Goal: Information Seeking & Learning: Learn about a topic

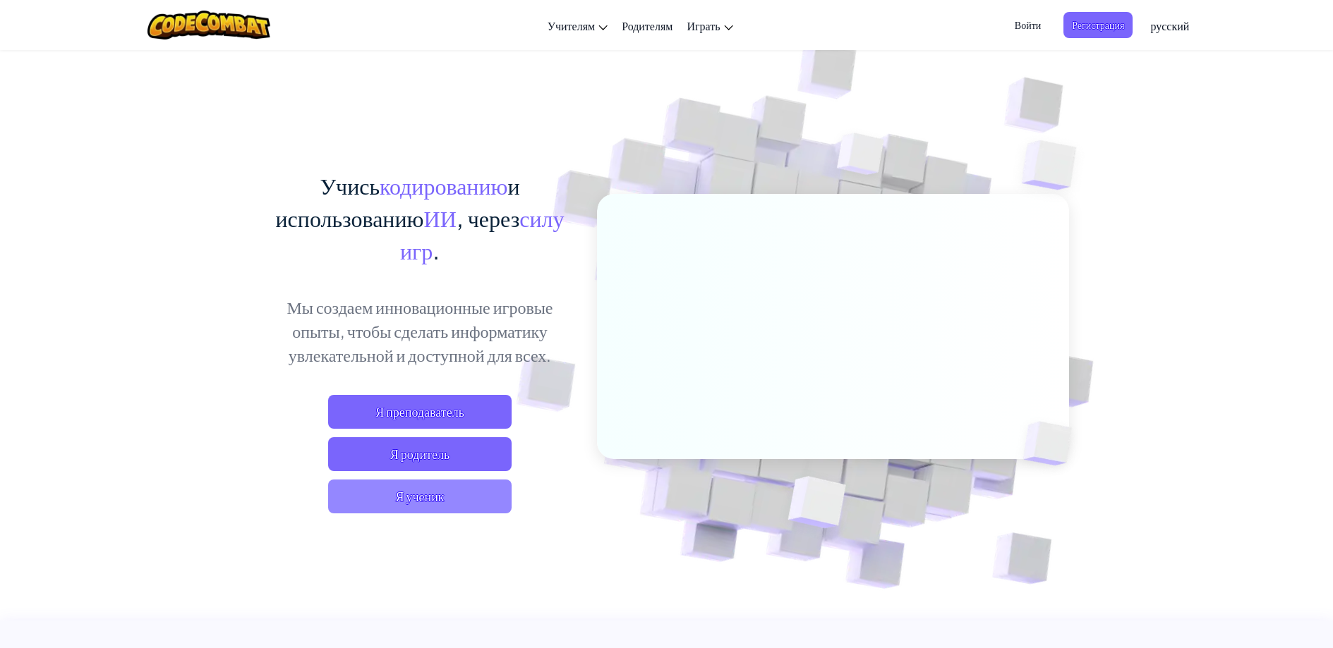
click at [361, 502] on span "Я ученик" at bounding box center [419, 497] width 183 height 34
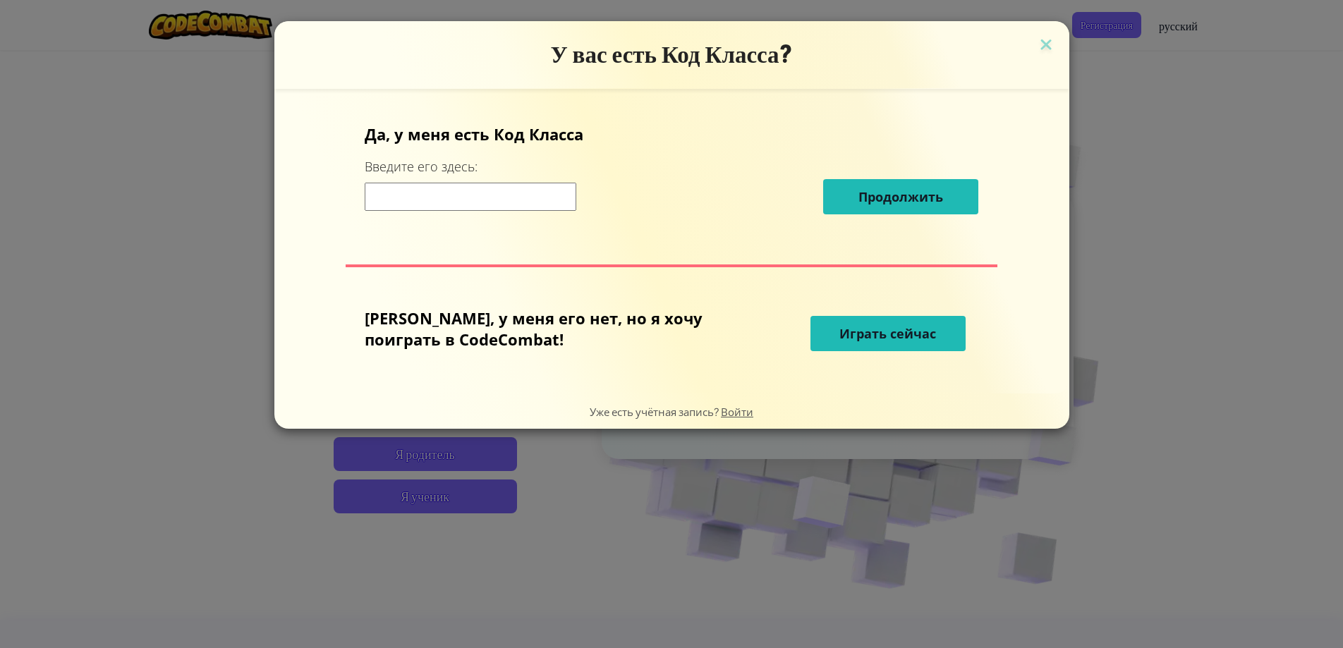
click at [487, 194] on input at bounding box center [471, 197] width 212 height 28
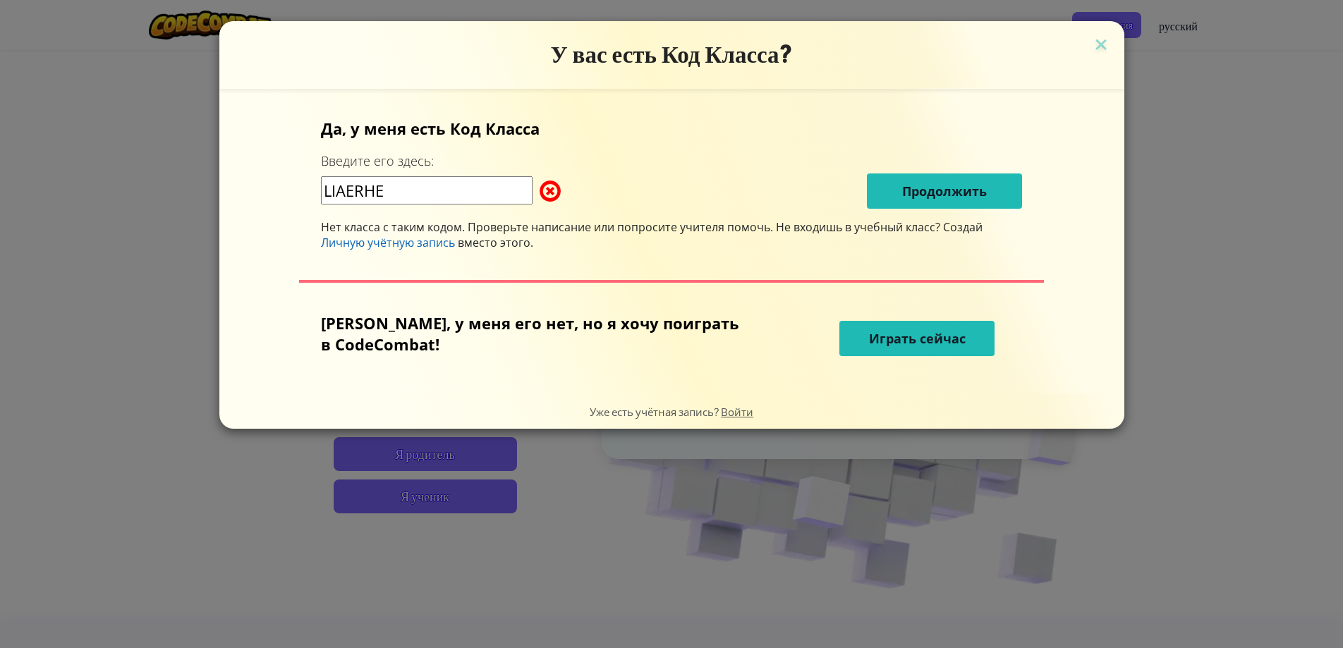
drag, startPoint x: 926, startPoint y: 219, endPoint x: 929, endPoint y: 212, distance: 7.6
click at [926, 219] on div "Да, у меня есть Код [PERSON_NAME] Введите его здесь: LIAERHE Продолжить Нет кла…" at bounding box center [671, 184] width 701 height 133
click at [468, 183] on input "LIAERHE" at bounding box center [427, 190] width 212 height 28
type input "L"
drag, startPoint x: 417, startPoint y: 130, endPoint x: 670, endPoint y: 296, distance: 302.7
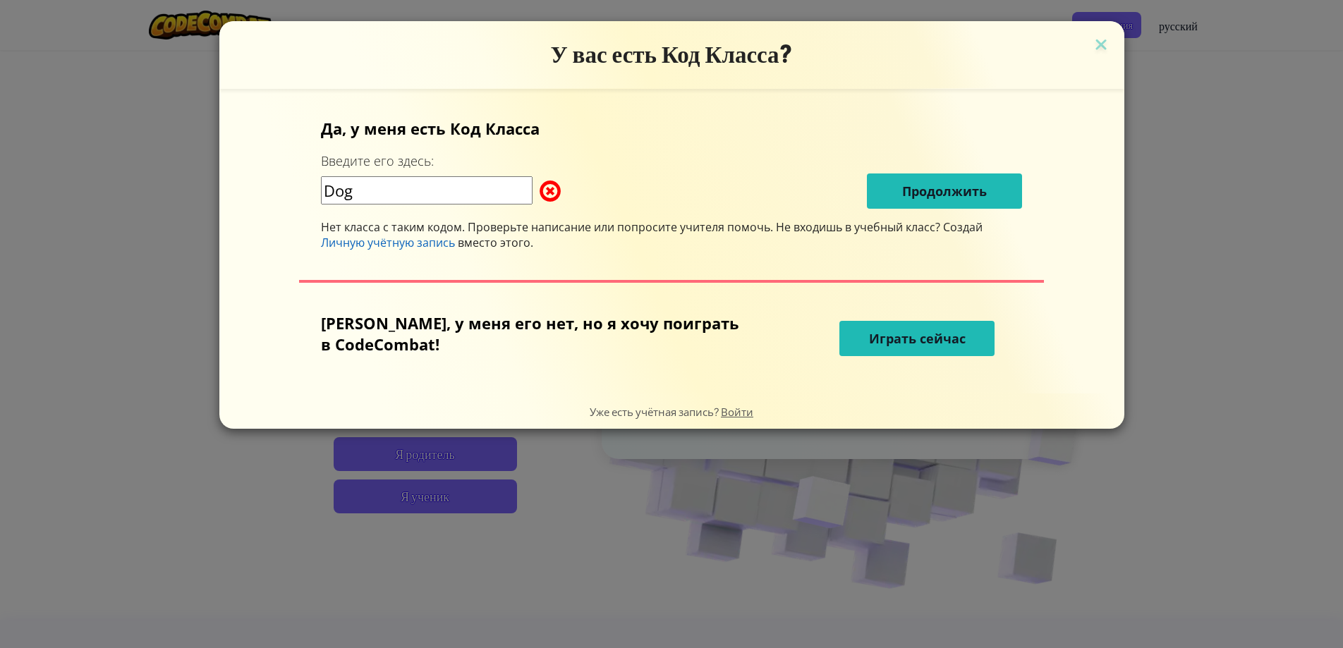
click at [417, 130] on p "Да, у меня есть Код Класса" at bounding box center [671, 128] width 701 height 21
click at [374, 191] on input "Dog" at bounding box center [427, 190] width 212 height 28
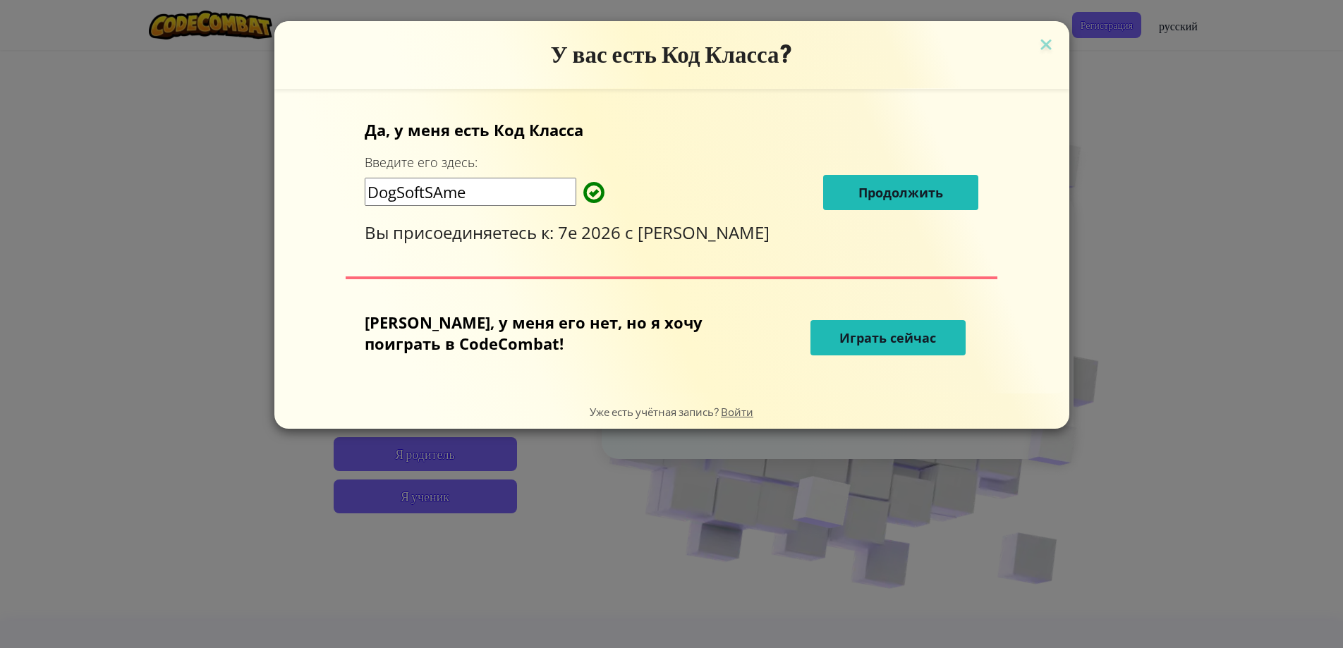
click at [482, 190] on input "DogSoftSAme" at bounding box center [471, 192] width 212 height 28
type input "DogSoftSame"
click at [833, 177] on button "Продолжить" at bounding box center [900, 192] width 155 height 35
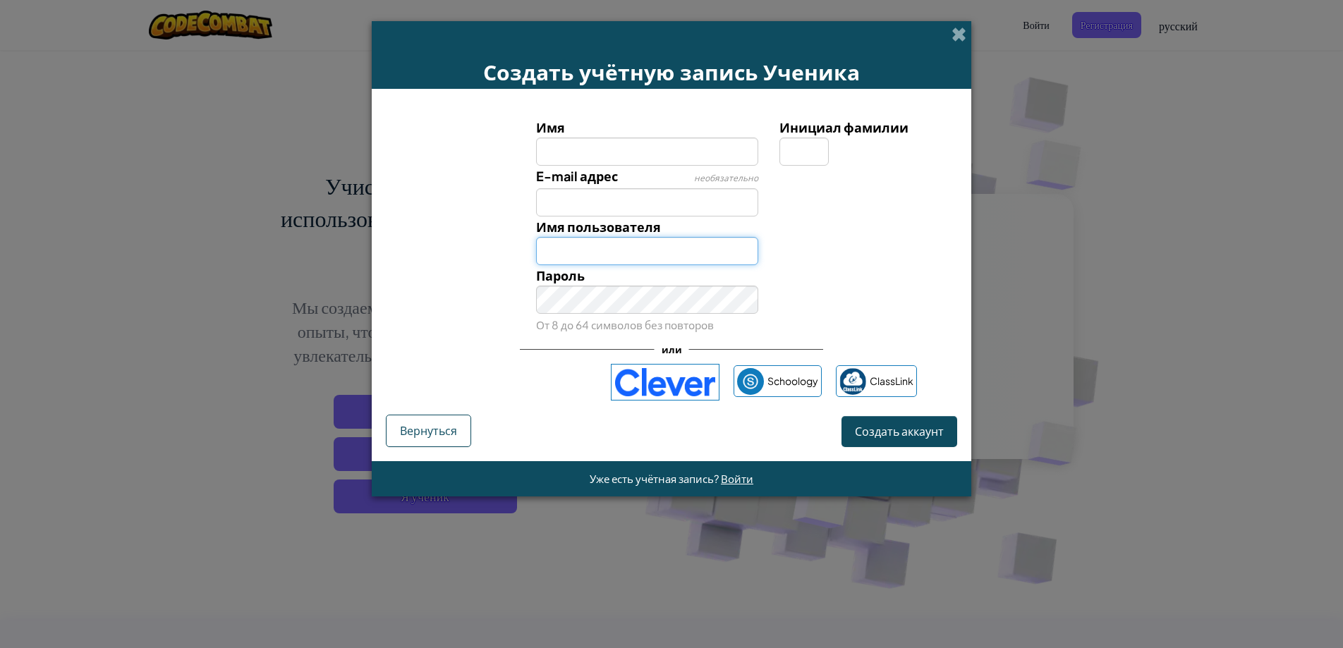
type input "ПлоорорТ"
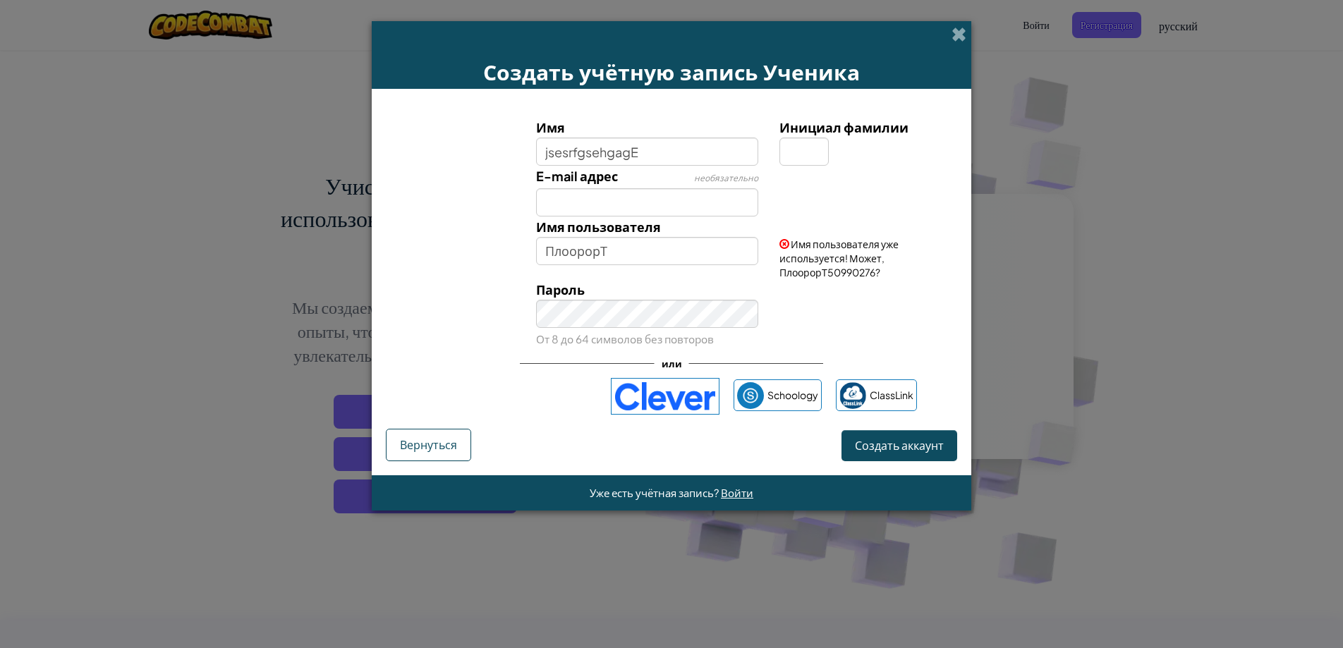
type input "jsesrfgsehgagE"
type input "JsesrfgsehgagE"
click at [627, 207] on input "E-mail адрес" at bounding box center [647, 202] width 223 height 28
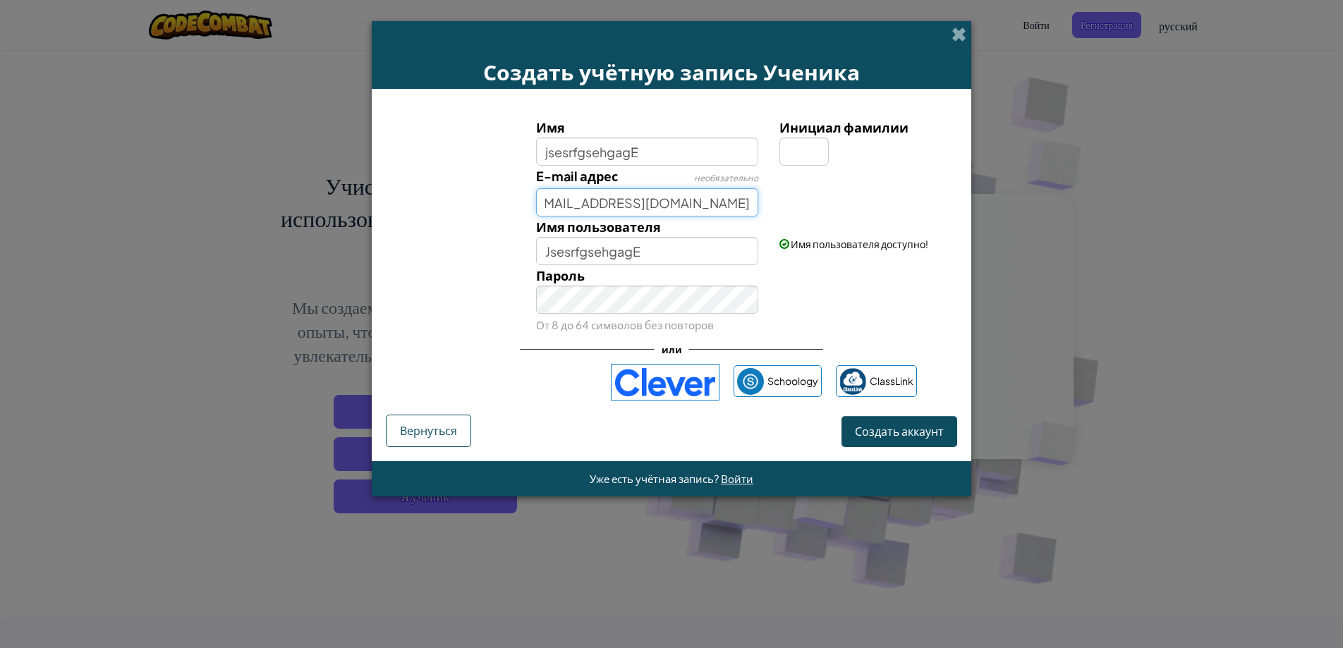
scroll to position [0, 66]
click at [746, 203] on input "ssufyUGfsdgfjhzxccjhdchshcd@gmail.com e" at bounding box center [647, 202] width 223 height 28
type input "ssufyUGfsdgfjhzxccjhdchshcd@gmail.com"
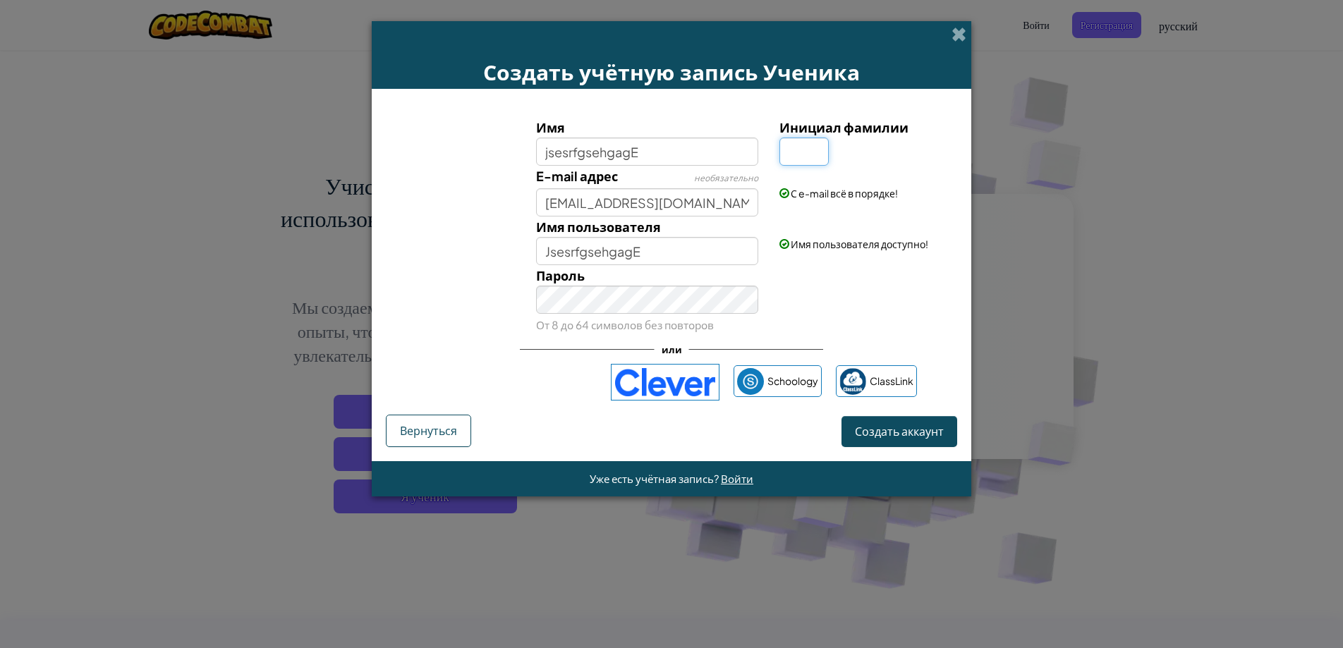
drag, startPoint x: 813, startPoint y: 154, endPoint x: 823, endPoint y: 155, distance: 10.0
click at [813, 154] on input "Инициал фамилии" at bounding box center [803, 152] width 49 height 28
type input "j"
type input "JsesrfgsehgagEJ"
click at [905, 437] on span "Создать аккаунт" at bounding box center [899, 431] width 89 height 15
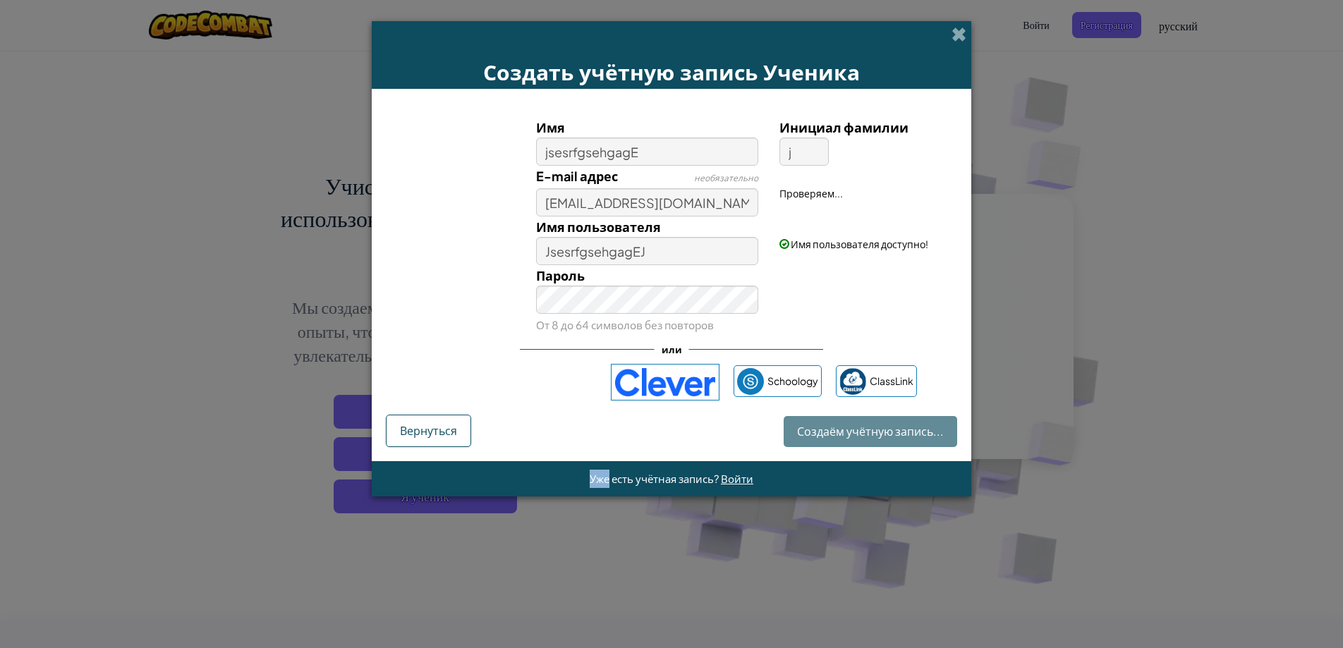
click at [905, 437] on div "Создаём учётную запись... Вернуться" at bounding box center [671, 431] width 571 height 32
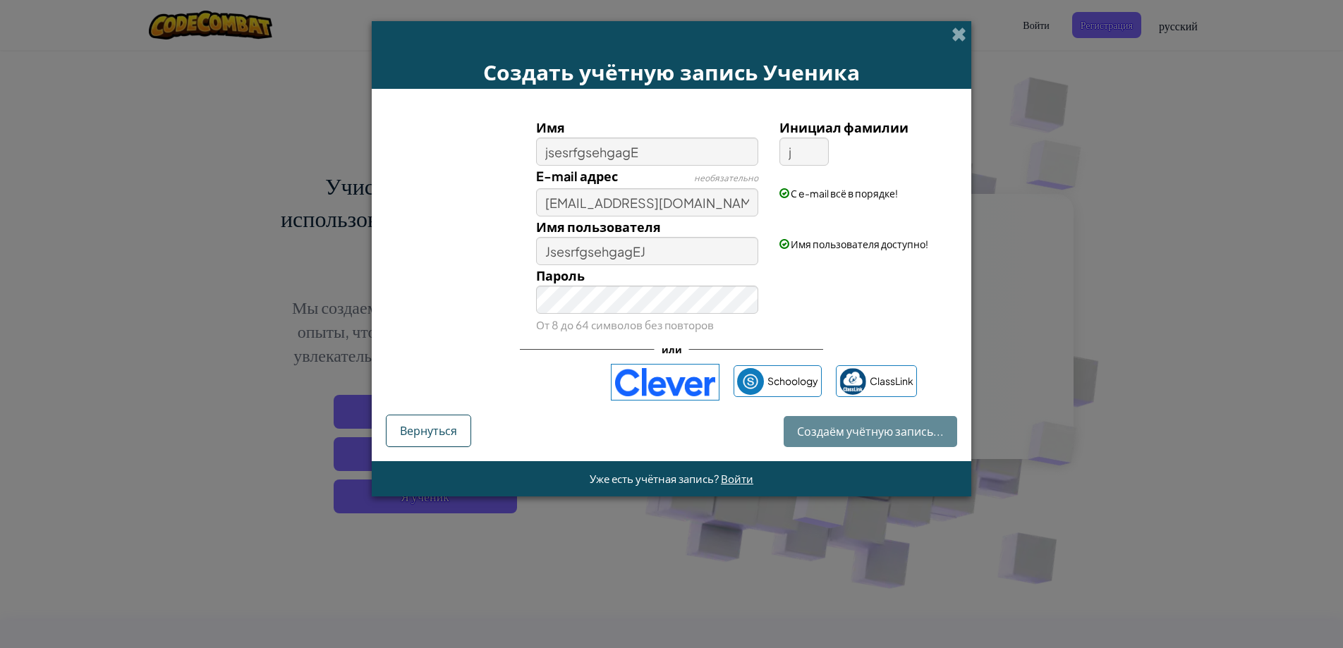
click at [909, 434] on div "Создаём учётную запись... Вернуться" at bounding box center [671, 431] width 571 height 32
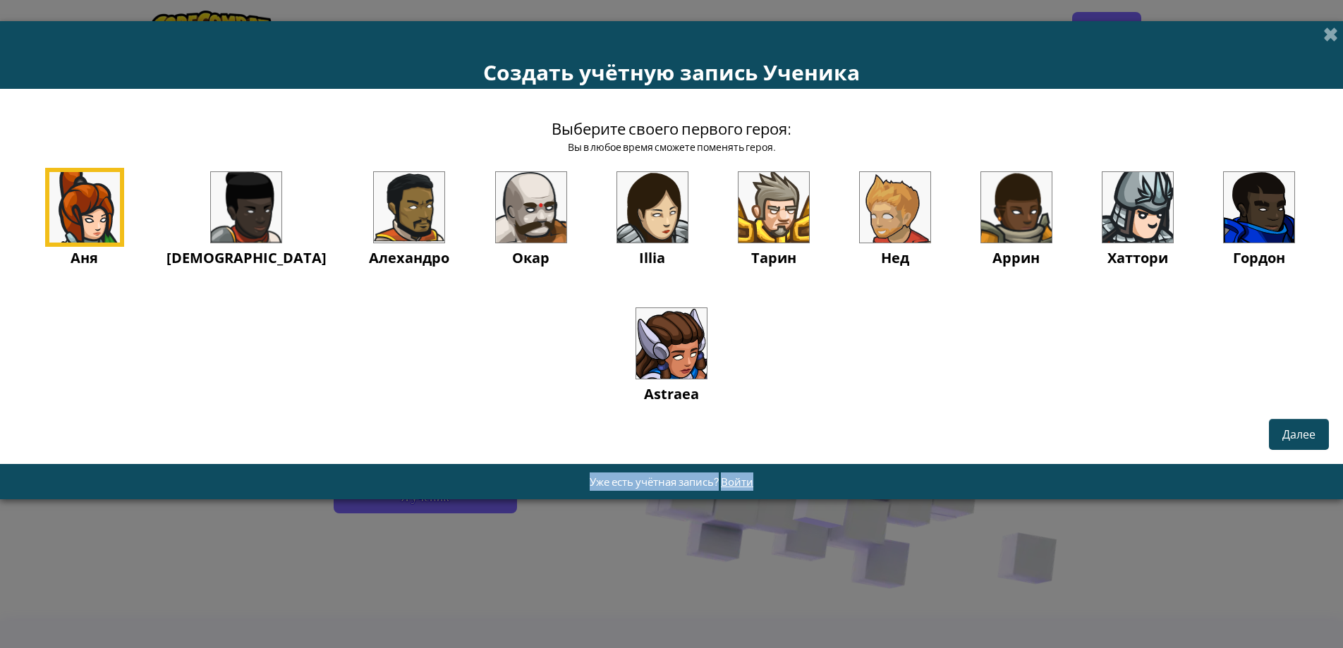
click at [909, 434] on div "Далее" at bounding box center [671, 434] width 1315 height 30
drag, startPoint x: 909, startPoint y: 434, endPoint x: 743, endPoint y: 411, distance: 166.7
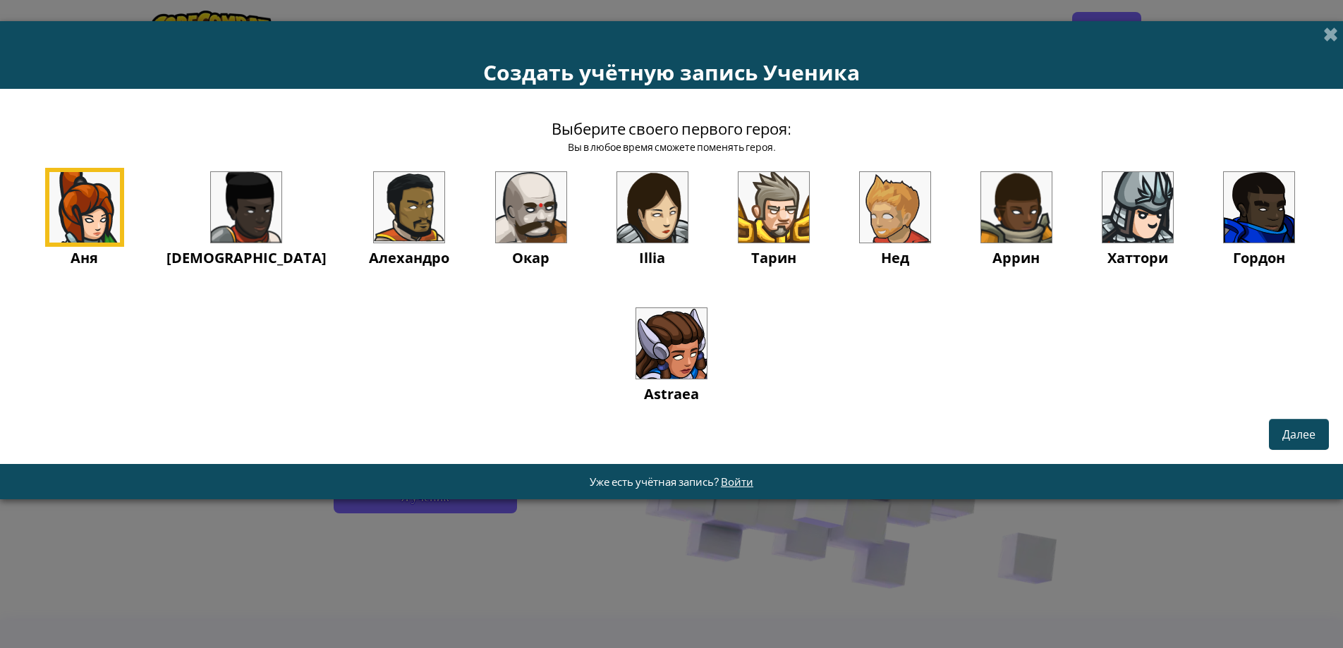
click at [743, 412] on div "Выберите своего первого героя: Вы в любое время сможете поменять героя. Аня Ида…" at bounding box center [671, 276] width 1343 height 375
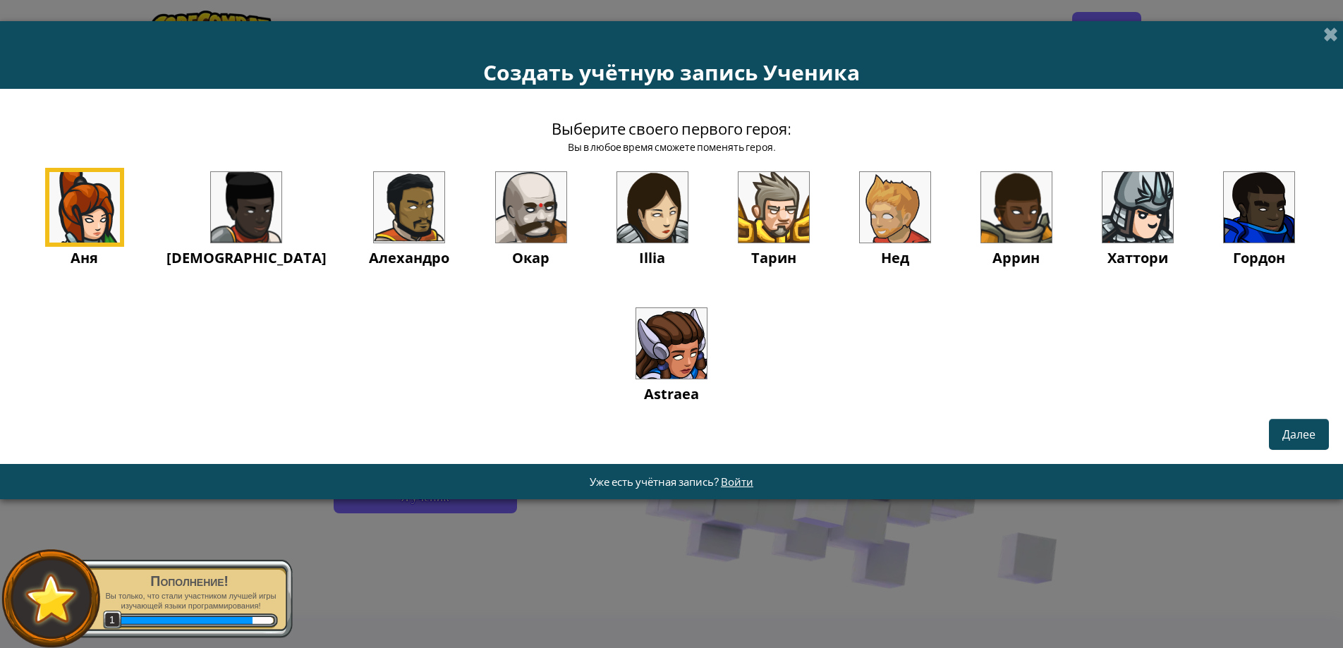
click at [246, 196] on img at bounding box center [246, 207] width 71 height 71
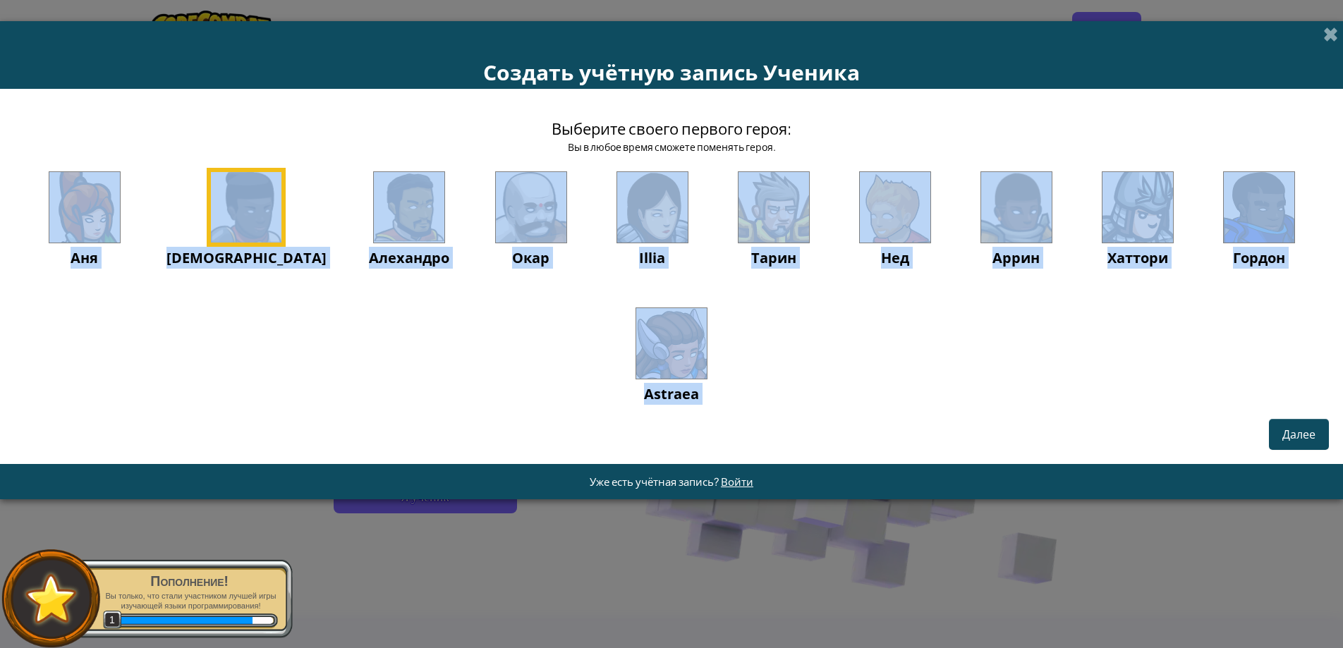
drag, startPoint x: 194, startPoint y: 193, endPoint x: 214, endPoint y: 183, distance: 22.4
click at [195, 193] on div "Аня Ида Алехандро Окар Illia Тарин Нед Аррин Хаттори Гордон Astraea" at bounding box center [671, 304] width 1315 height 272
click at [216, 182] on img at bounding box center [246, 207] width 71 height 71
click at [236, 171] on div "[DEMOGRAPHIC_DATA]" at bounding box center [246, 218] width 160 height 101
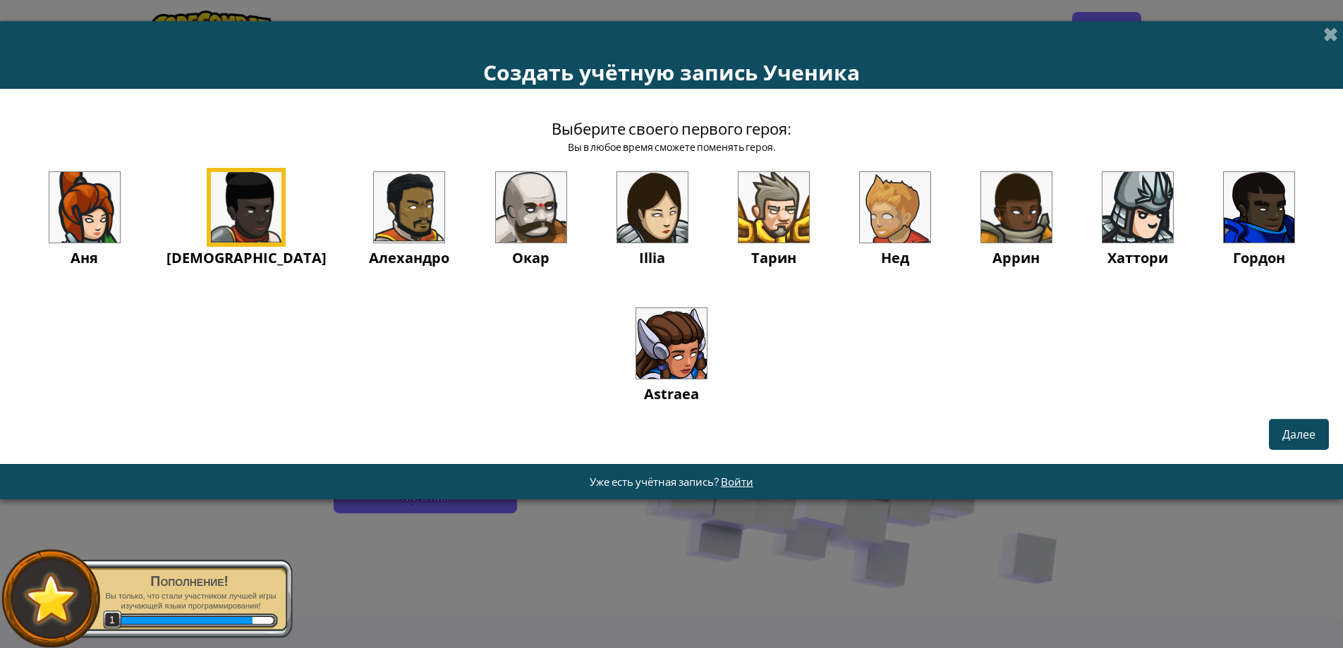
click at [238, 170] on div "[DEMOGRAPHIC_DATA]" at bounding box center [246, 218] width 160 height 101
click at [239, 176] on img at bounding box center [246, 207] width 71 height 71
click at [241, 203] on img at bounding box center [246, 207] width 71 height 71
click at [260, 347] on div "Аня Ида Алехандро Окар Illia Тарин Нед Аррин Хаттори Гордон Astraea" at bounding box center [671, 304] width 1315 height 272
click at [237, 230] on img at bounding box center [246, 207] width 71 height 71
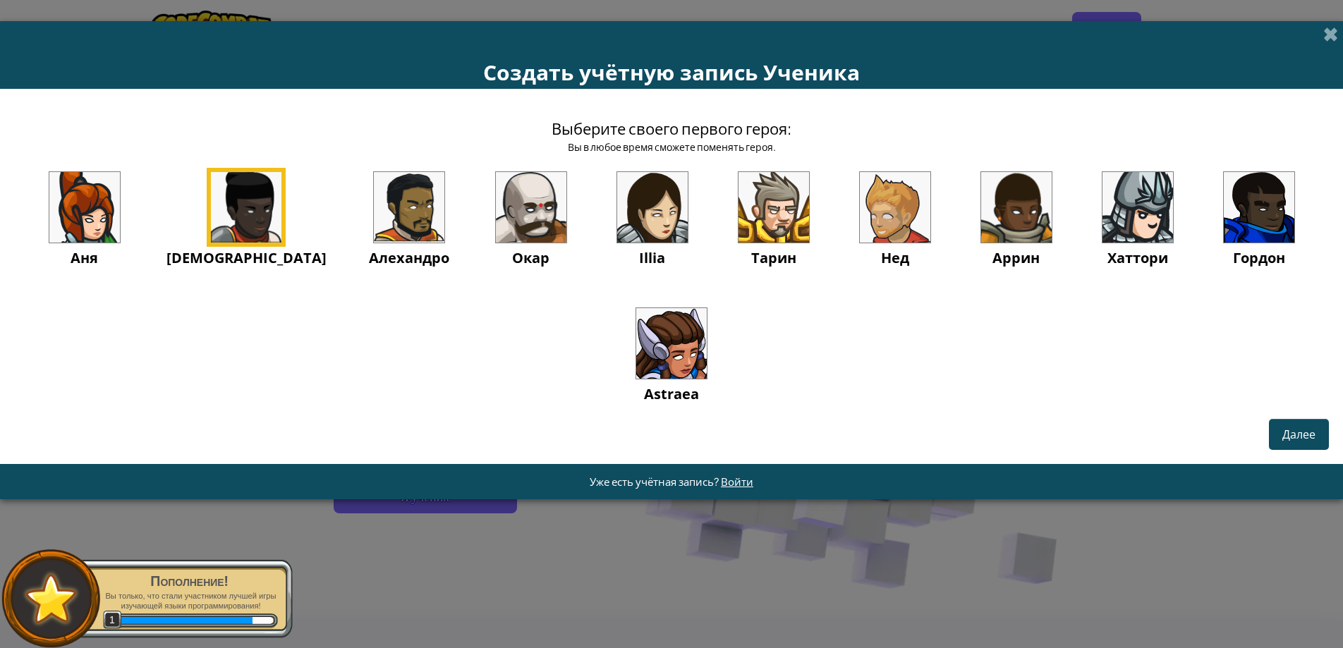
click at [1224, 220] on img at bounding box center [1259, 207] width 71 height 71
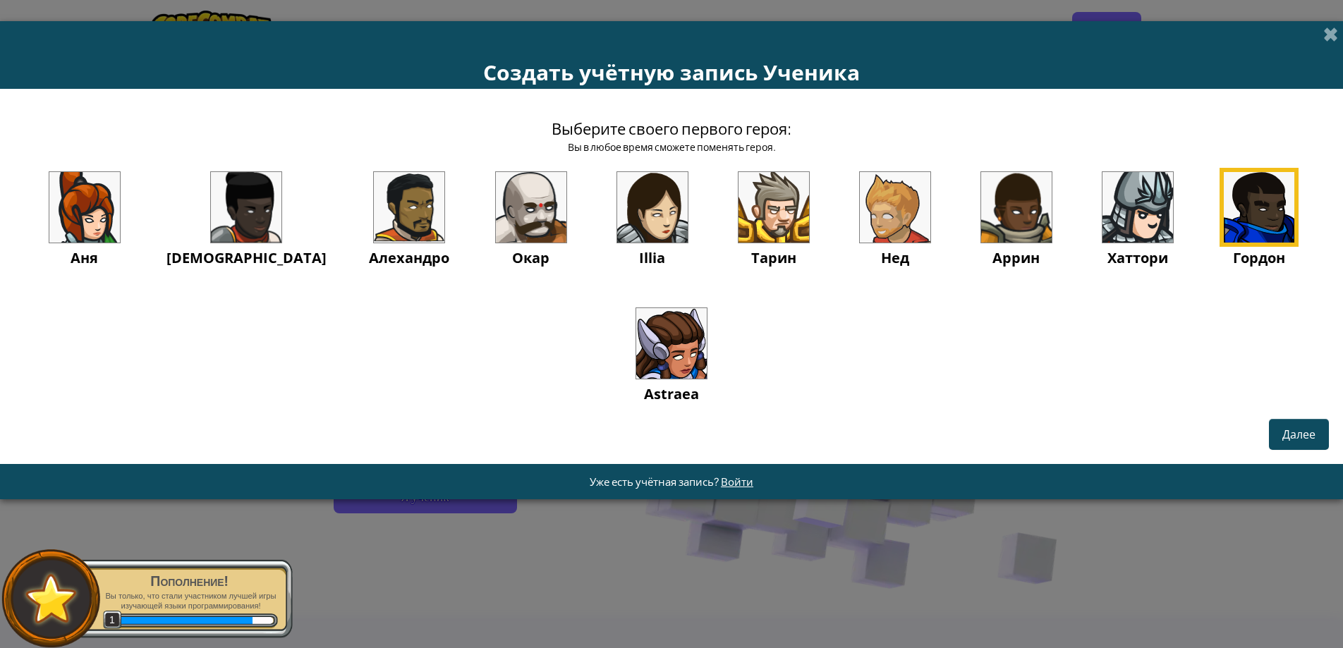
click at [1224, 221] on img at bounding box center [1259, 207] width 71 height 71
click at [284, 205] on div "[DEMOGRAPHIC_DATA]" at bounding box center [246, 218] width 160 height 101
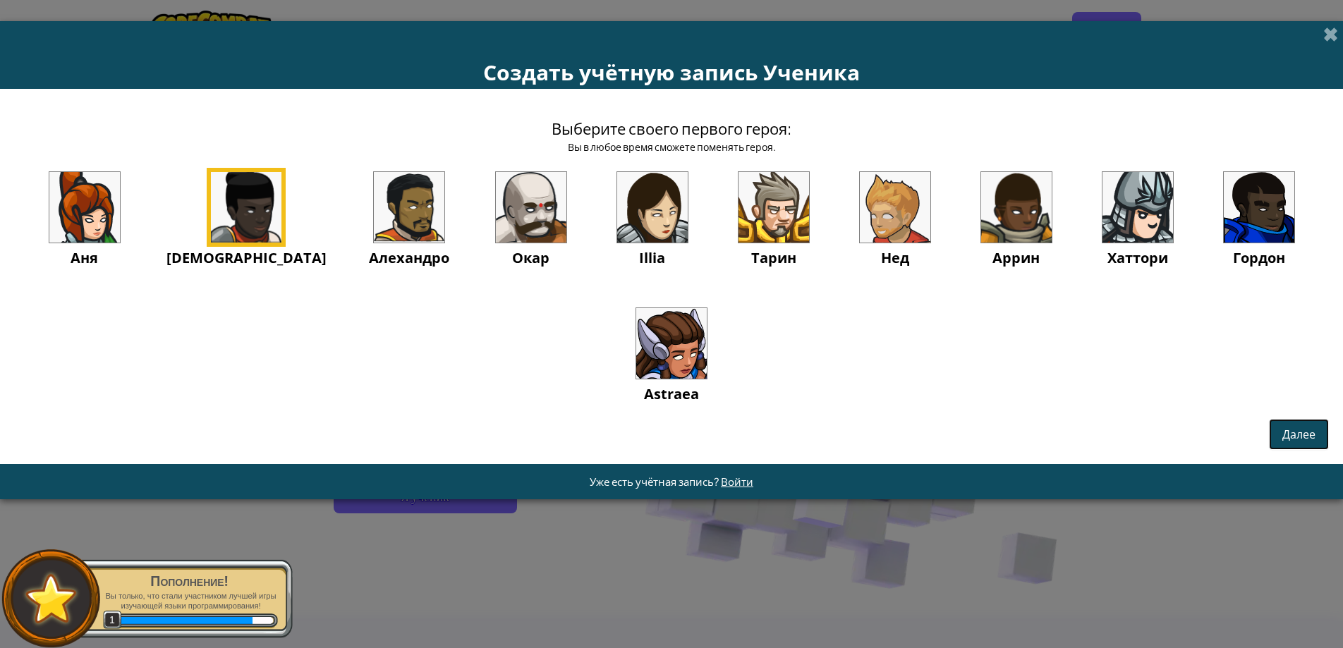
click at [1273, 425] on button "Далее" at bounding box center [1299, 434] width 60 height 30
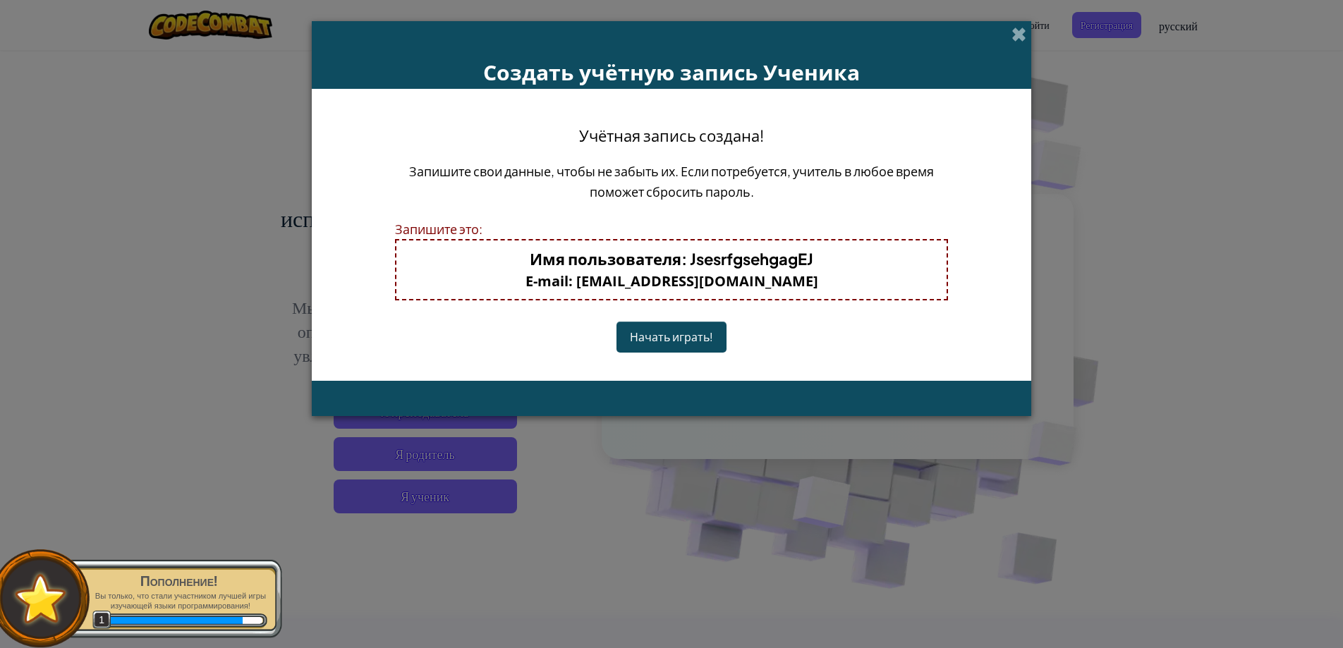
click at [669, 334] on button "Начать играть!" at bounding box center [672, 337] width 110 height 30
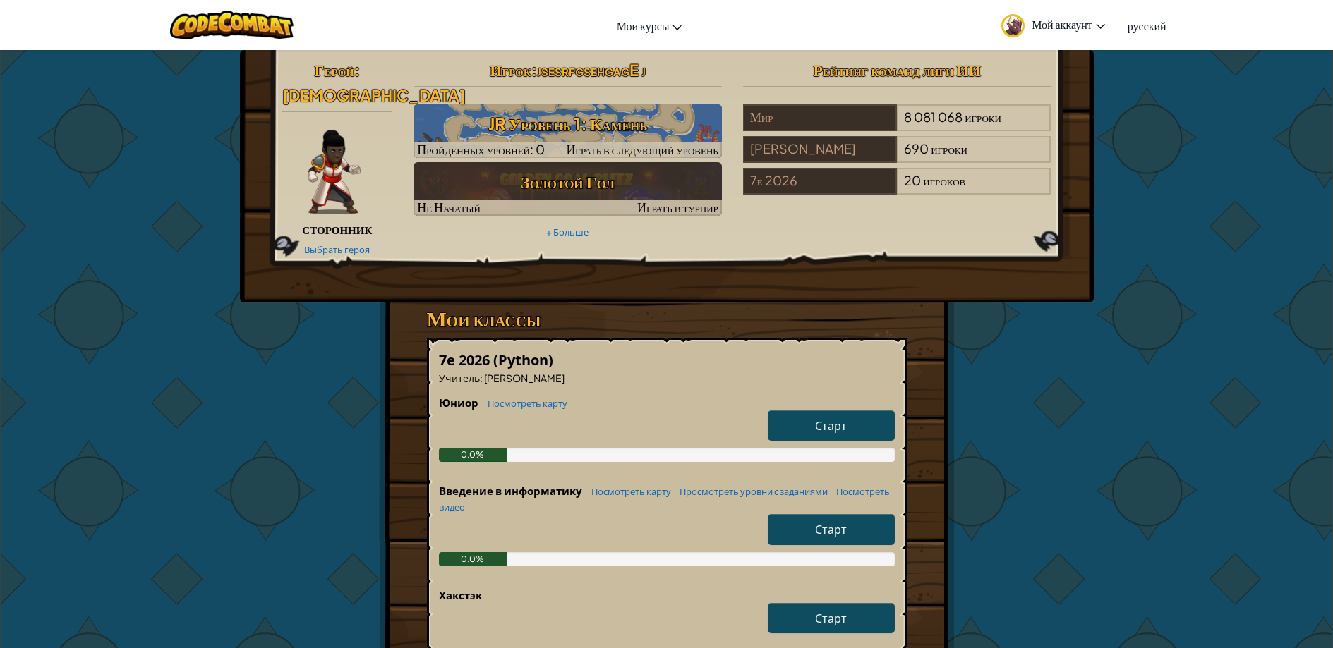
click at [832, 418] on ya-tr-span "Старт" at bounding box center [831, 425] width 32 height 15
select select "ru"
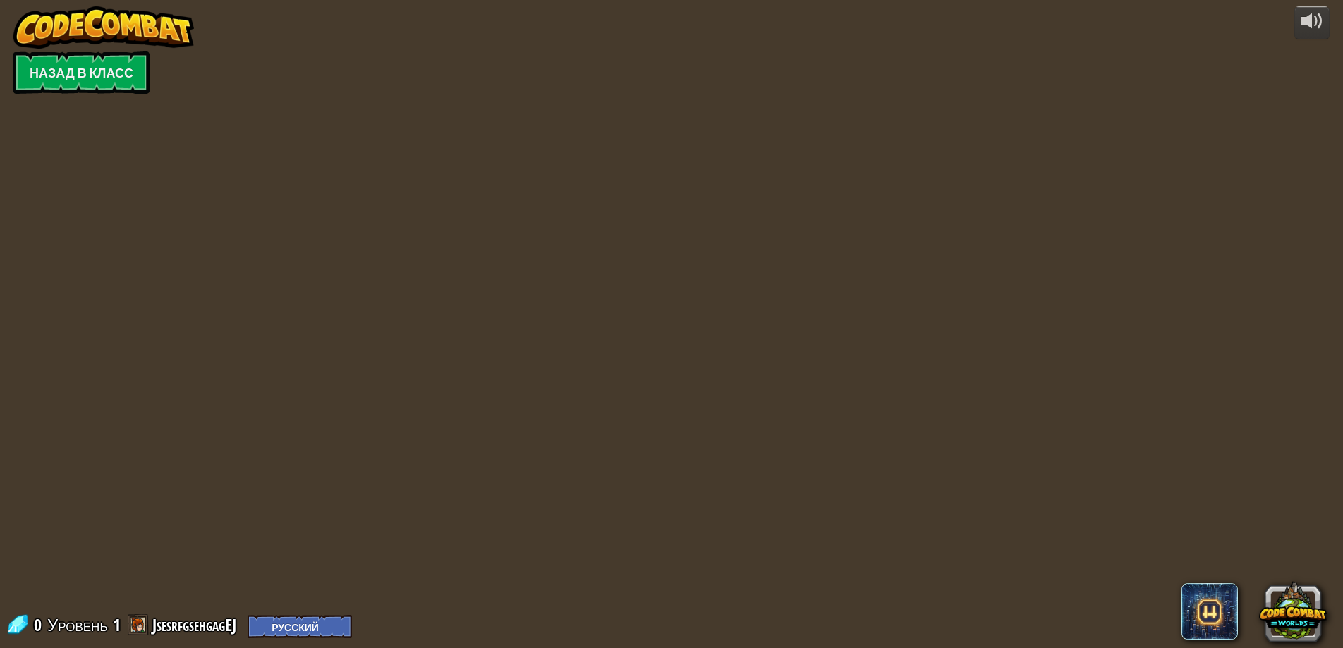
select select "ru"
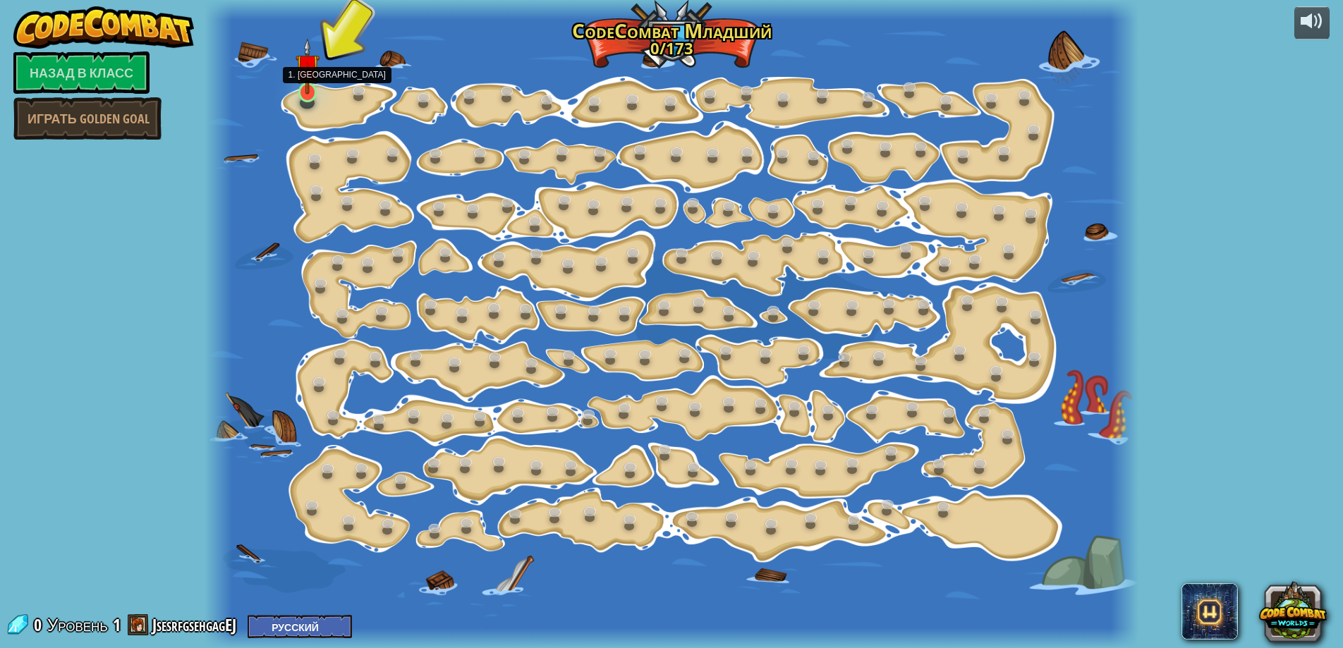
click at [305, 63] on img at bounding box center [308, 66] width 25 height 56
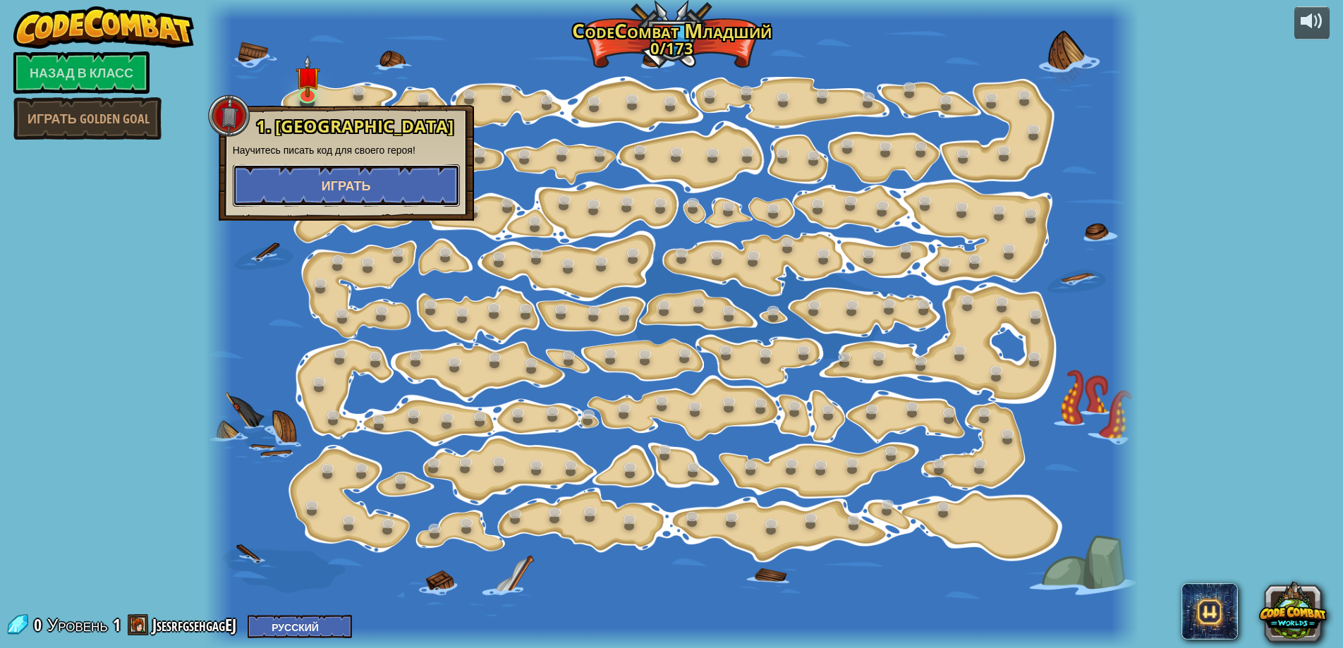
click at [305, 180] on button "Играть" at bounding box center [346, 185] width 227 height 42
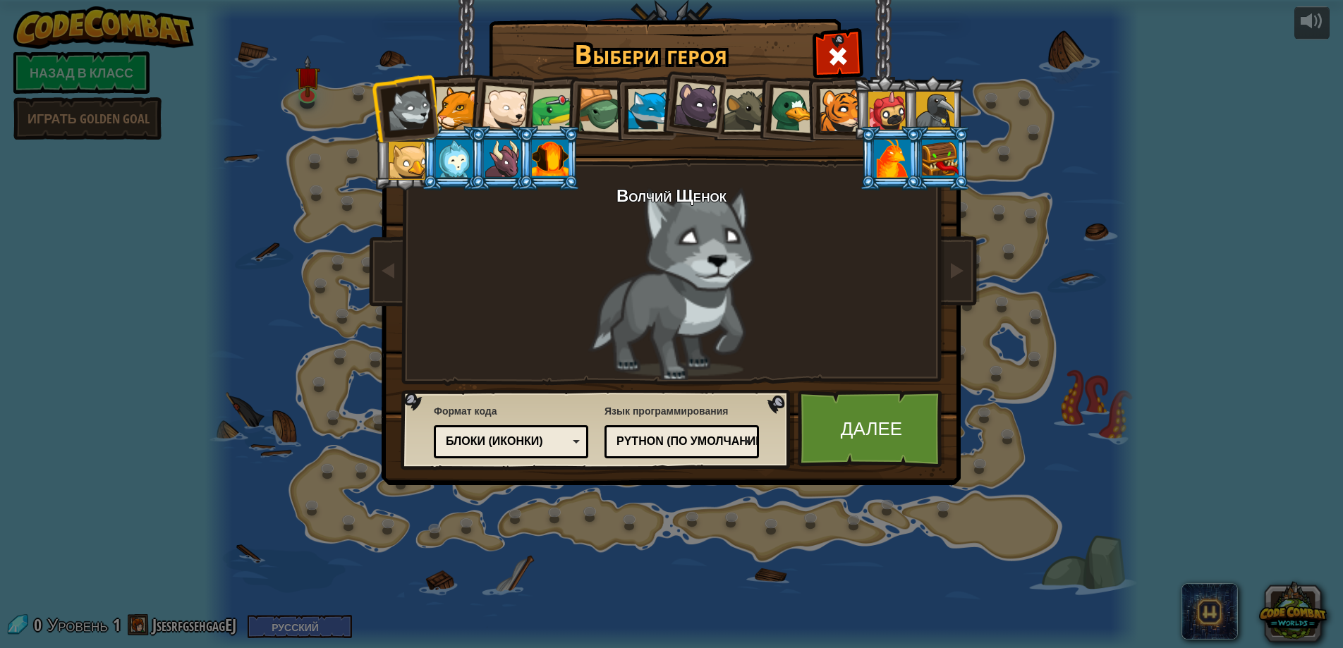
click at [764, 105] on li at bounding box center [789, 108] width 68 height 68
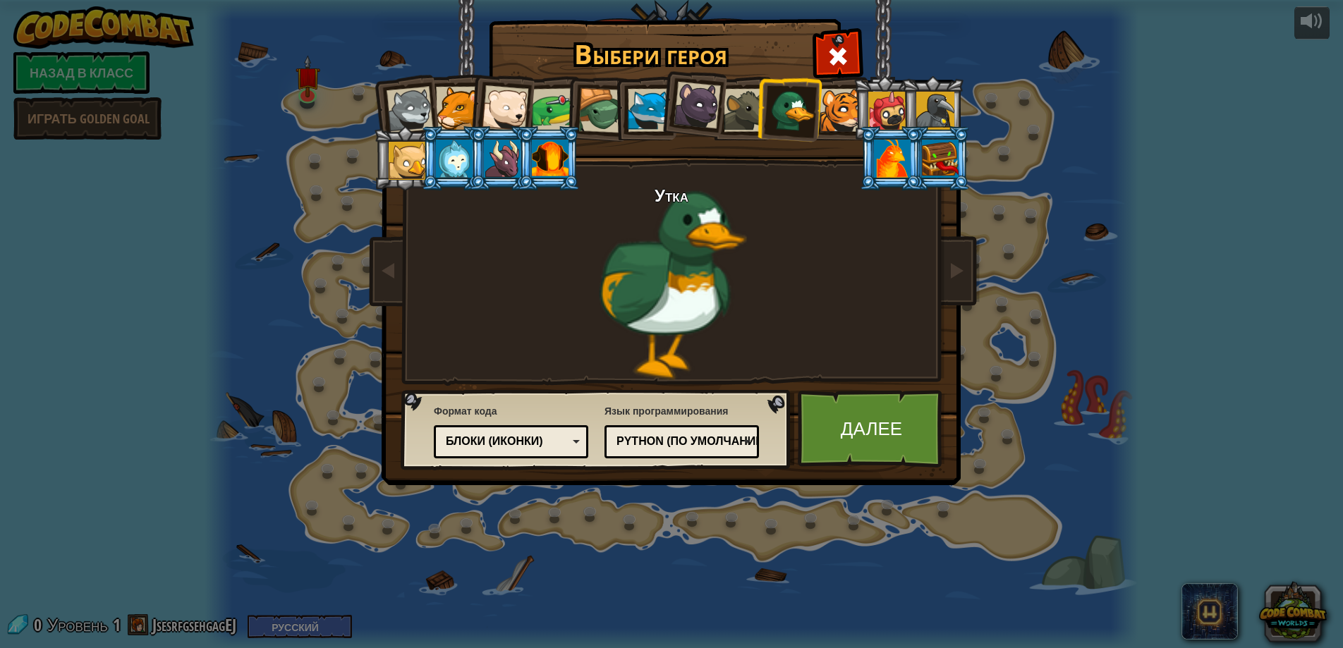
click at [521, 150] on li at bounding box center [548, 158] width 63 height 64
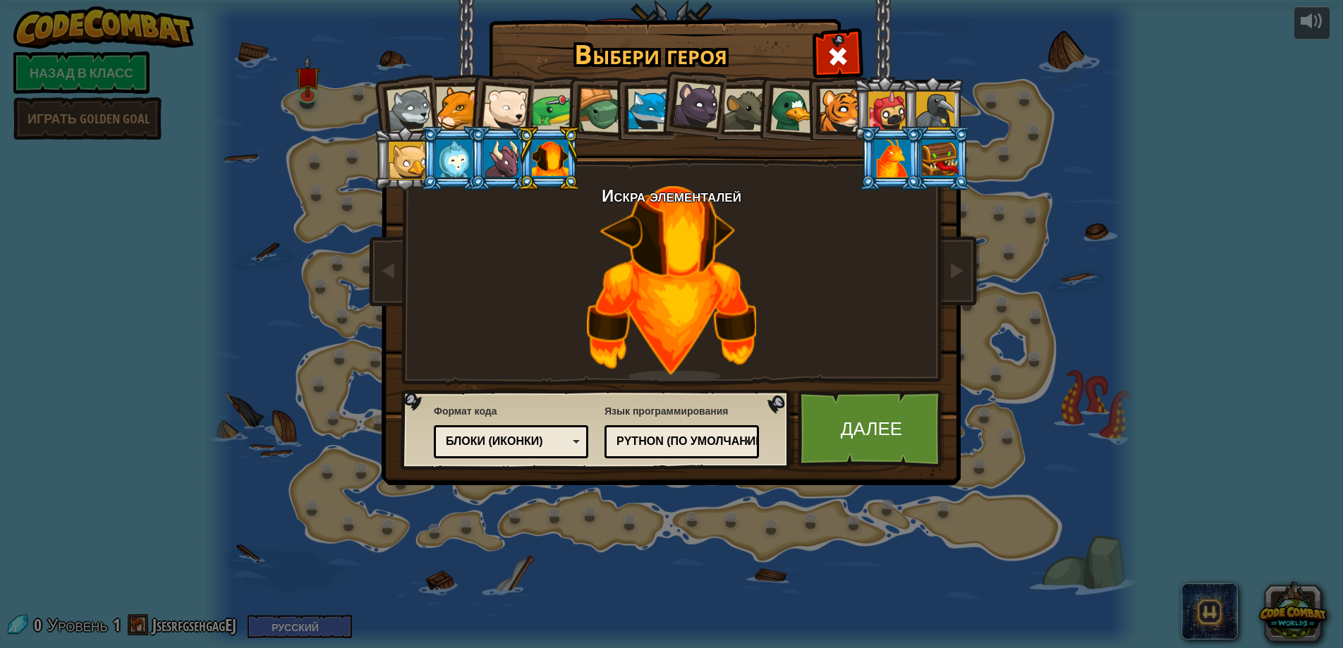
click at [511, 164] on div at bounding box center [502, 159] width 37 height 38
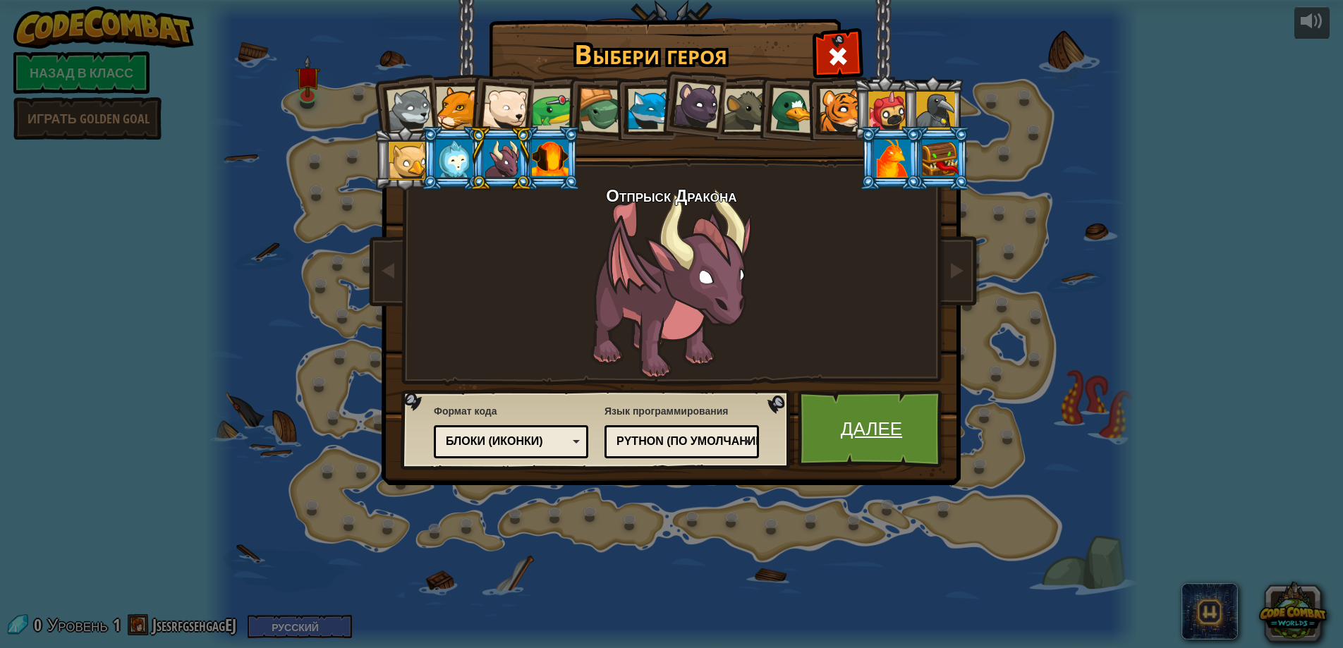
click at [843, 403] on link "Далее" at bounding box center [871, 429] width 147 height 78
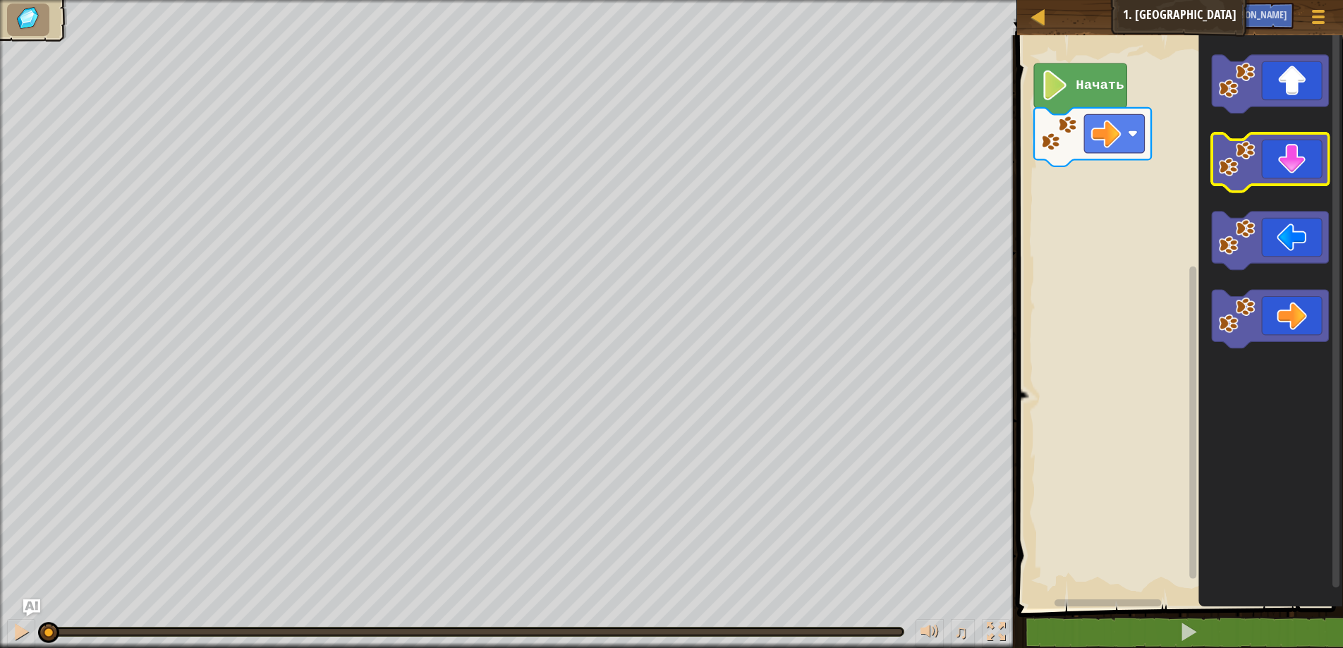
click at [1251, 185] on icon "Рабочая область Blockly" at bounding box center [1270, 162] width 117 height 59
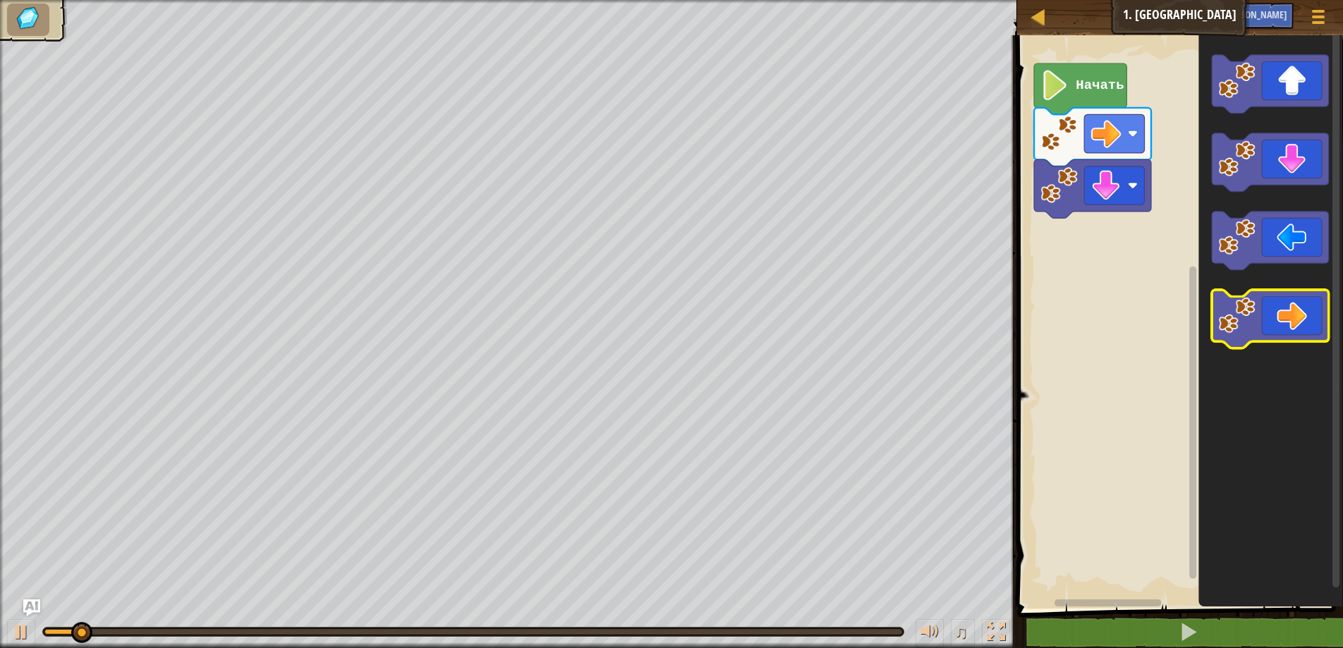
click at [1269, 319] on icon "Рабочая область Blockly" at bounding box center [1270, 320] width 117 height 59
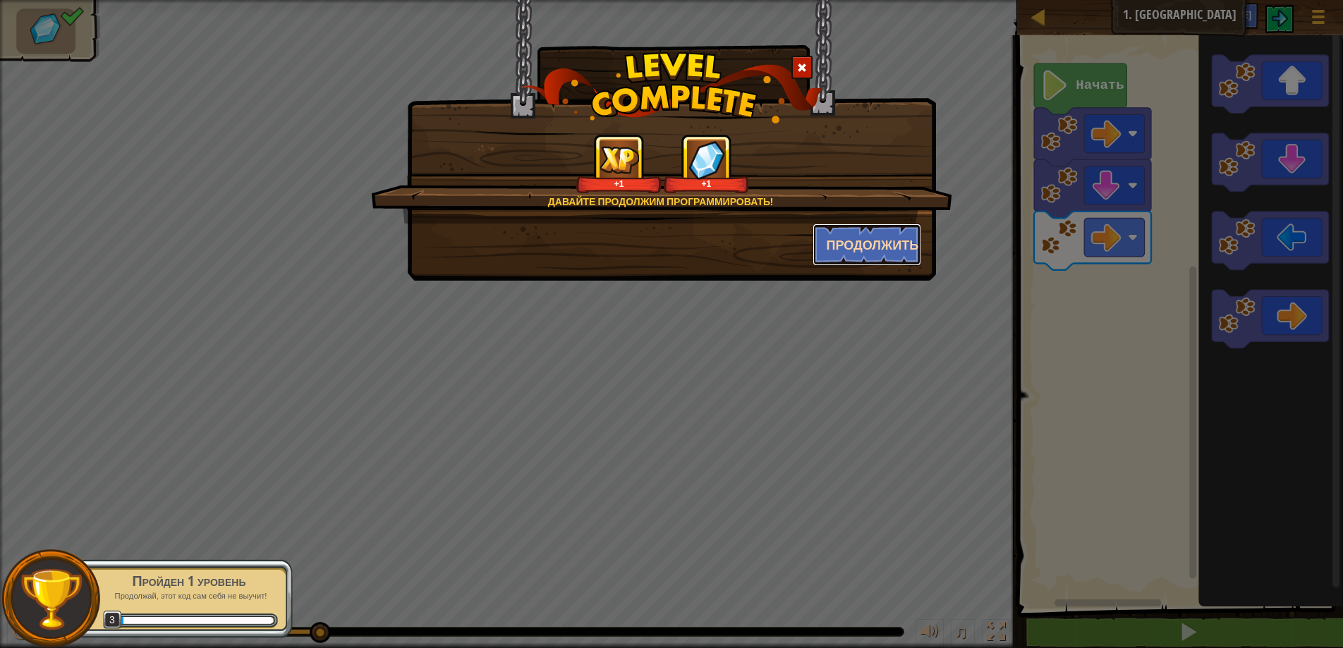
click at [846, 248] on ya-tr-span "Продолжить" at bounding box center [873, 245] width 92 height 18
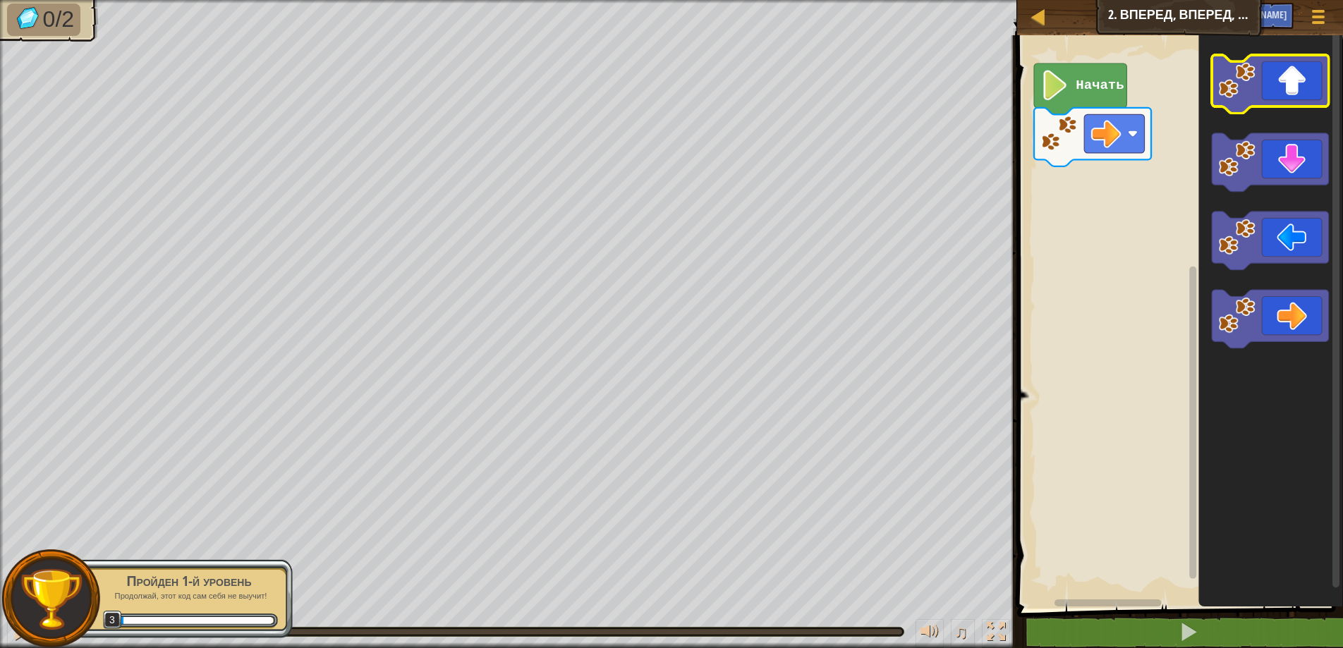
click at [1247, 85] on image "Рабочая область Blockly" at bounding box center [1236, 80] width 37 height 37
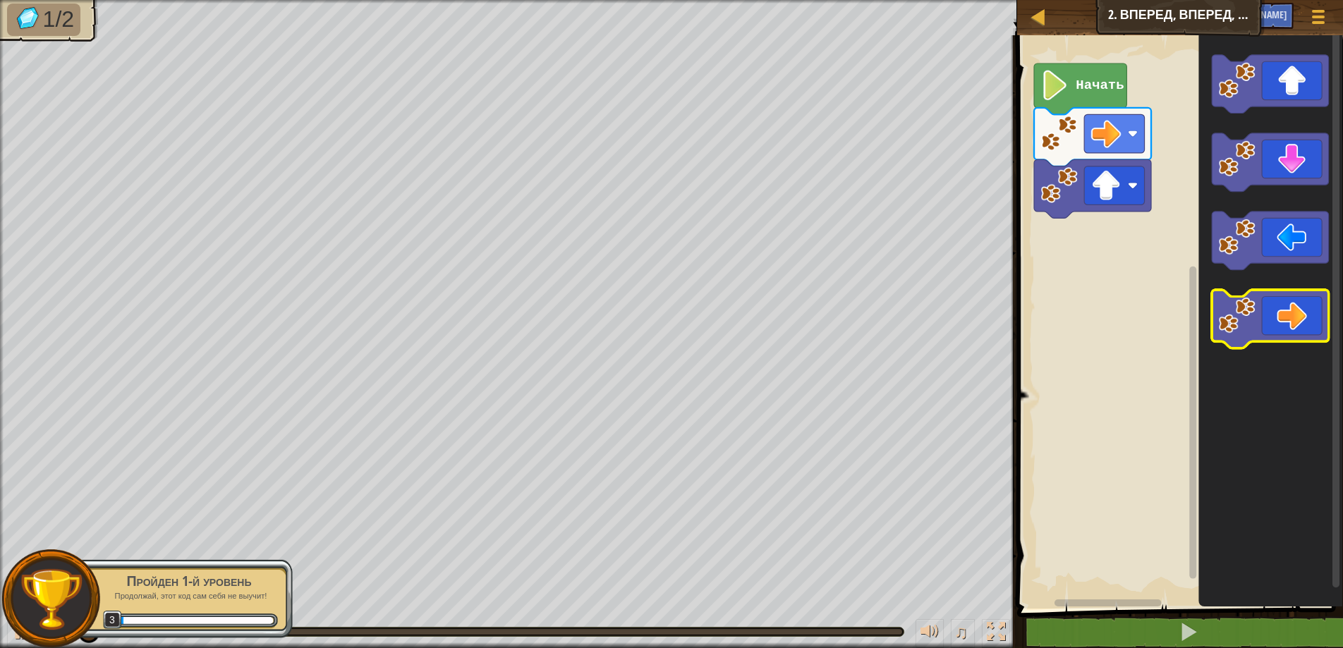
click at [1282, 324] on icon "Рабочая область Blockly" at bounding box center [1270, 320] width 117 height 59
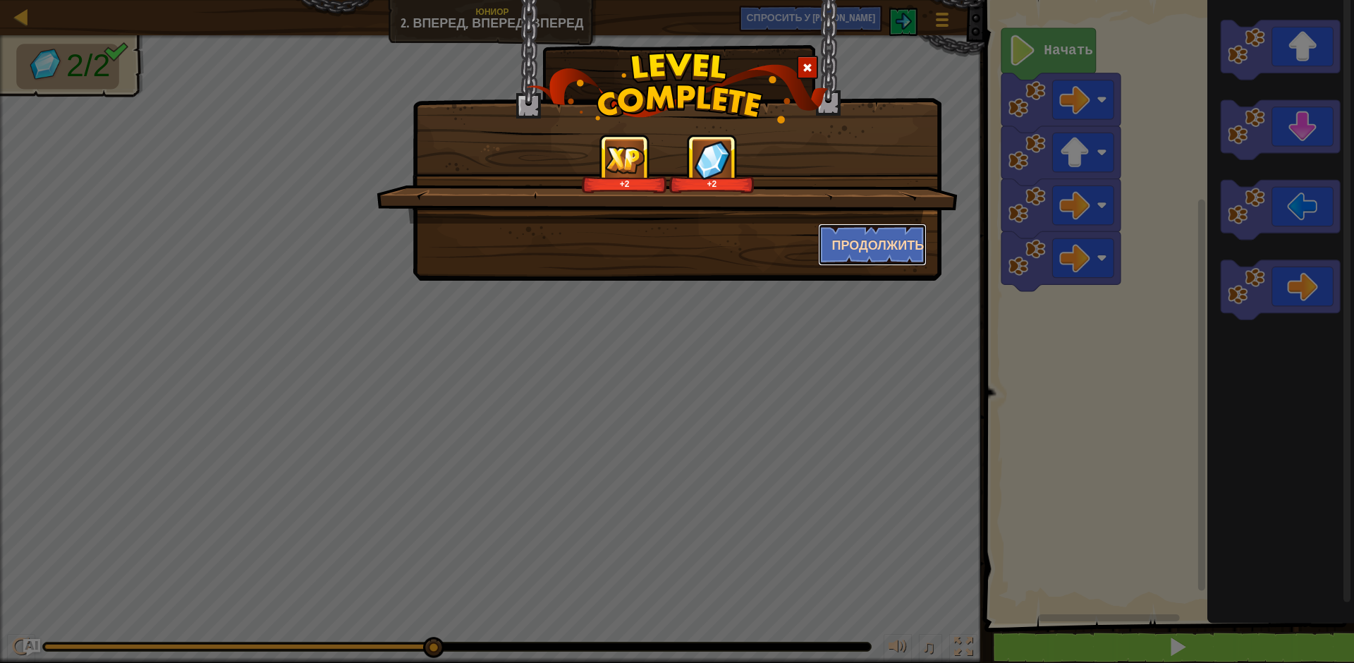
click at [821, 229] on button "Продолжить" at bounding box center [872, 245] width 109 height 42
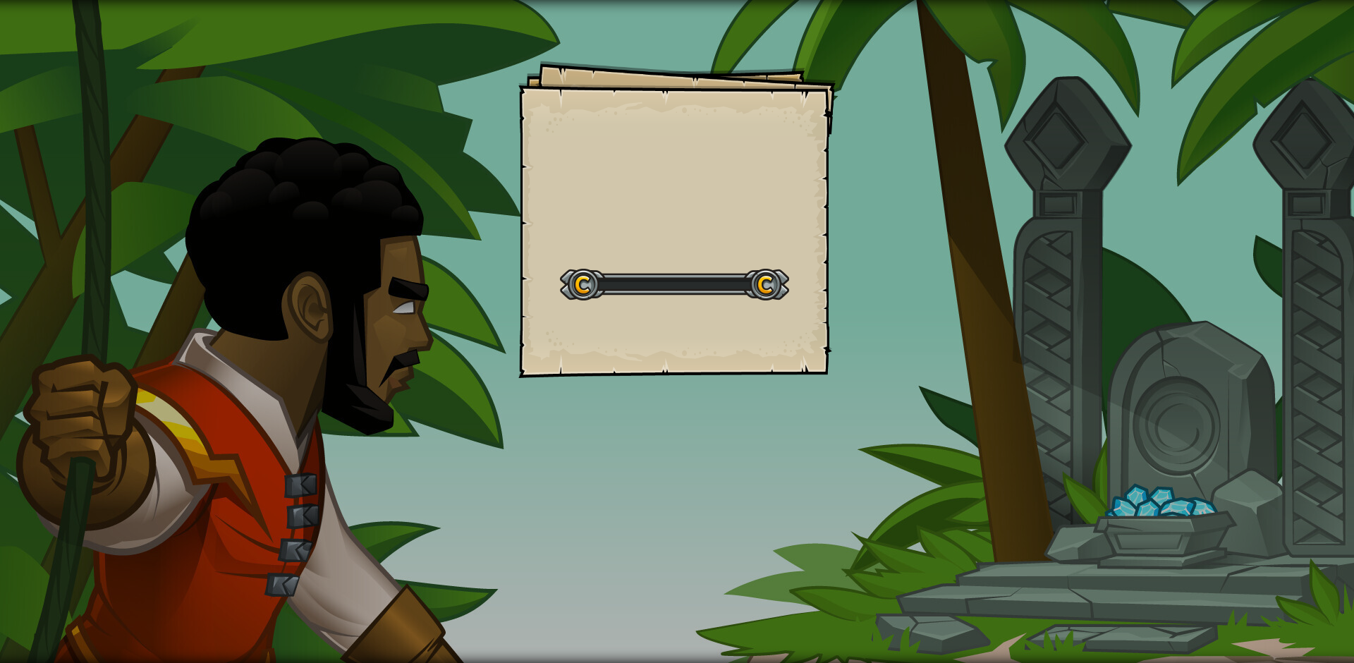
click at [856, 239] on div "Goals Start Level Ошибка загрузки с сервера Чтобы пройти этот уровень, нужна по…" at bounding box center [677, 331] width 1354 height 663
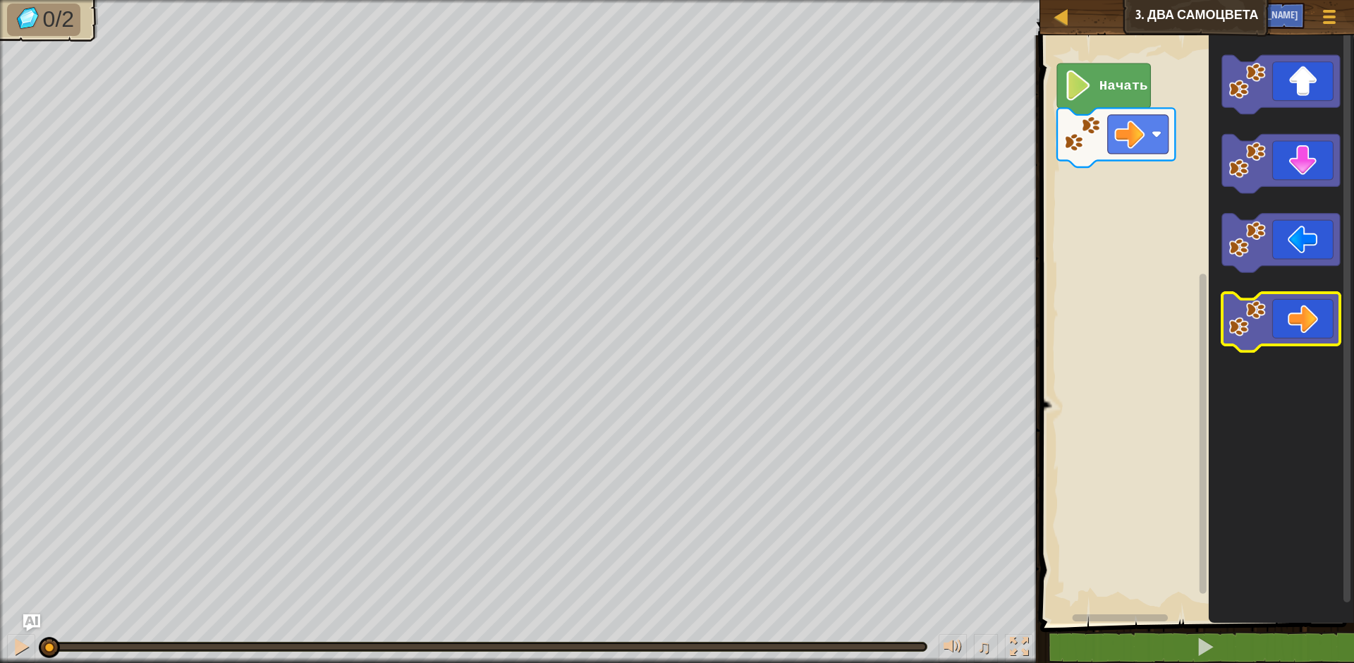
click at [1306, 349] on rect "Рабочая область Blockly" at bounding box center [1281, 322] width 118 height 59
click at [1308, 310] on icon "Рабочая область Blockly" at bounding box center [1281, 322] width 118 height 59
click at [1308, 312] on icon "Рабочая область Blockly" at bounding box center [1281, 322] width 118 height 59
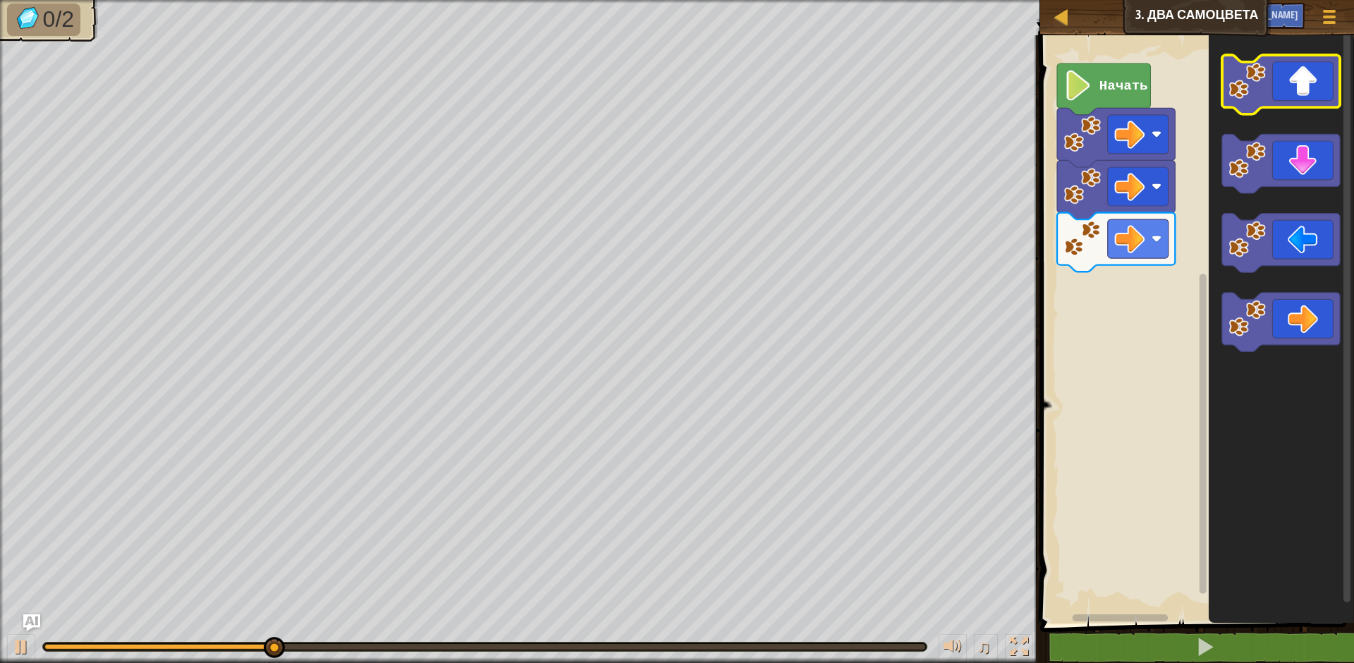
click at [1288, 98] on icon "Рабочая область Blockly" at bounding box center [1281, 84] width 118 height 59
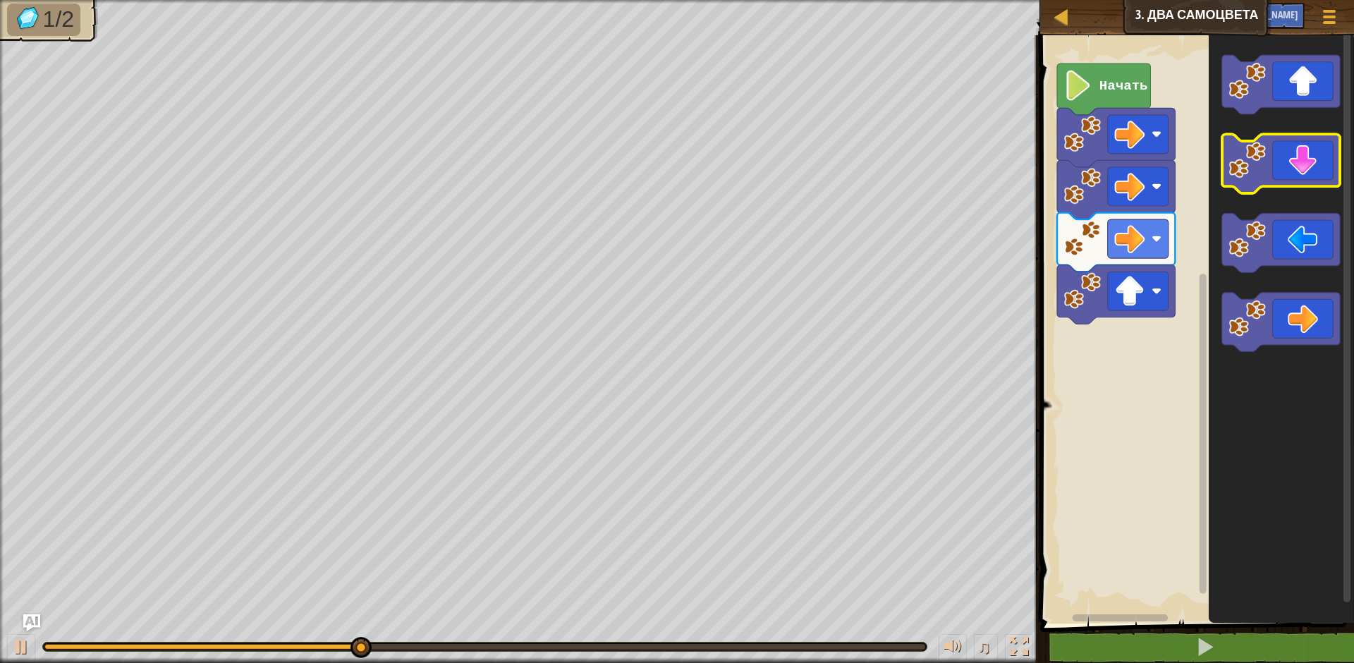
click at [1295, 185] on icon "Рабочая область Blockly" at bounding box center [1281, 164] width 118 height 59
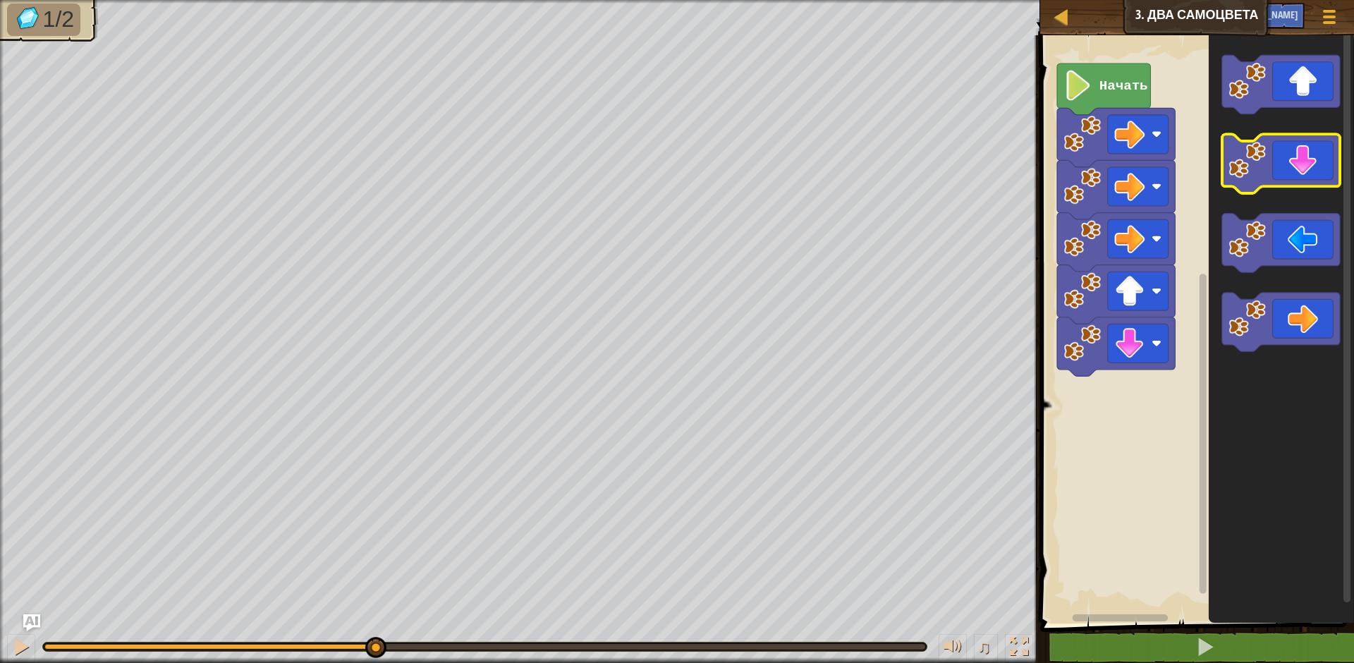
click at [1295, 185] on icon "Рабочая область Blockly" at bounding box center [1281, 164] width 118 height 59
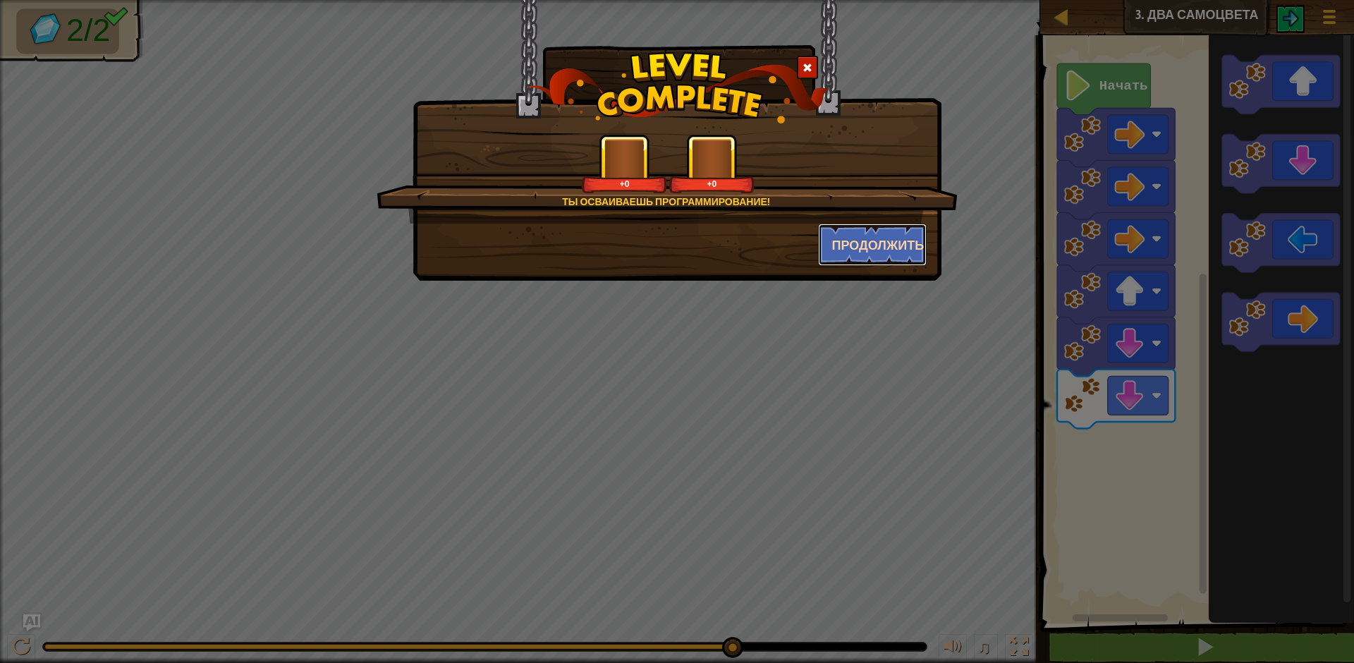
click at [885, 242] on ya-tr-span "Продолжить" at bounding box center [878, 245] width 92 height 18
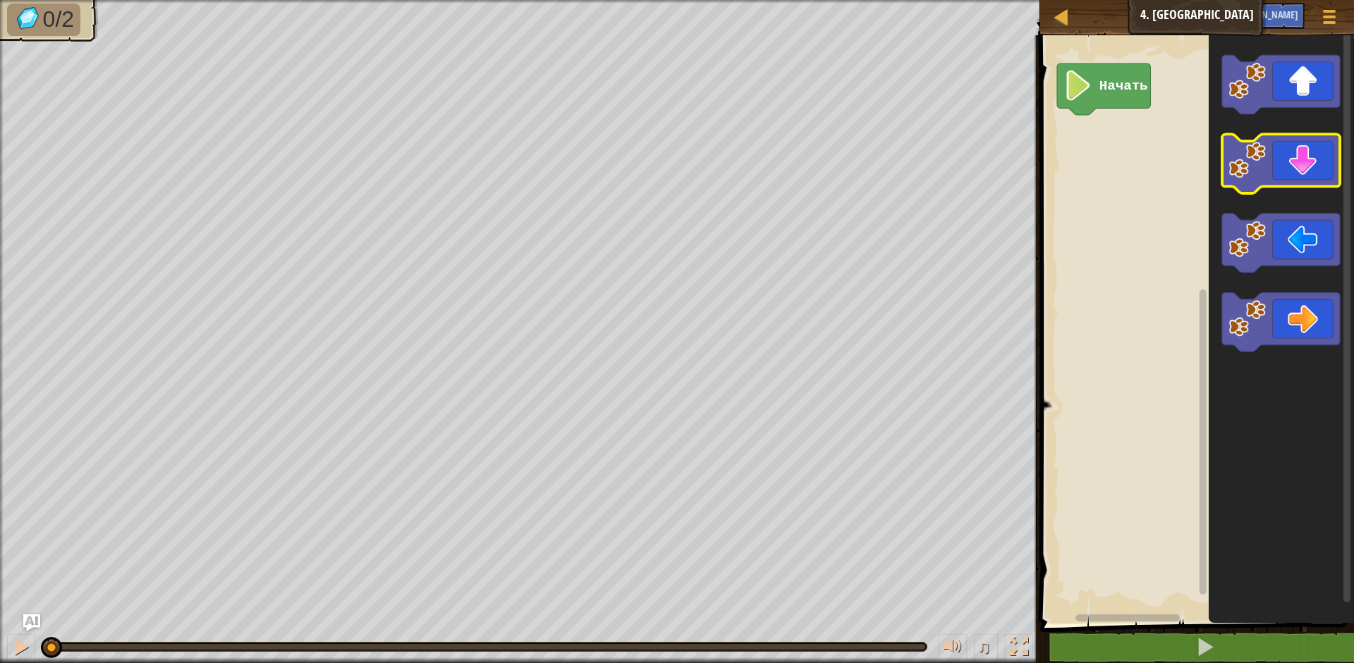
click at [1247, 153] on image "Рабочая область Blockly" at bounding box center [1247, 160] width 37 height 37
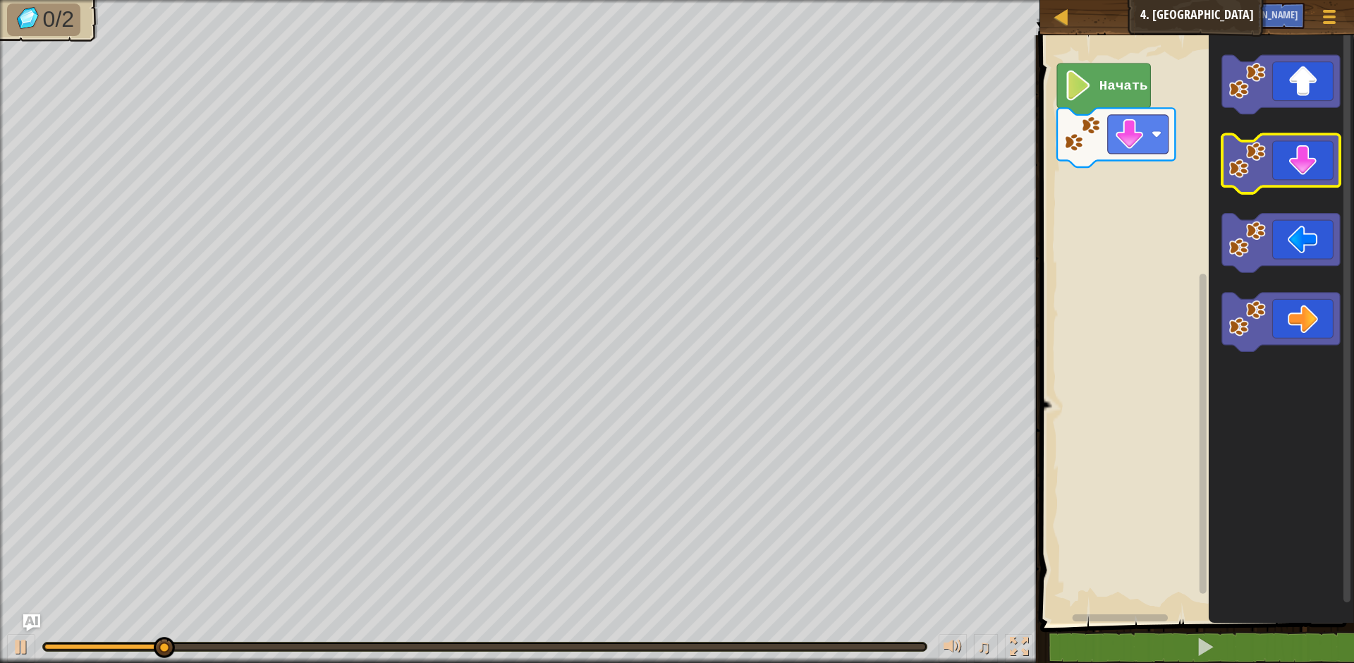
click at [1257, 163] on image "Рабочая область Blockly" at bounding box center [1247, 160] width 37 height 37
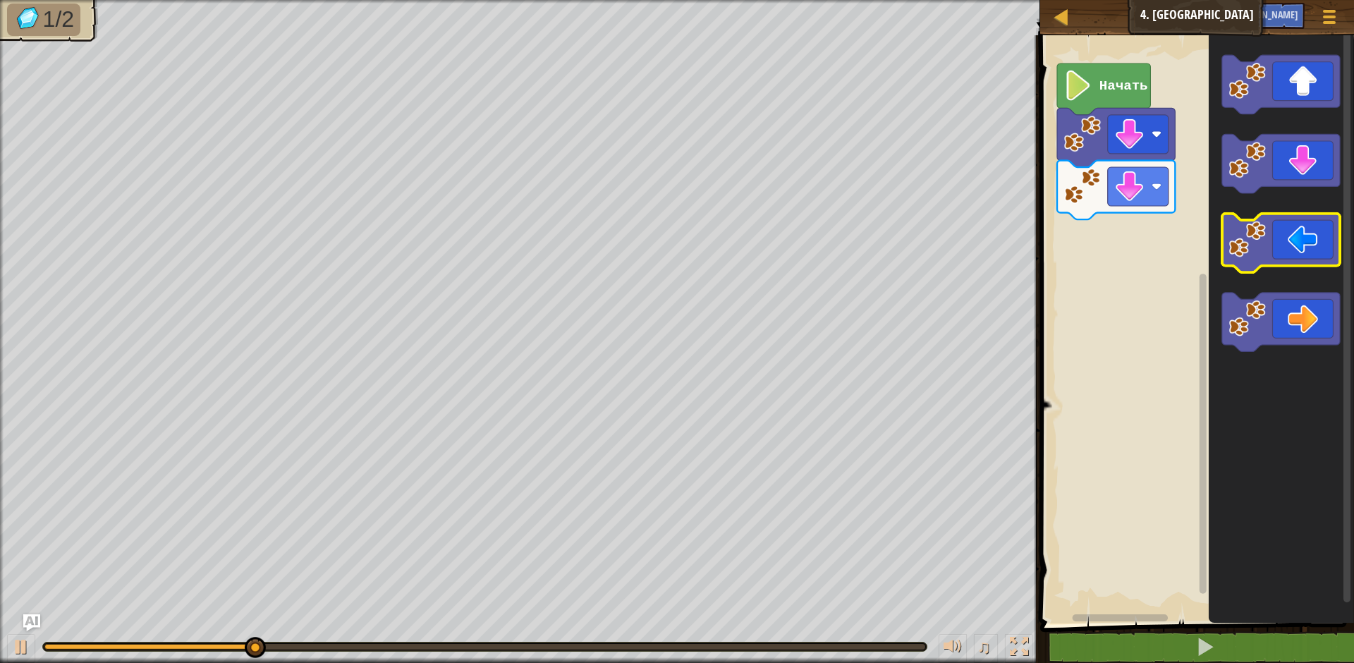
click at [1277, 266] on icon "Рабочая область Blockly" at bounding box center [1281, 243] width 118 height 59
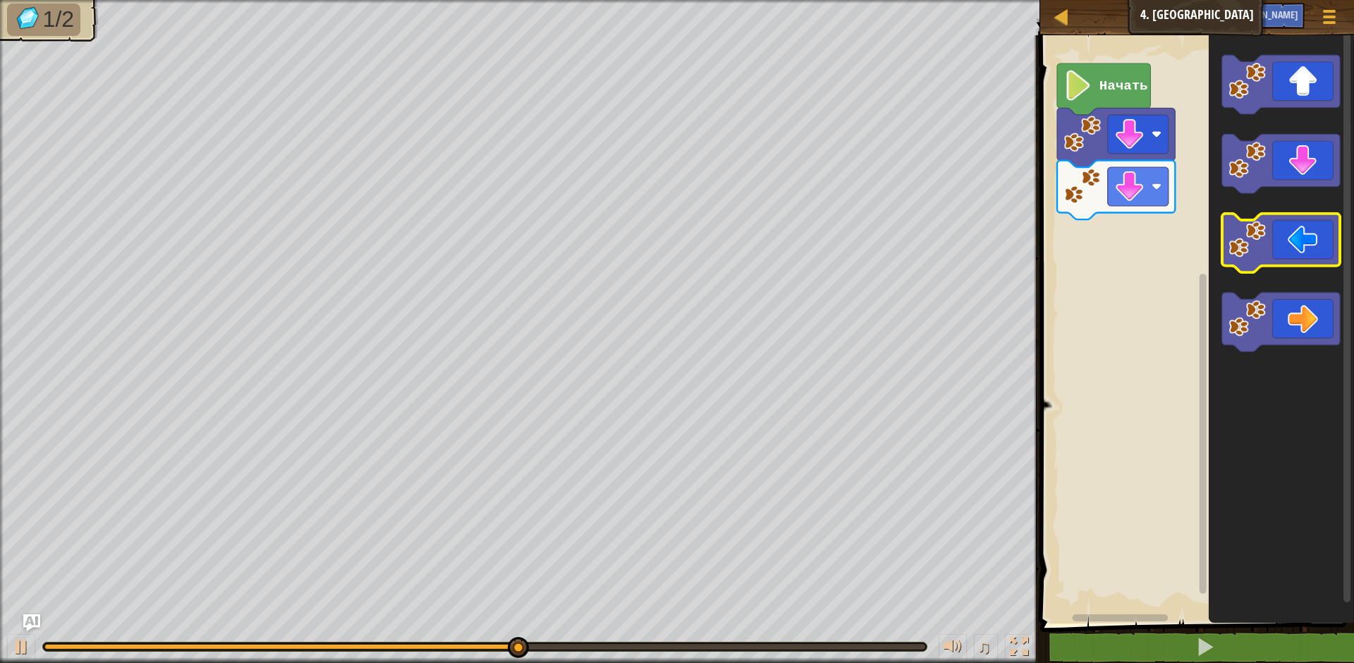
click at [1277, 266] on icon "Рабочая область Blockly" at bounding box center [1281, 243] width 118 height 59
click at [1277, 262] on icon "Рабочая область Blockly" at bounding box center [1281, 243] width 118 height 59
click at [1278, 0] on body "[PERSON_NAME] 4. Локоть Меню игры Спросить у ИИ 1 ההההההההההההההההההההההההההההה…" at bounding box center [677, 0] width 1354 height 0
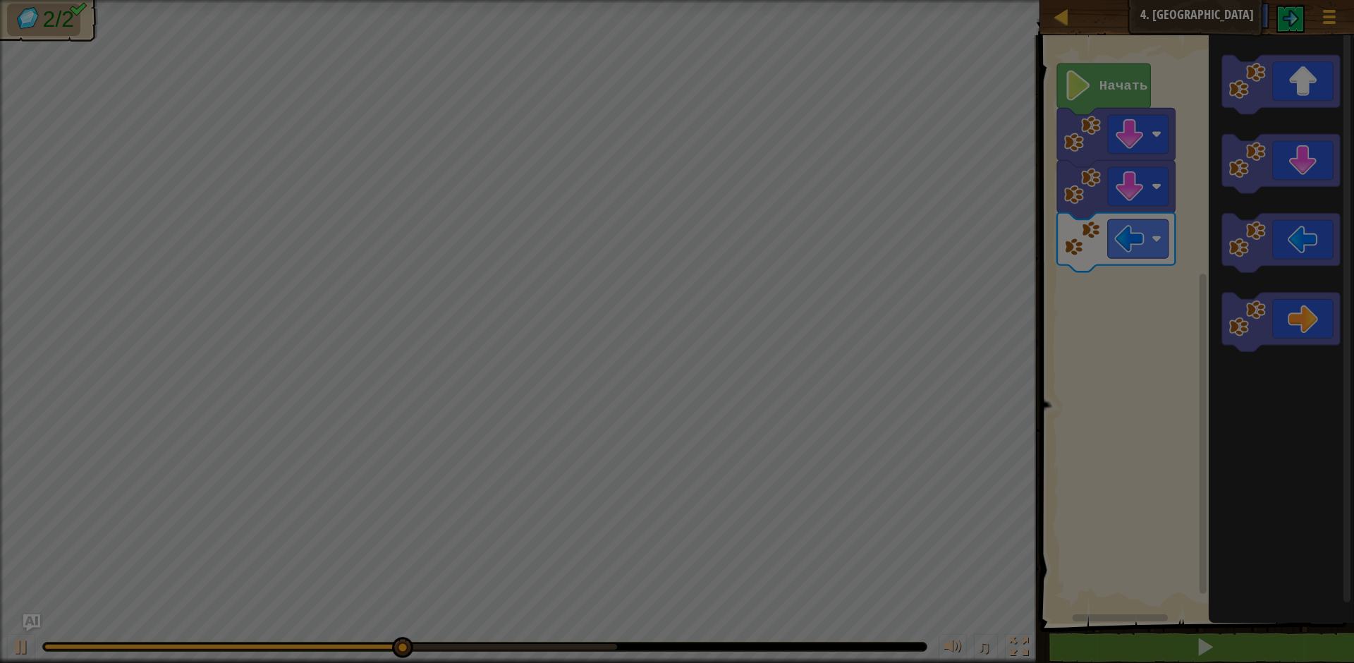
click at [1278, 1] on body "[PERSON_NAME] 4. Локоть Меню игры Ask AI 1 הההההההההההההההההההההההההההההההההההה…" at bounding box center [677, 0] width 1354 height 1
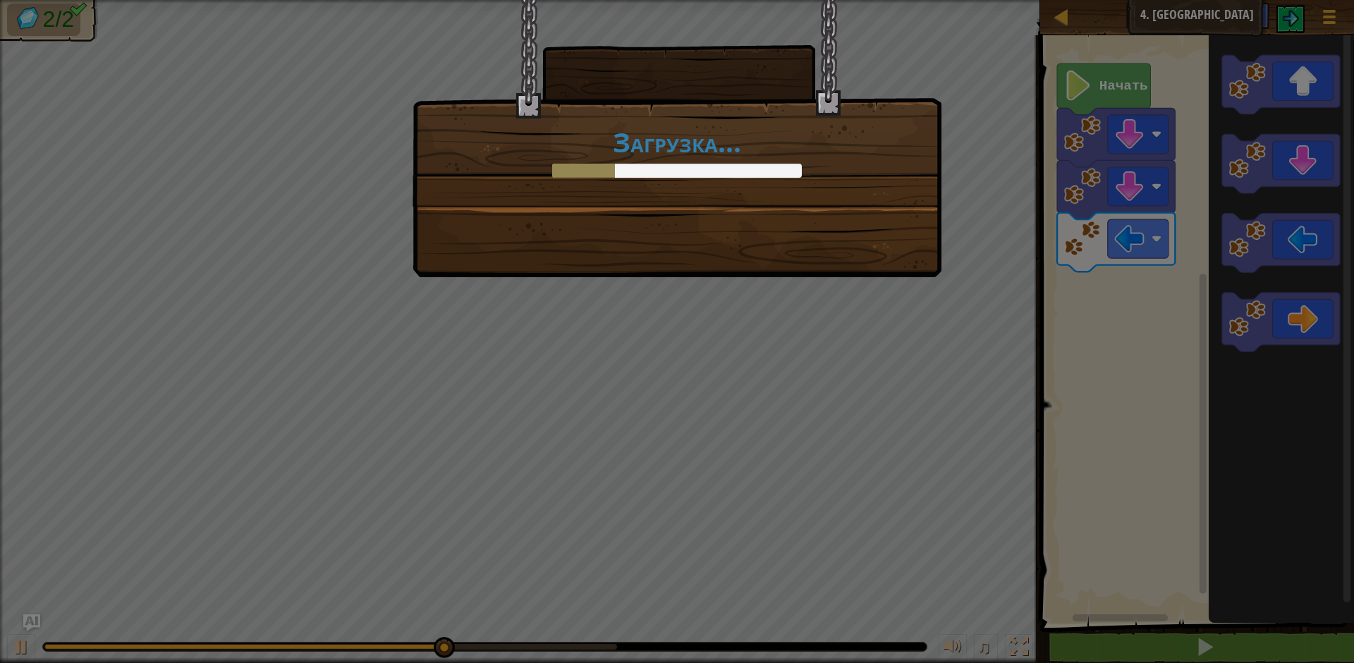
click at [1279, 257] on div "Загрузка..." at bounding box center [677, 331] width 1354 height 663
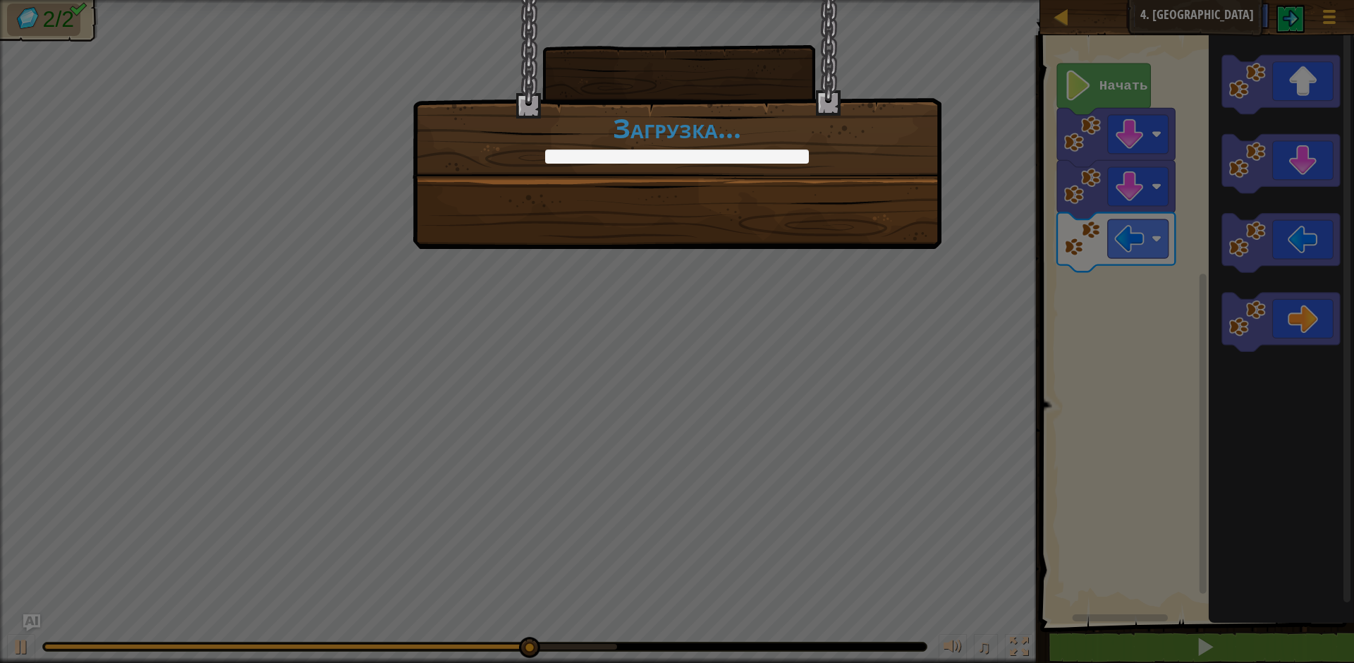
click at [1002, 218] on div "+0 +0 Продолжить Загрузка..." at bounding box center [677, 331] width 1354 height 663
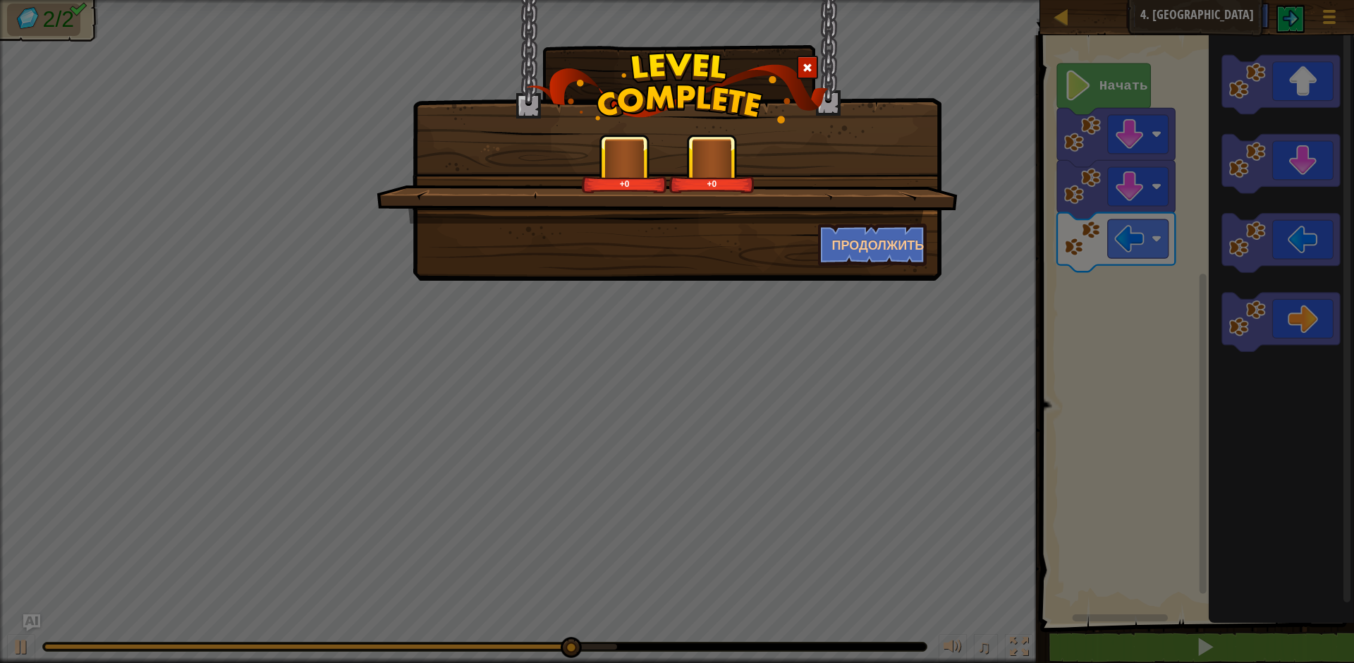
drag, startPoint x: 880, startPoint y: 154, endPoint x: 925, endPoint y: 169, distance: 47.5
click at [885, 155] on div "+0 +0" at bounding box center [667, 163] width 547 height 59
click at [947, 205] on div "+0 +0" at bounding box center [667, 179] width 581 height 90
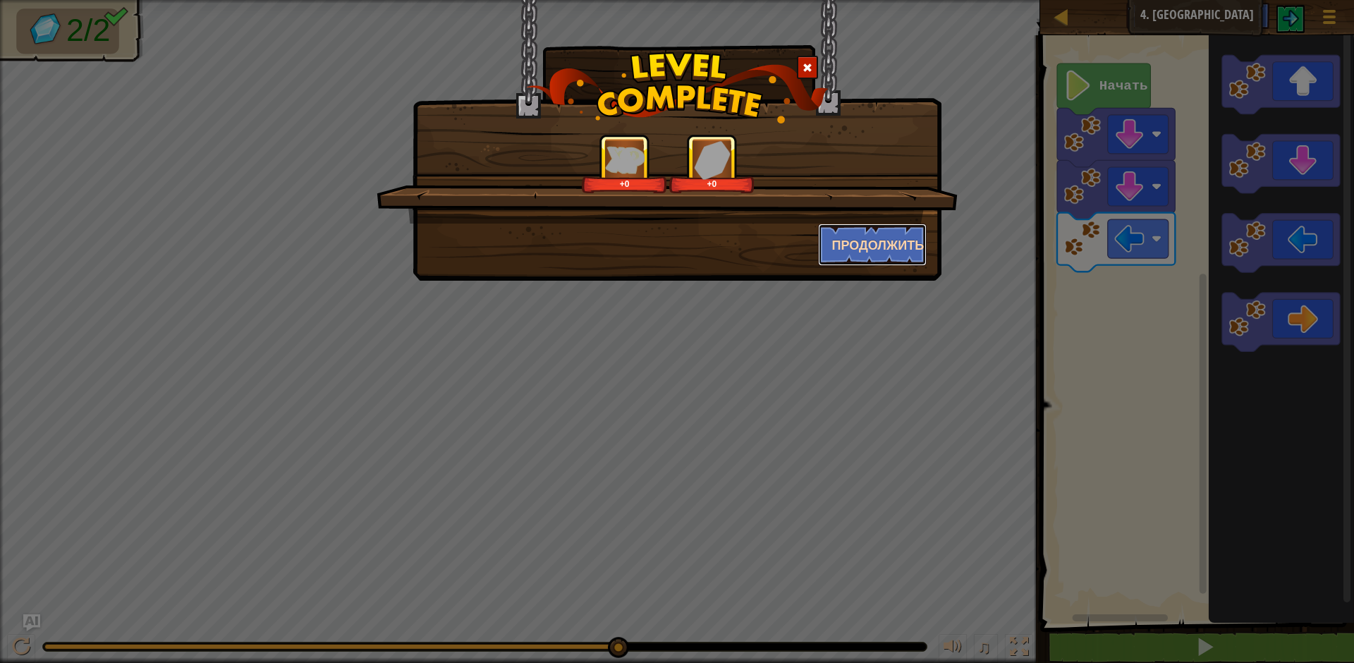
click at [884, 244] on ya-tr-span "Продолжить" at bounding box center [878, 245] width 92 height 18
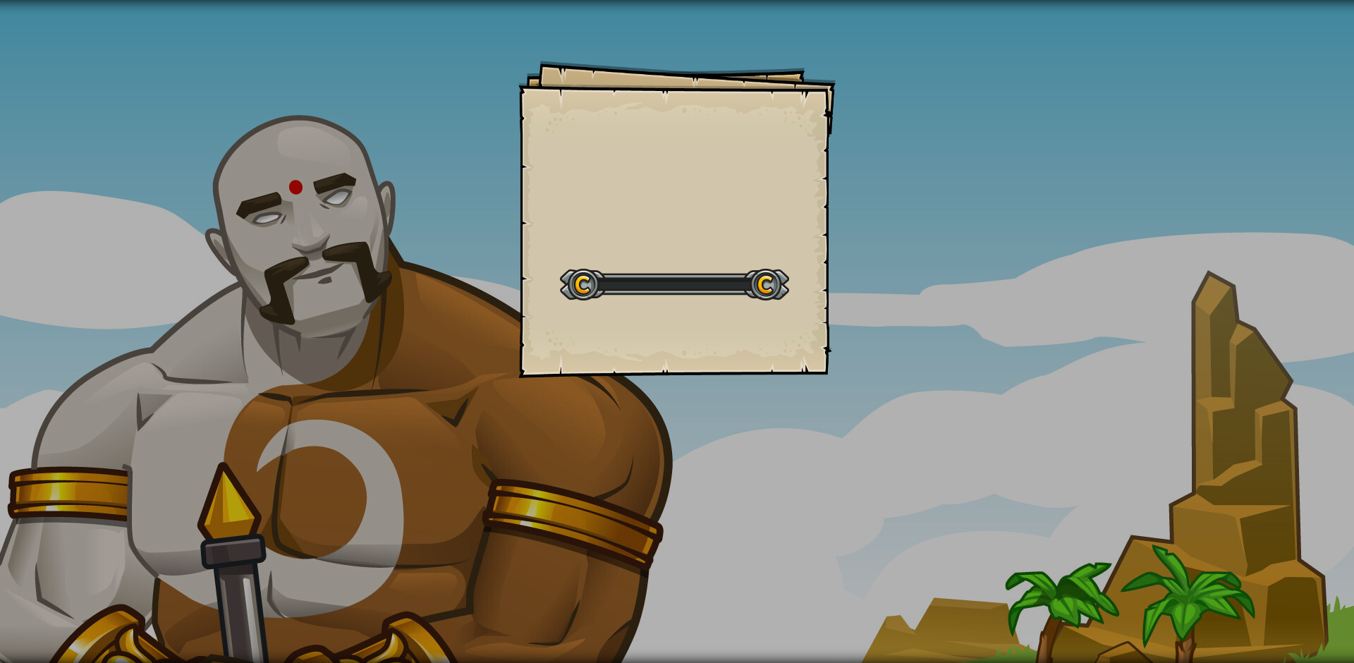
click at [887, 238] on div "Goals Start Level Ошибка загрузки с сервера Чтобы пройти этот уровень, нужна по…" at bounding box center [677, 331] width 1354 height 663
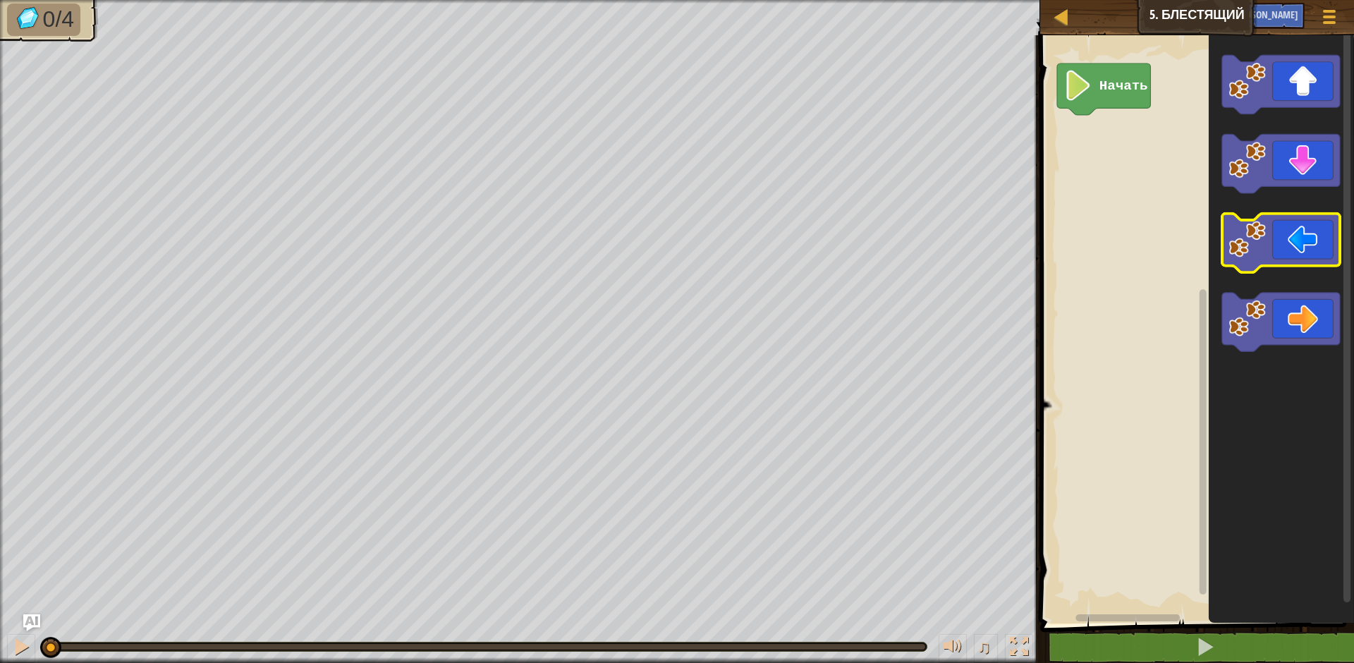
click at [1301, 243] on icon "Рабочая область Blockly" at bounding box center [1281, 243] width 118 height 59
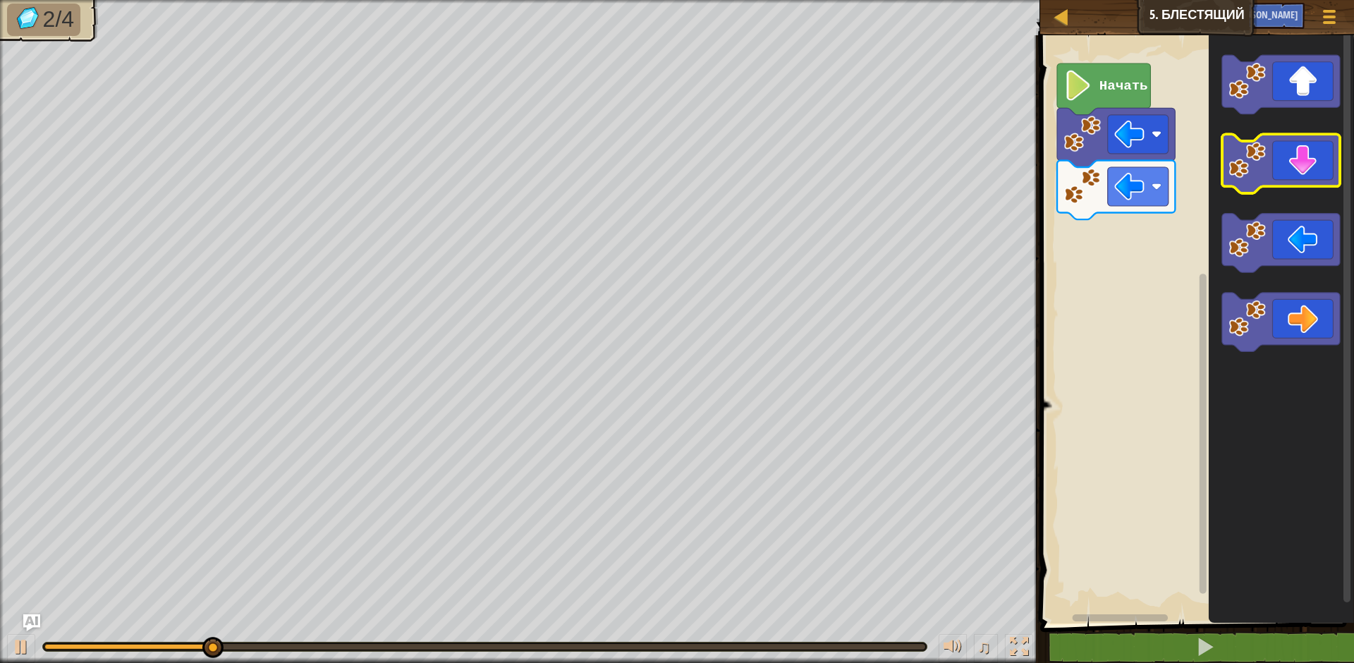
click at [1304, 170] on icon "Рабочая область Blockly" at bounding box center [1281, 164] width 118 height 59
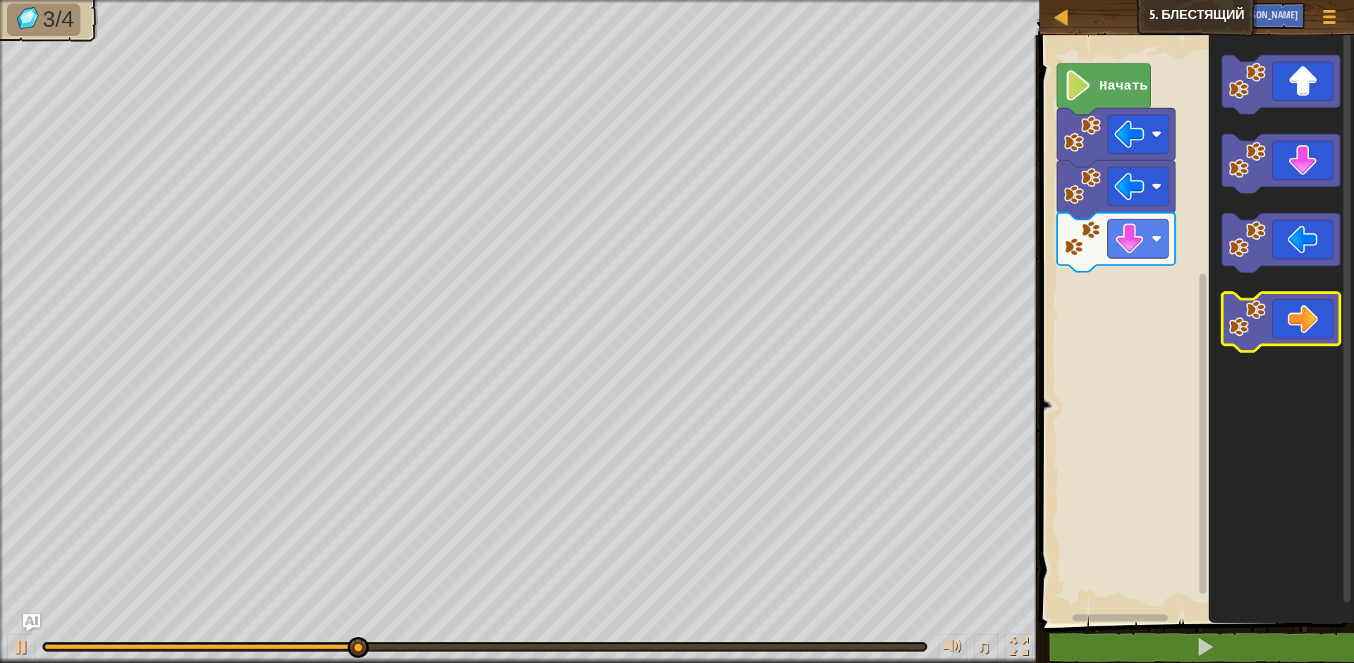
click at [1318, 298] on icon "Рабочая область Blockly" at bounding box center [1281, 322] width 118 height 59
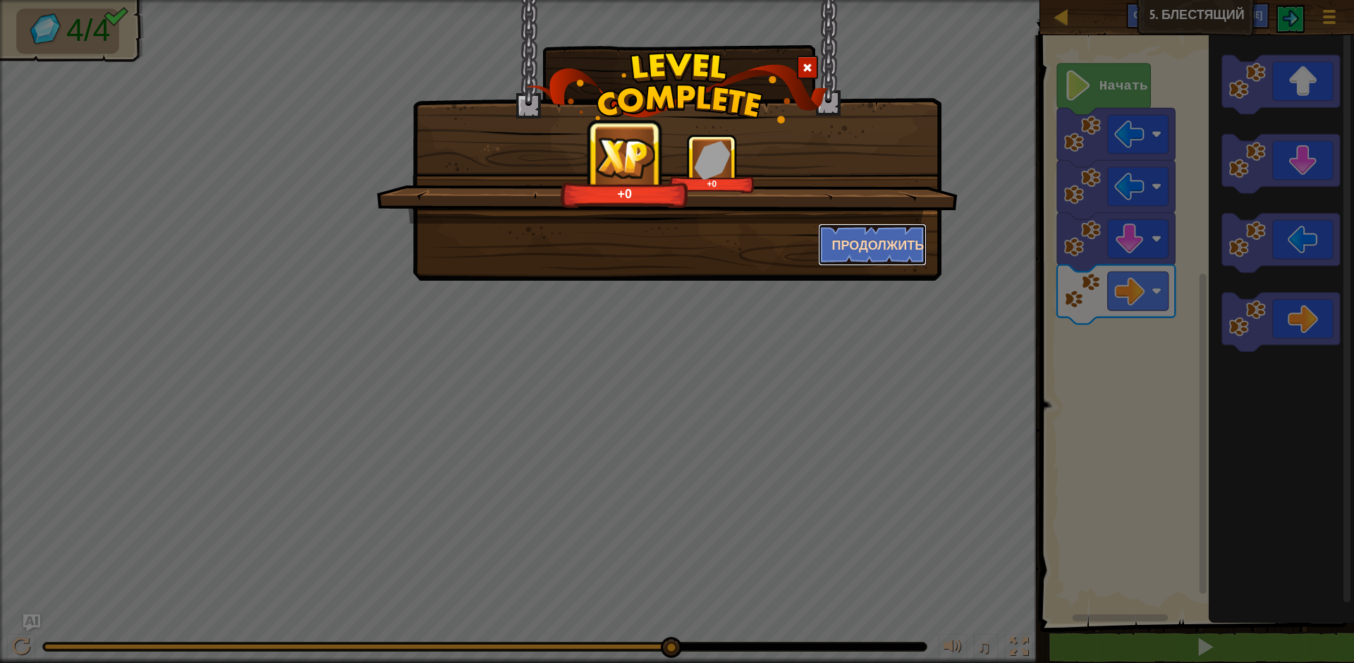
click at [858, 226] on button "Продолжить" at bounding box center [872, 245] width 109 height 42
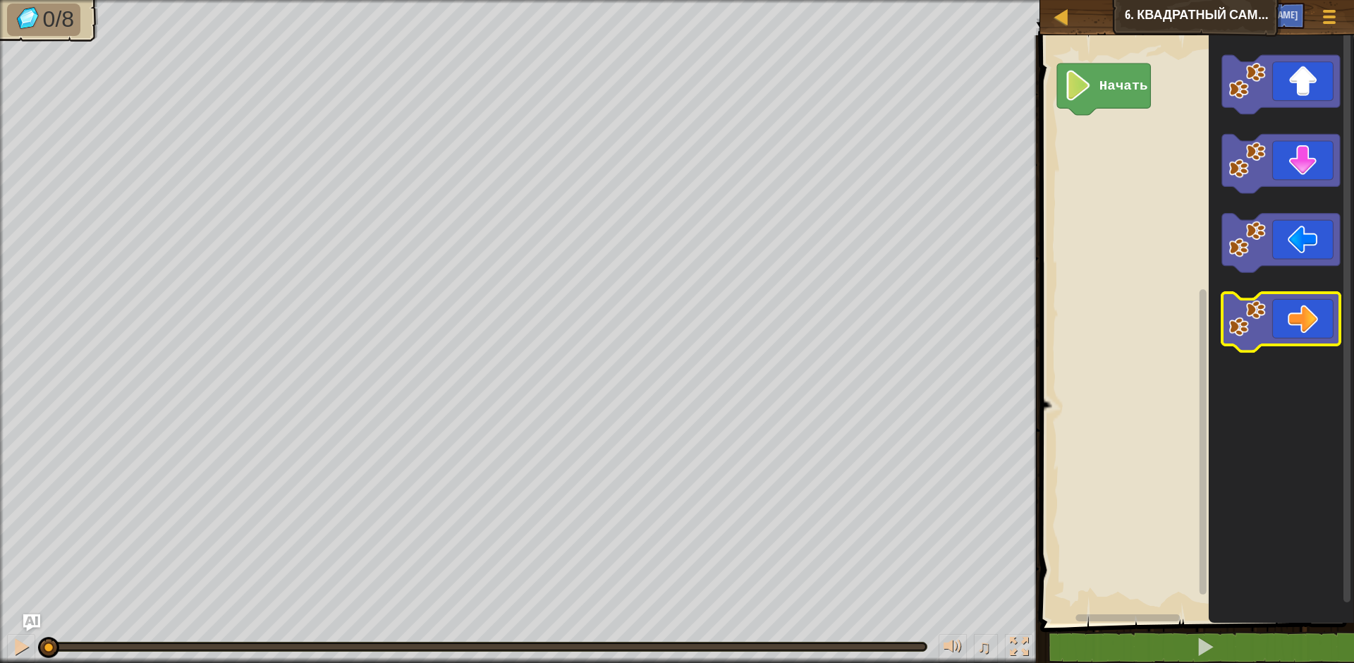
click at [1277, 316] on icon "Рабочая область Blockly" at bounding box center [1281, 322] width 118 height 59
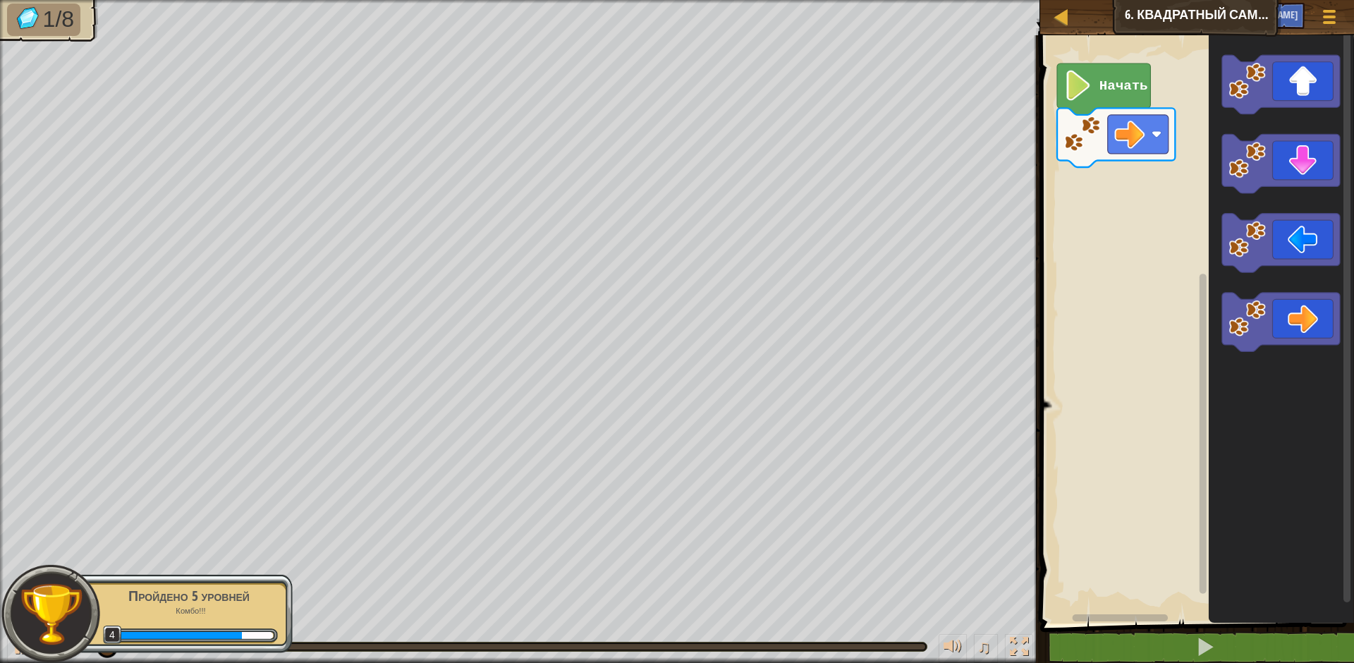
click at [1278, 120] on icon "Рабочая область Blockly" at bounding box center [1280, 325] width 145 height 595
click at [1244, 104] on icon "Рабочая область Blockly" at bounding box center [1281, 84] width 118 height 59
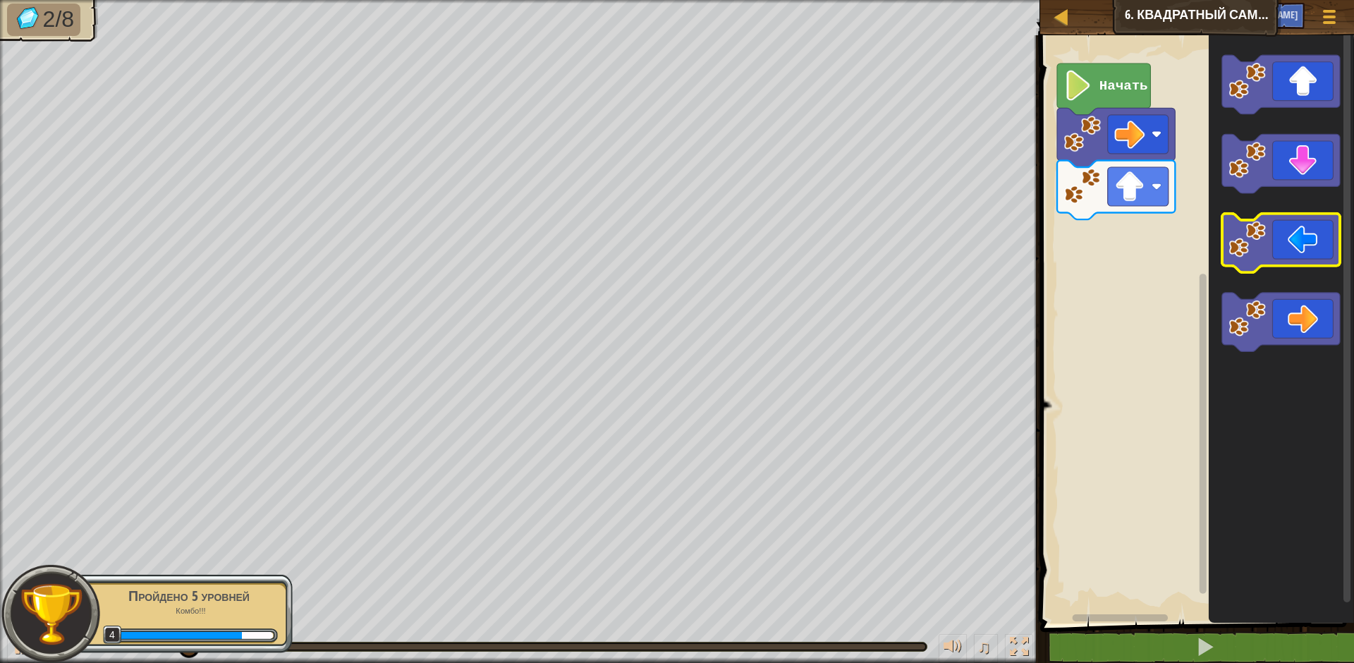
click at [1290, 236] on icon "Рабочая область Blockly" at bounding box center [1281, 243] width 118 height 59
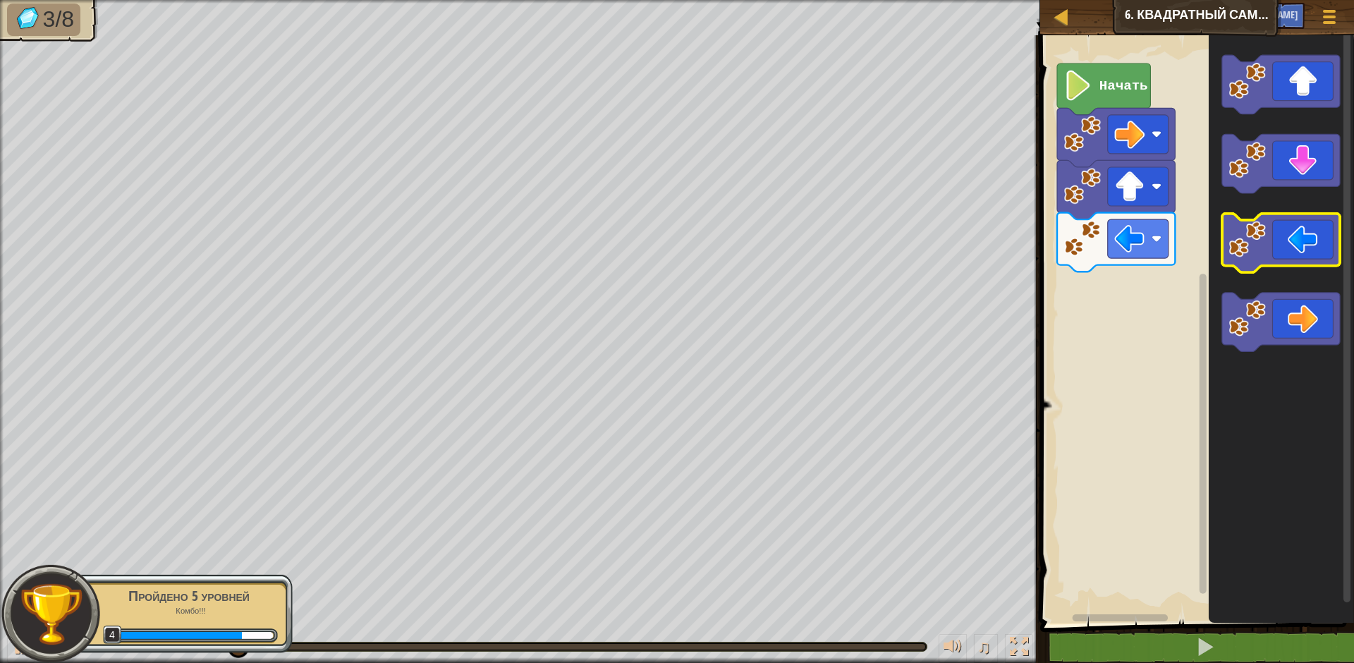
click at [1290, 236] on icon "Рабочая область Blockly" at bounding box center [1281, 243] width 118 height 59
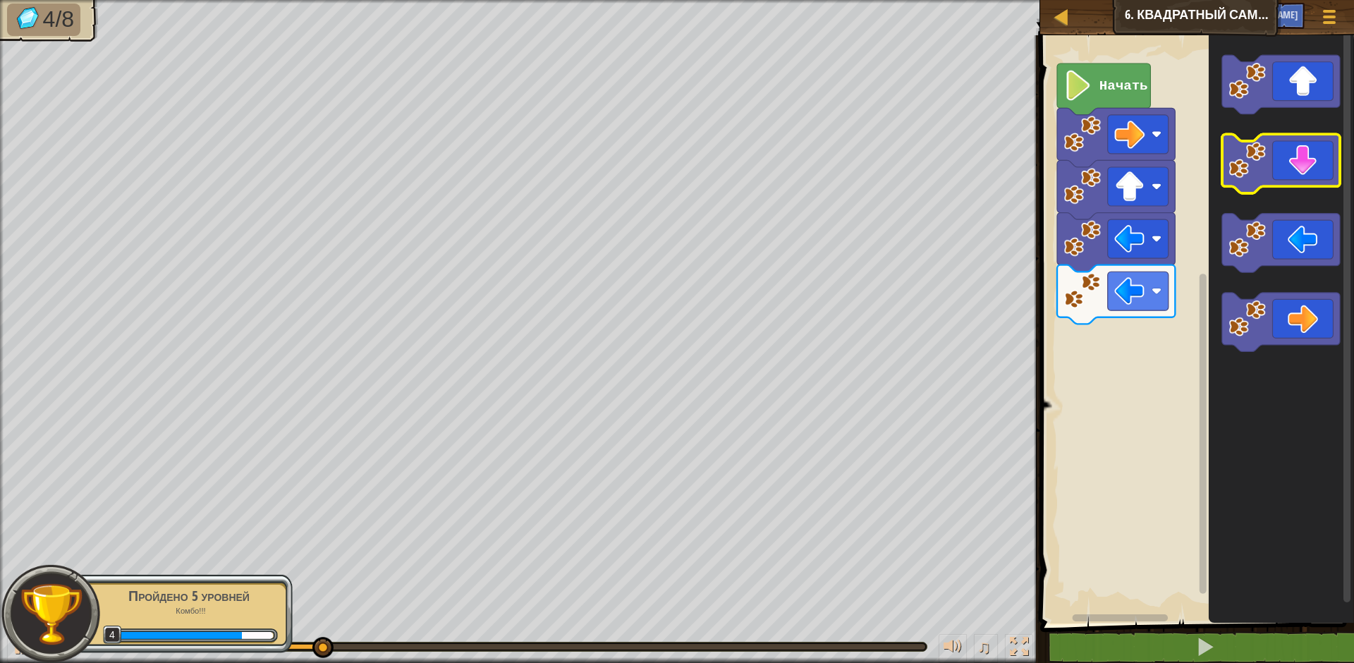
click at [1296, 187] on icon "Рабочая область Blockly" at bounding box center [1281, 164] width 118 height 59
click at [1293, 173] on icon "Рабочая область Blockly" at bounding box center [1281, 164] width 118 height 59
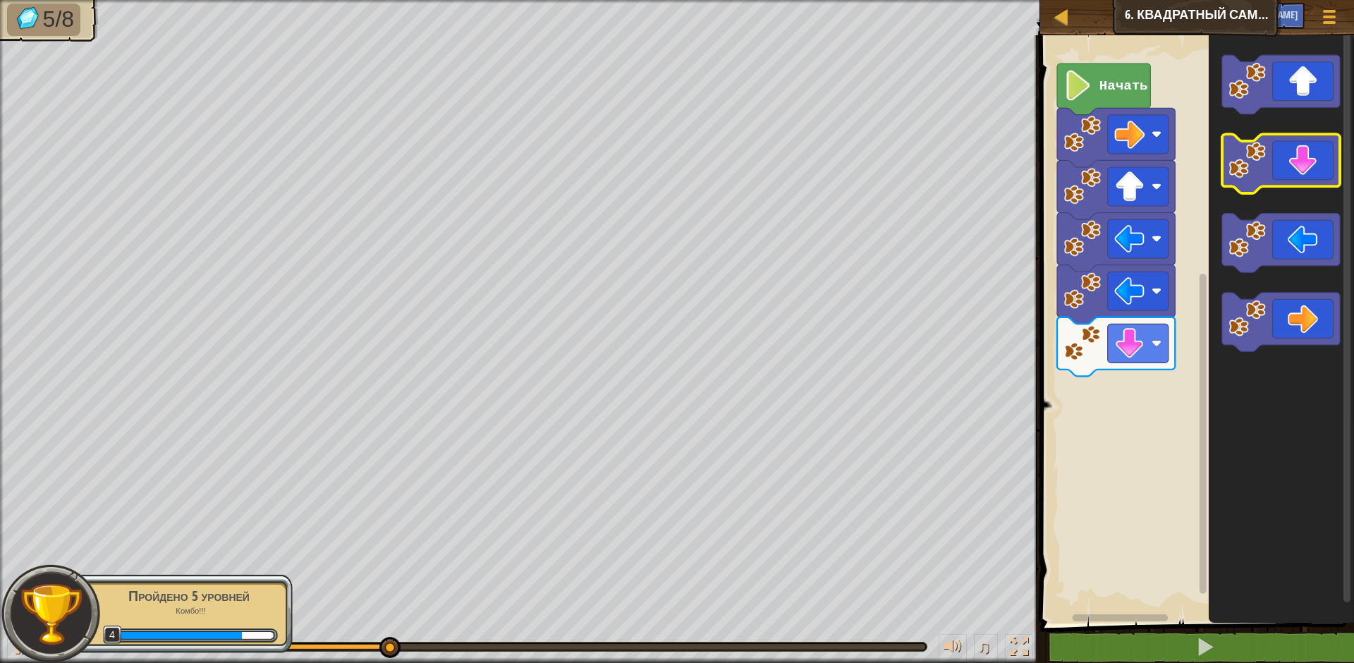
click at [1293, 173] on icon "Рабочая область Blockly" at bounding box center [1281, 164] width 118 height 59
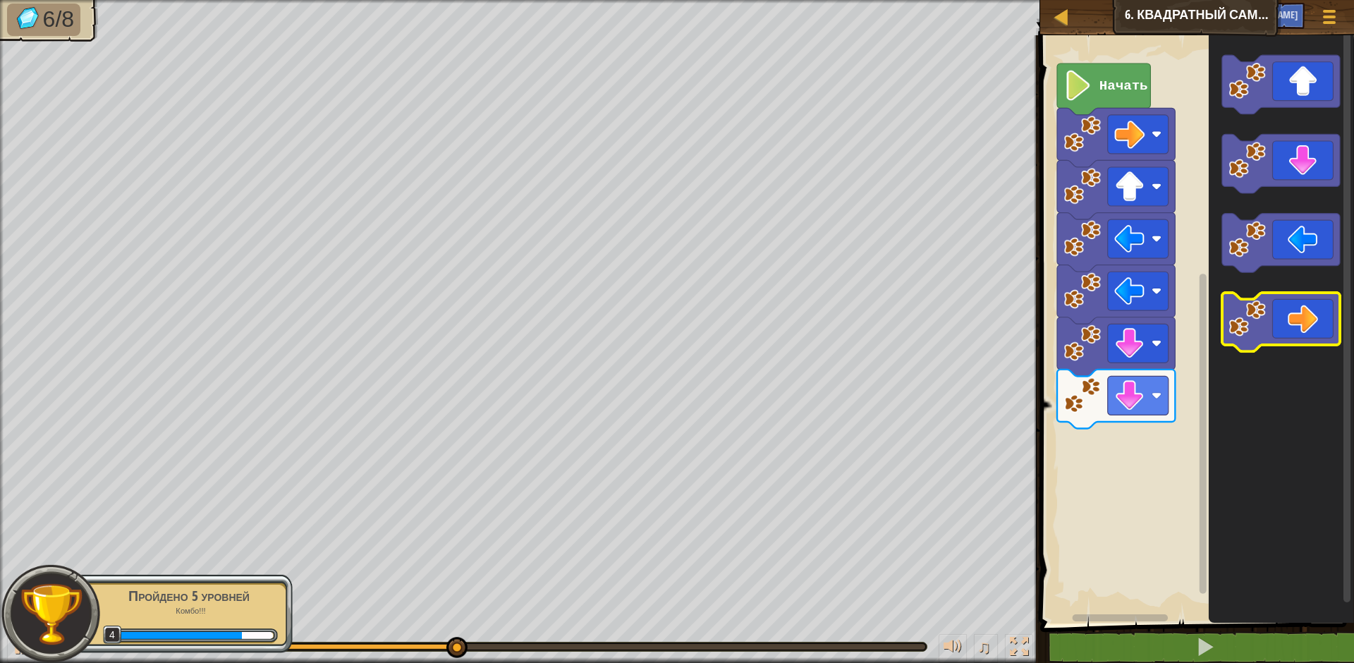
click at [1254, 334] on image "Рабочая область Blockly" at bounding box center [1247, 318] width 37 height 37
click at [1264, 318] on image "Рабочая область Blockly" at bounding box center [1247, 318] width 37 height 37
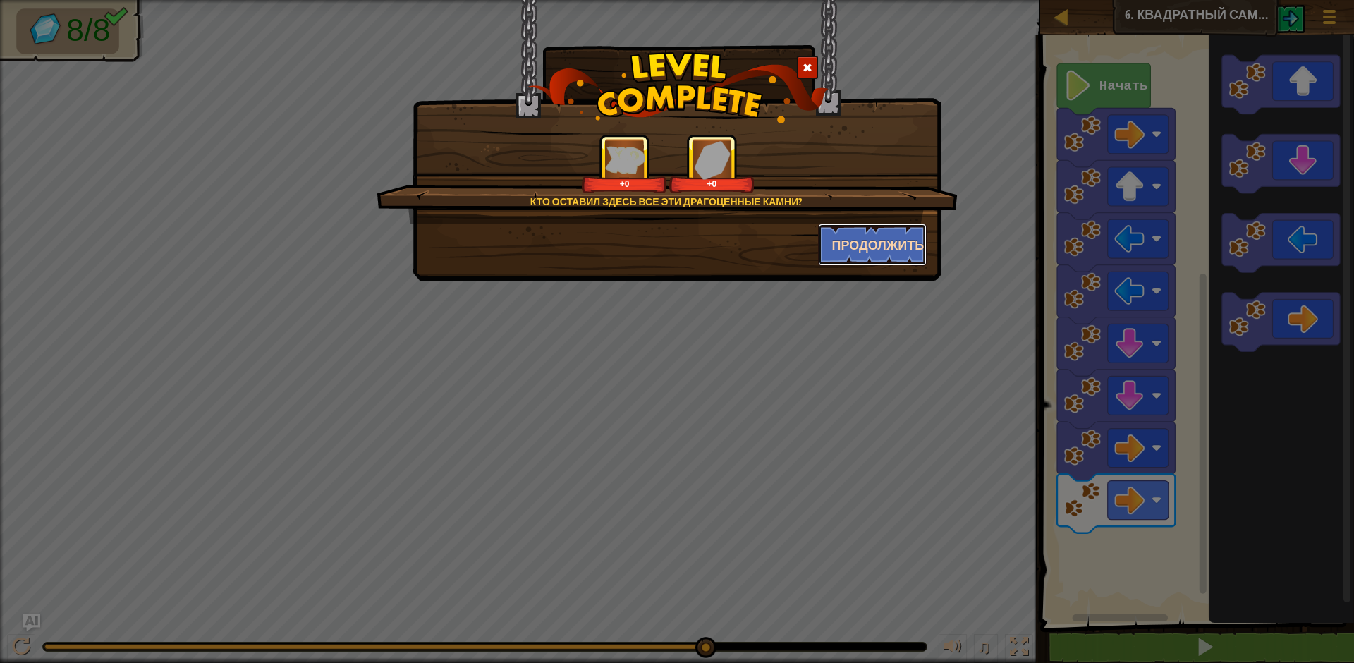
click at [849, 237] on ya-tr-span "Продолжить" at bounding box center [878, 245] width 92 height 18
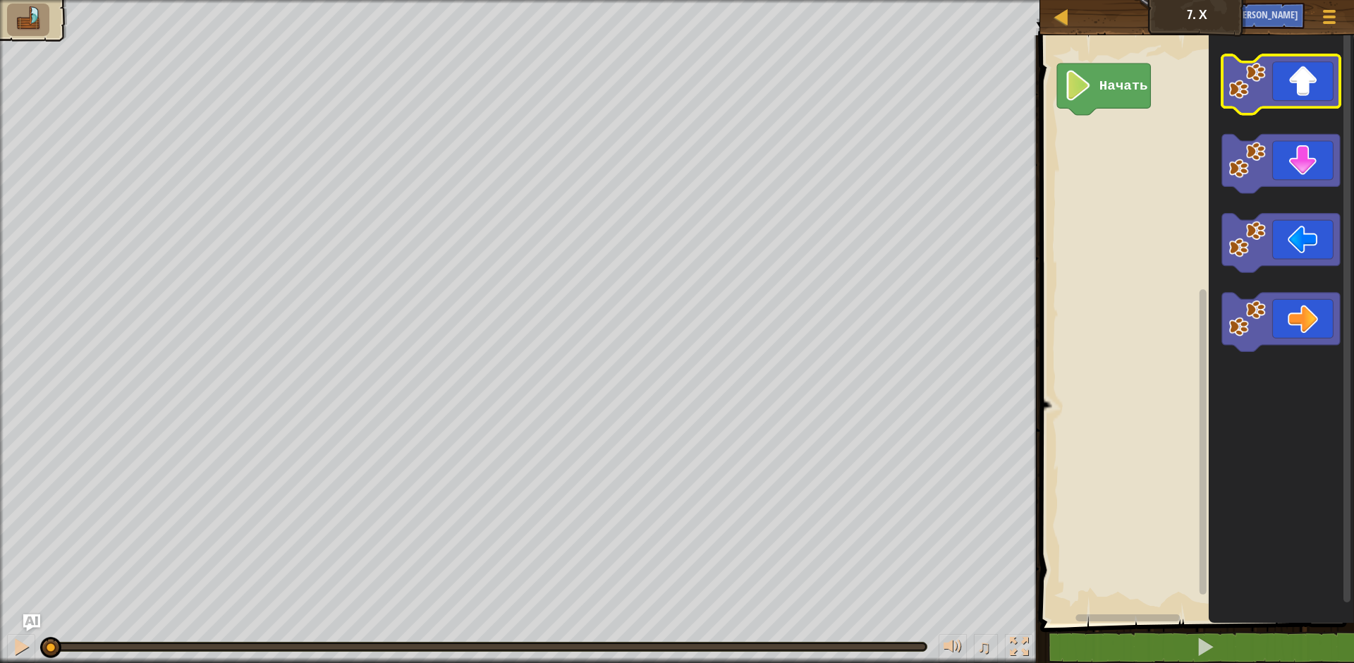
click at [1261, 92] on image "Рабочая область Blockly" at bounding box center [1247, 80] width 37 height 37
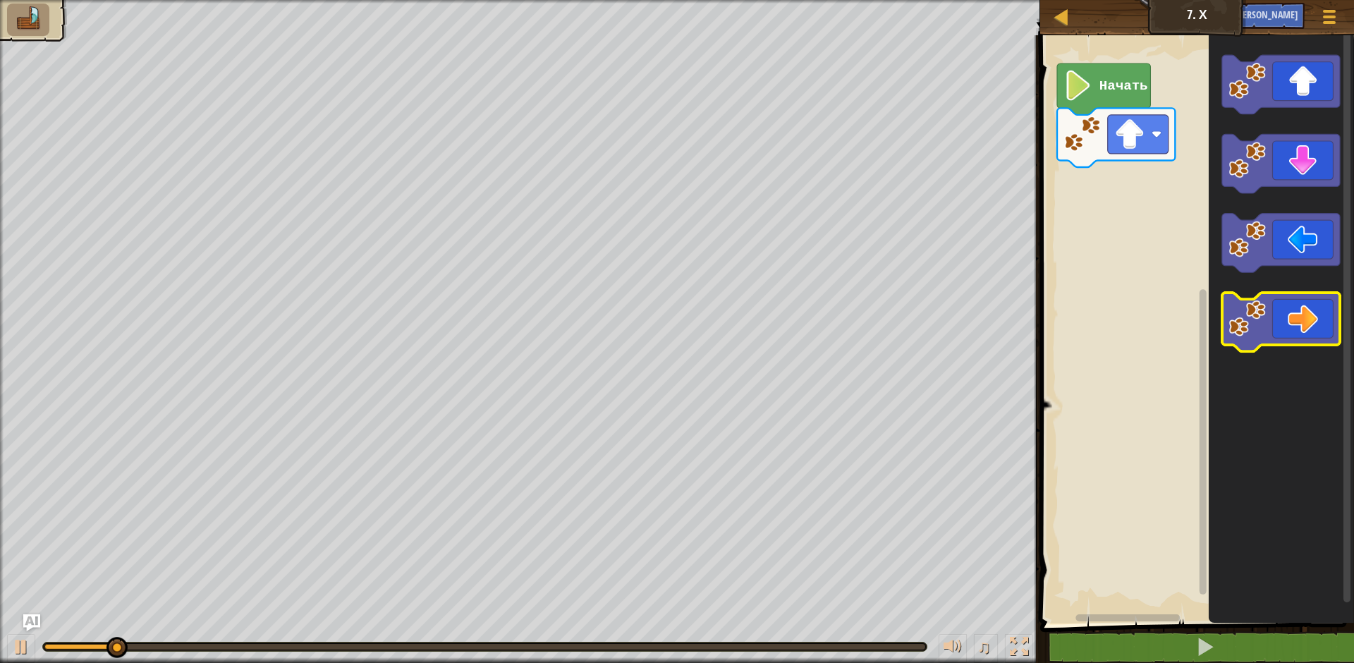
click at [1332, 333] on icon "Рабочая область Blockly" at bounding box center [1281, 322] width 118 height 59
click at [1321, 336] on icon "Рабочая область Blockly" at bounding box center [1281, 322] width 118 height 59
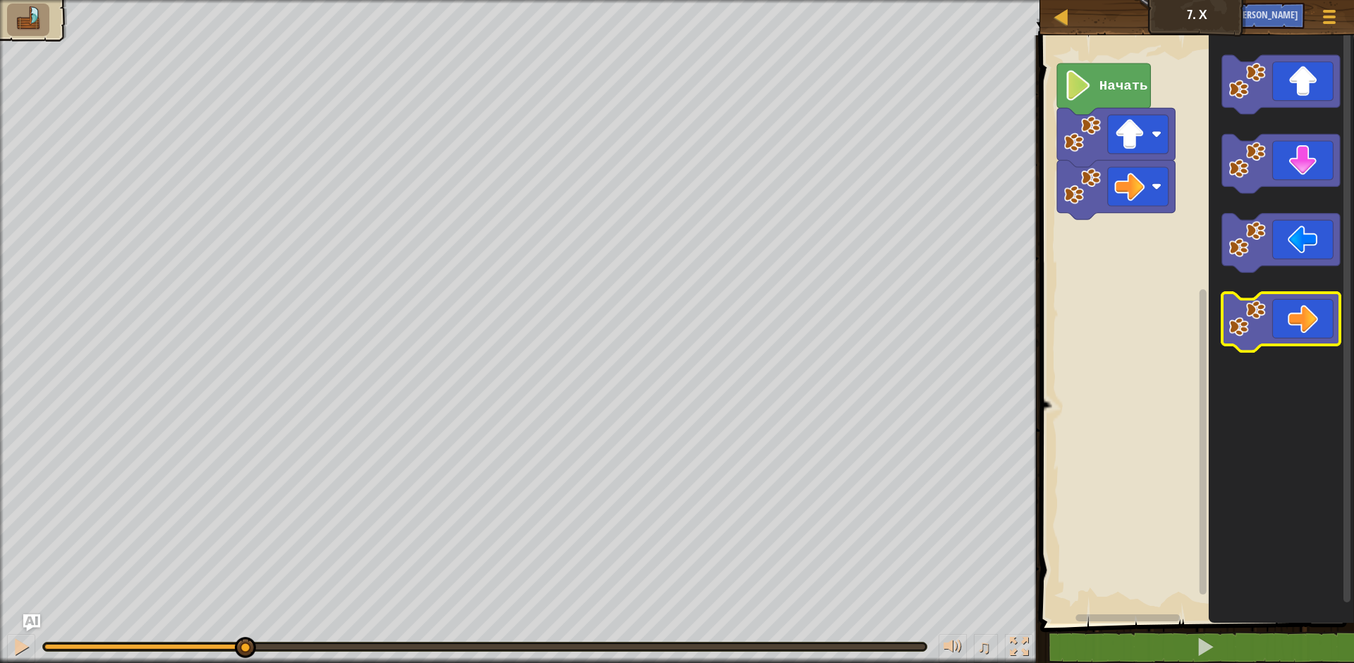
click at [1321, 336] on icon "Рабочая область Blockly" at bounding box center [1281, 322] width 118 height 59
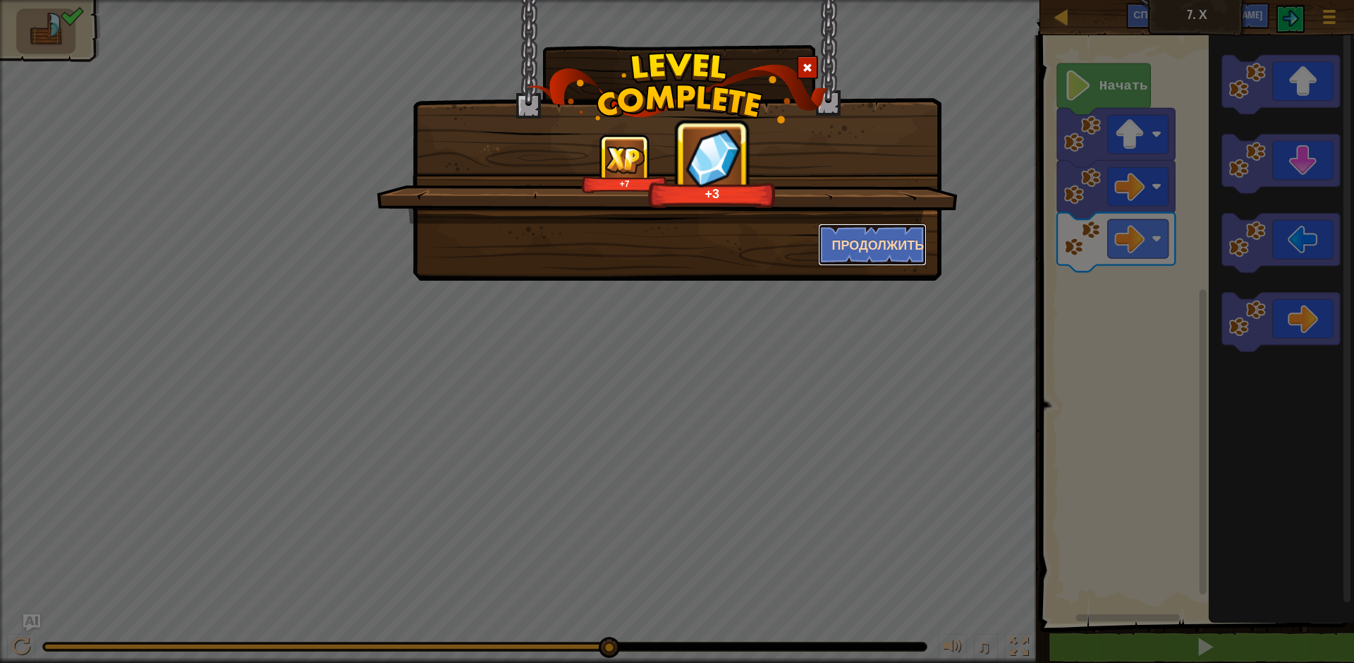
click at [867, 257] on button "Продолжить" at bounding box center [872, 245] width 109 height 42
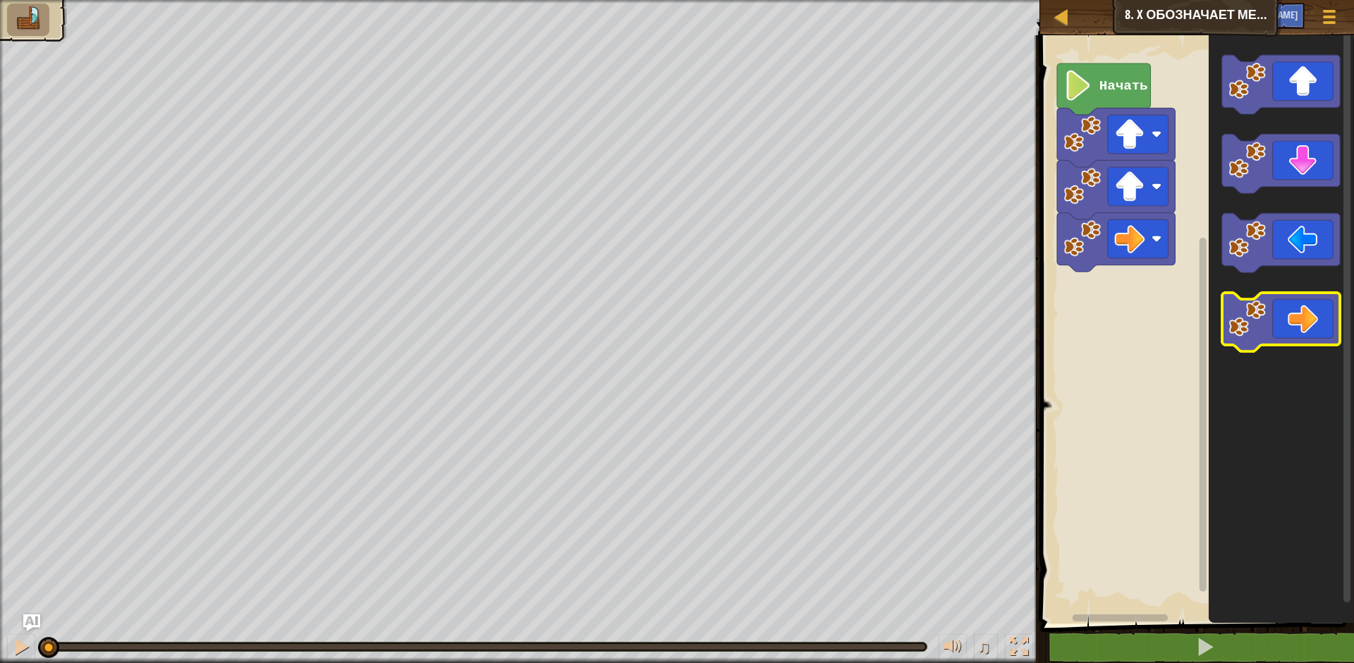
click at [1252, 340] on icon "Рабочая область Blockly" at bounding box center [1281, 322] width 118 height 59
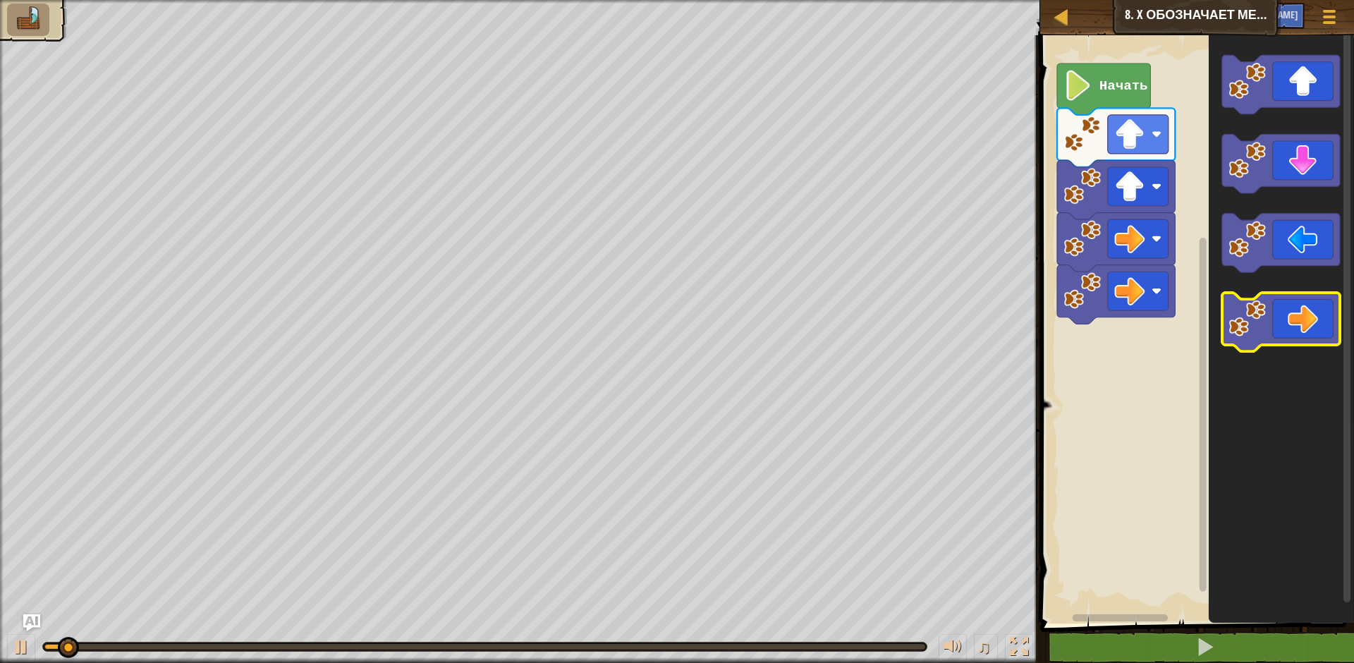
click at [1252, 340] on icon "Рабочая область Blockly" at bounding box center [1281, 322] width 118 height 59
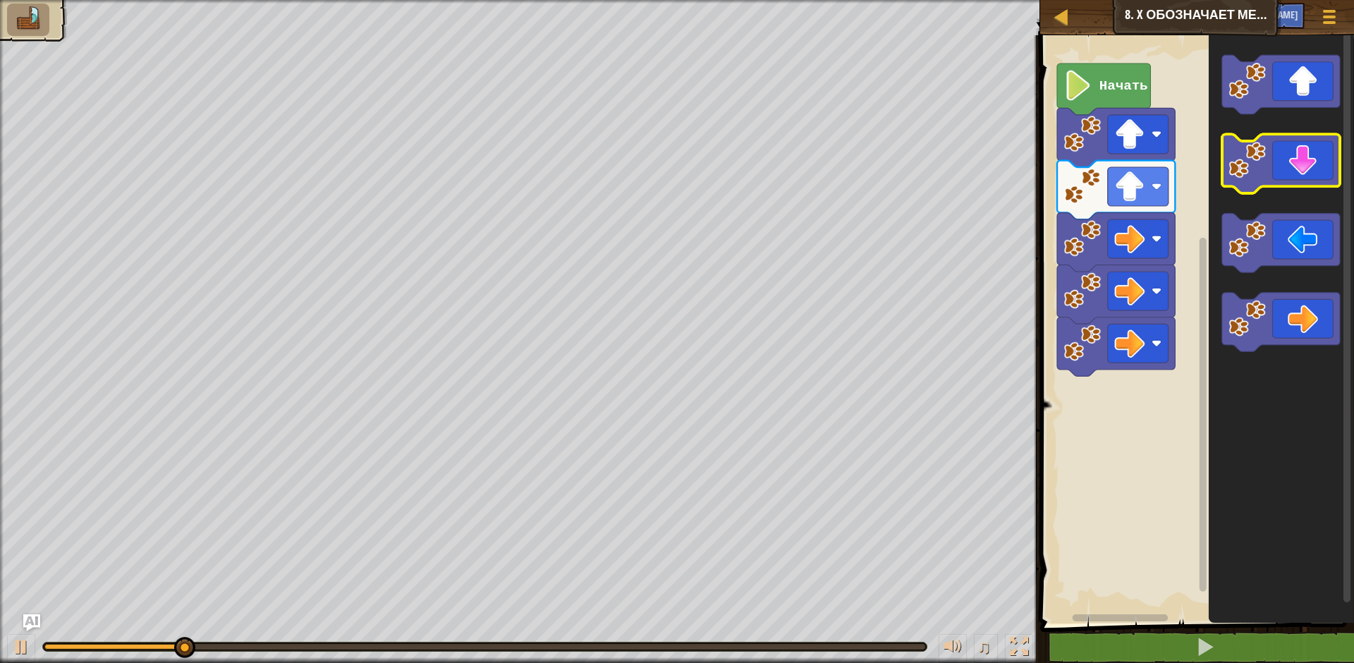
click at [1294, 176] on icon "Рабочая область Blockly" at bounding box center [1281, 164] width 118 height 59
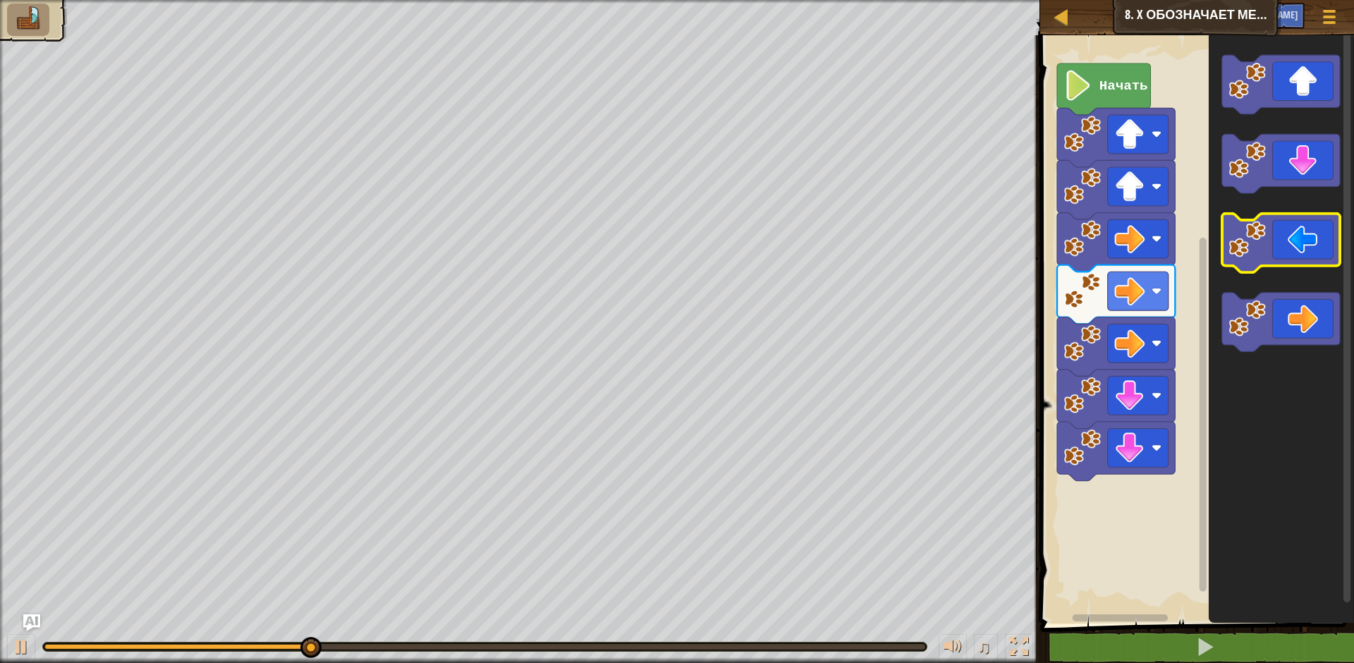
click at [1293, 231] on icon "Рабочая область Blockly" at bounding box center [1281, 243] width 118 height 59
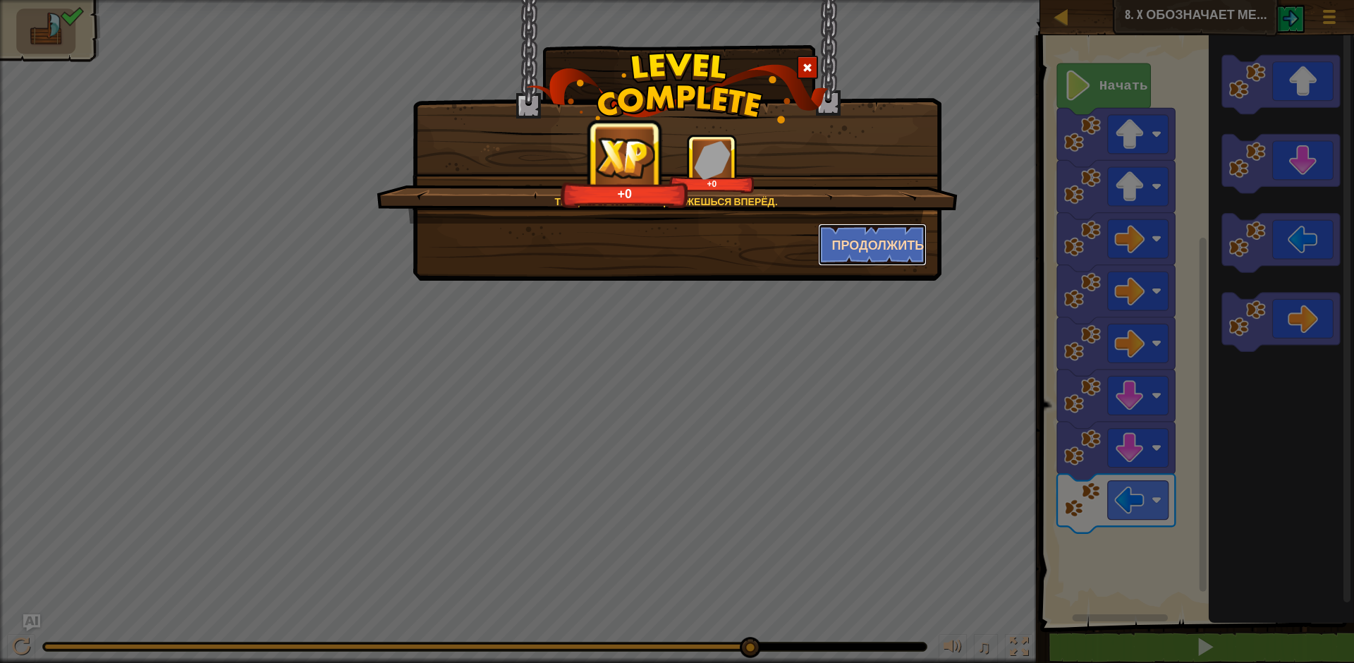
click at [848, 246] on ya-tr-span "Продолжить" at bounding box center [878, 245] width 92 height 18
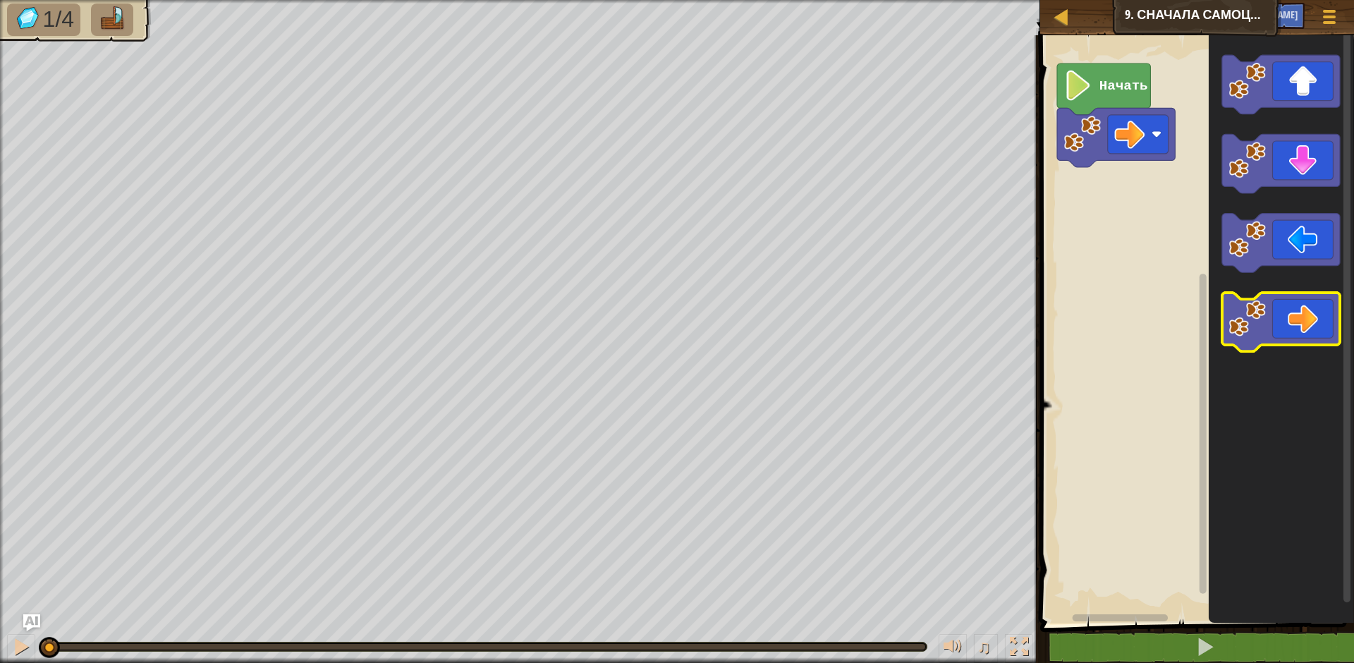
click at [1270, 312] on icon "Рабочая область Blockly" at bounding box center [1281, 322] width 118 height 59
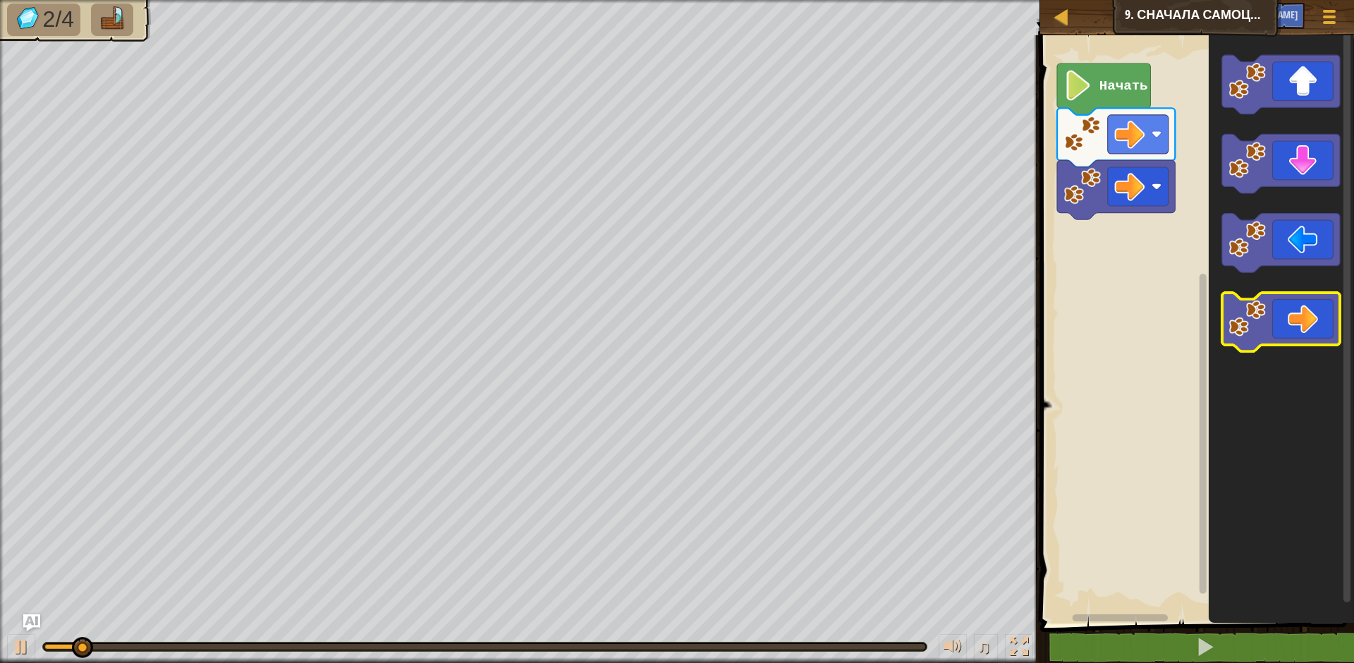
click at [1270, 312] on icon "Рабочая область Blockly" at bounding box center [1281, 322] width 118 height 59
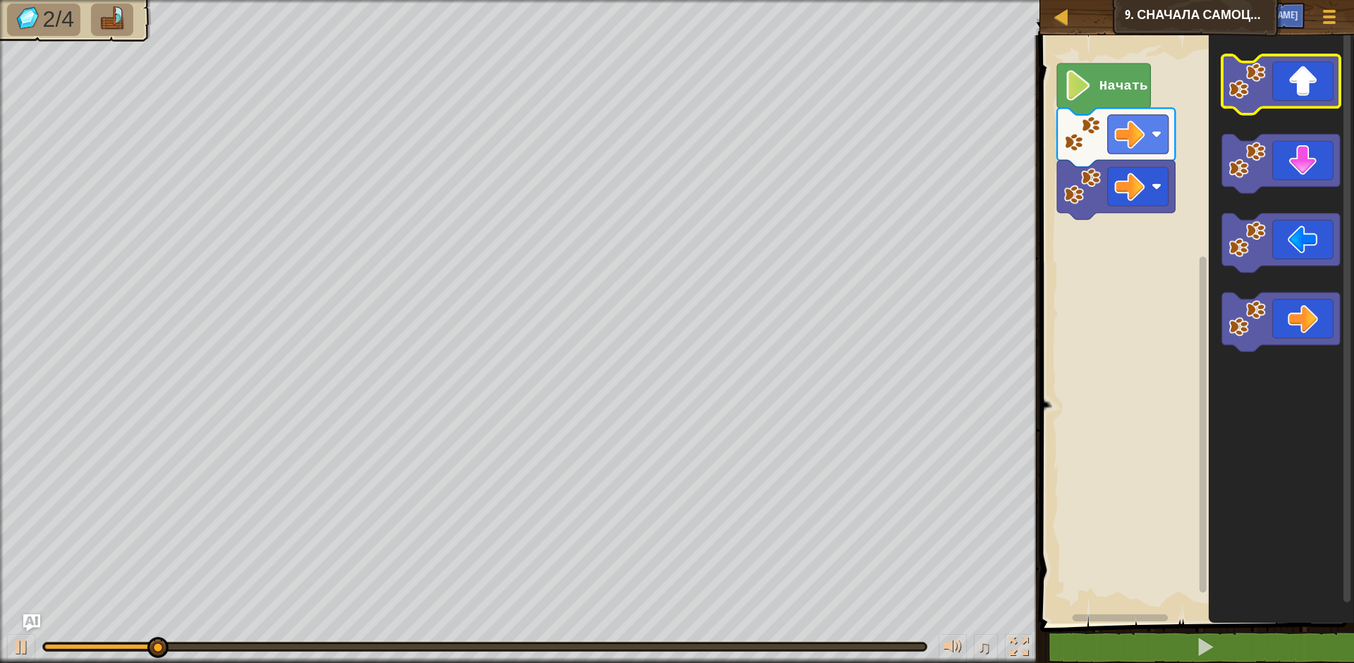
click at [1262, 102] on icon "Рабочая область Blockly" at bounding box center [1281, 84] width 118 height 59
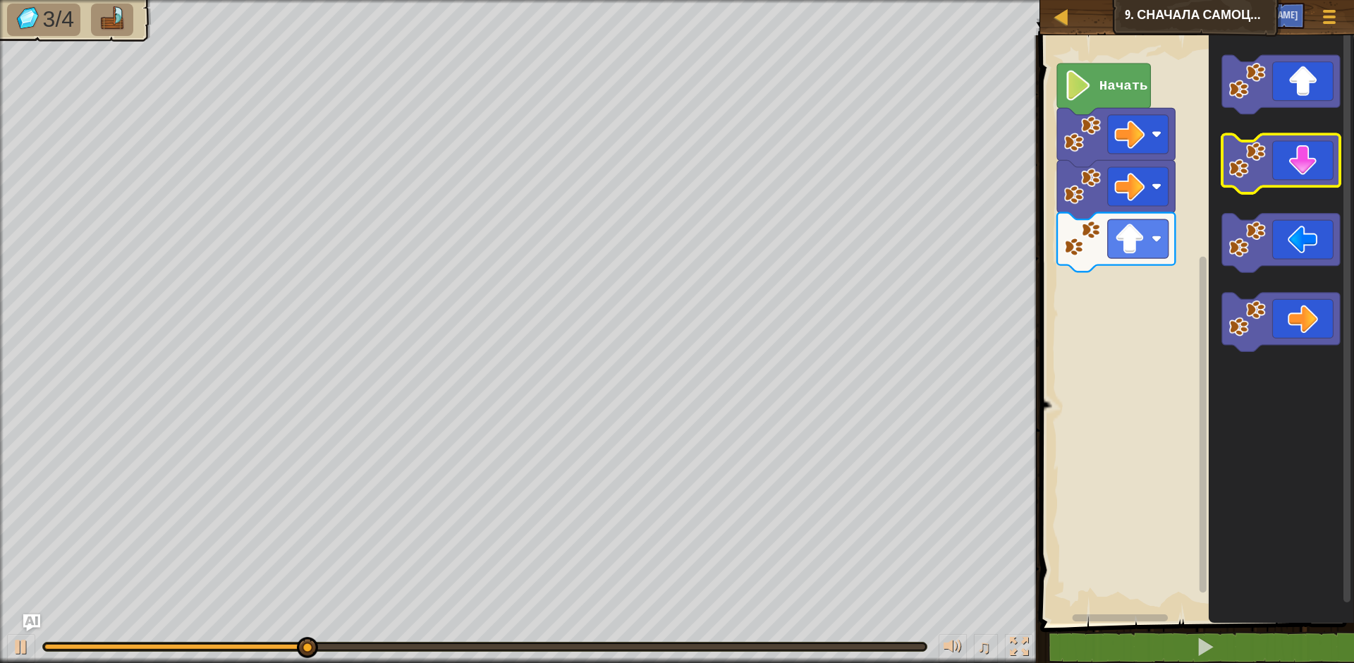
click at [1290, 174] on icon "Рабочая область Blockly" at bounding box center [1281, 164] width 118 height 59
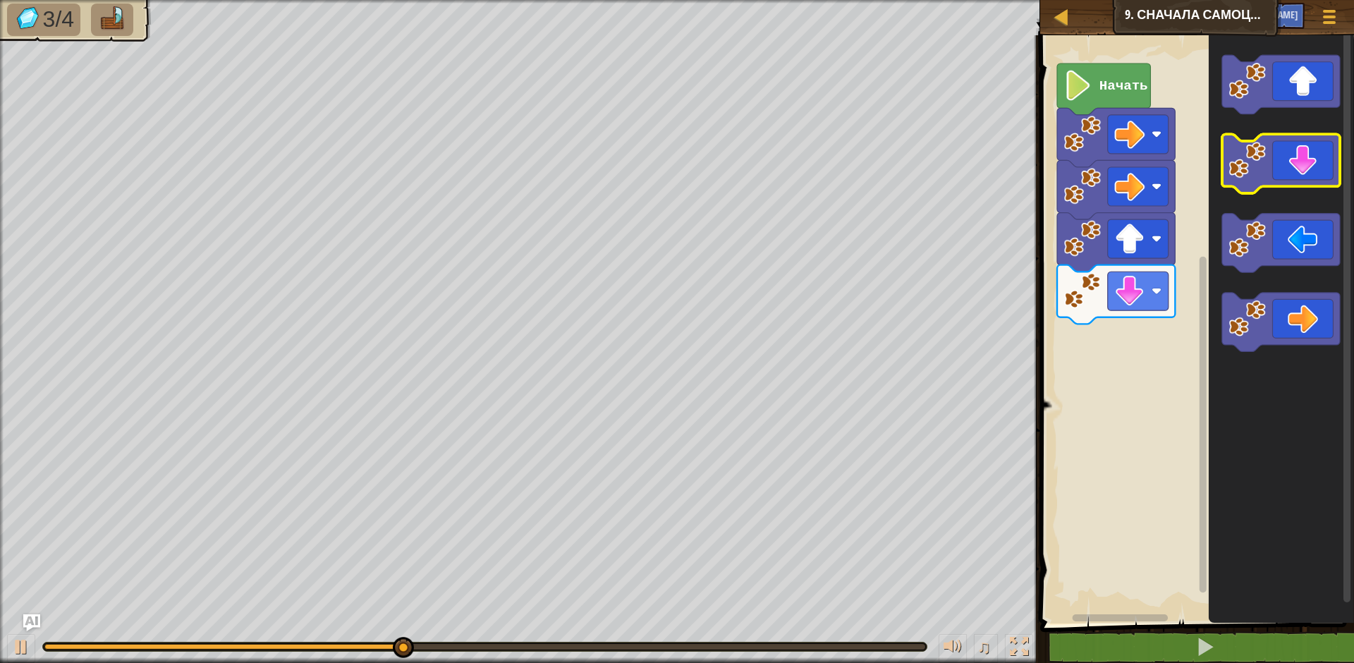
click at [1290, 174] on icon "Рабочая область Blockly" at bounding box center [1281, 164] width 118 height 59
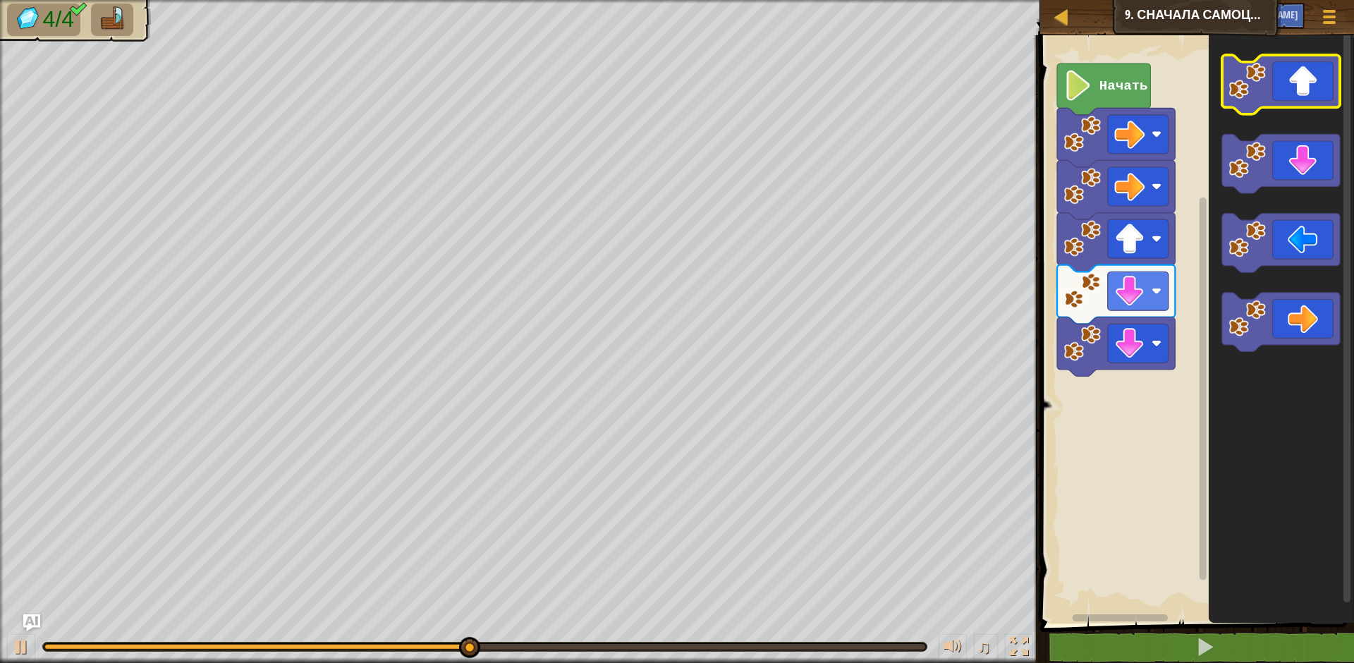
click at [1275, 95] on icon "Рабочая область Blockly" at bounding box center [1281, 84] width 118 height 59
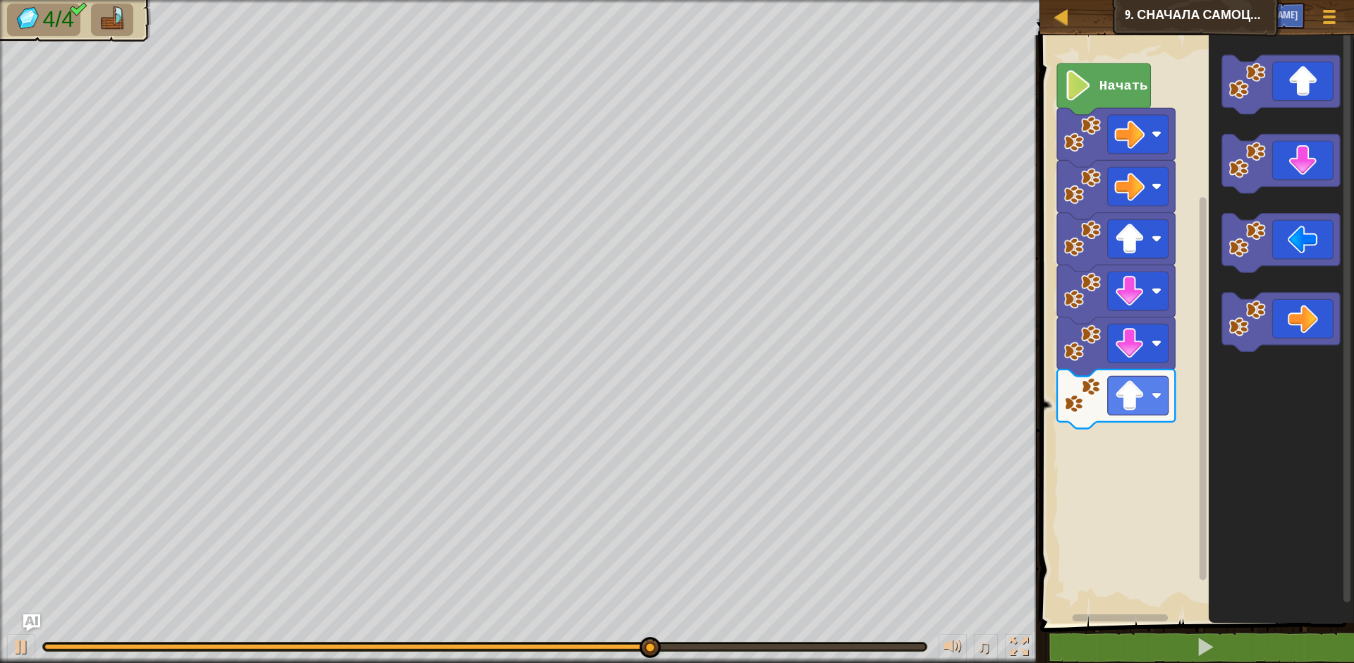
click at [1300, 295] on icon "Рабочая область Blockly" at bounding box center [1281, 322] width 118 height 59
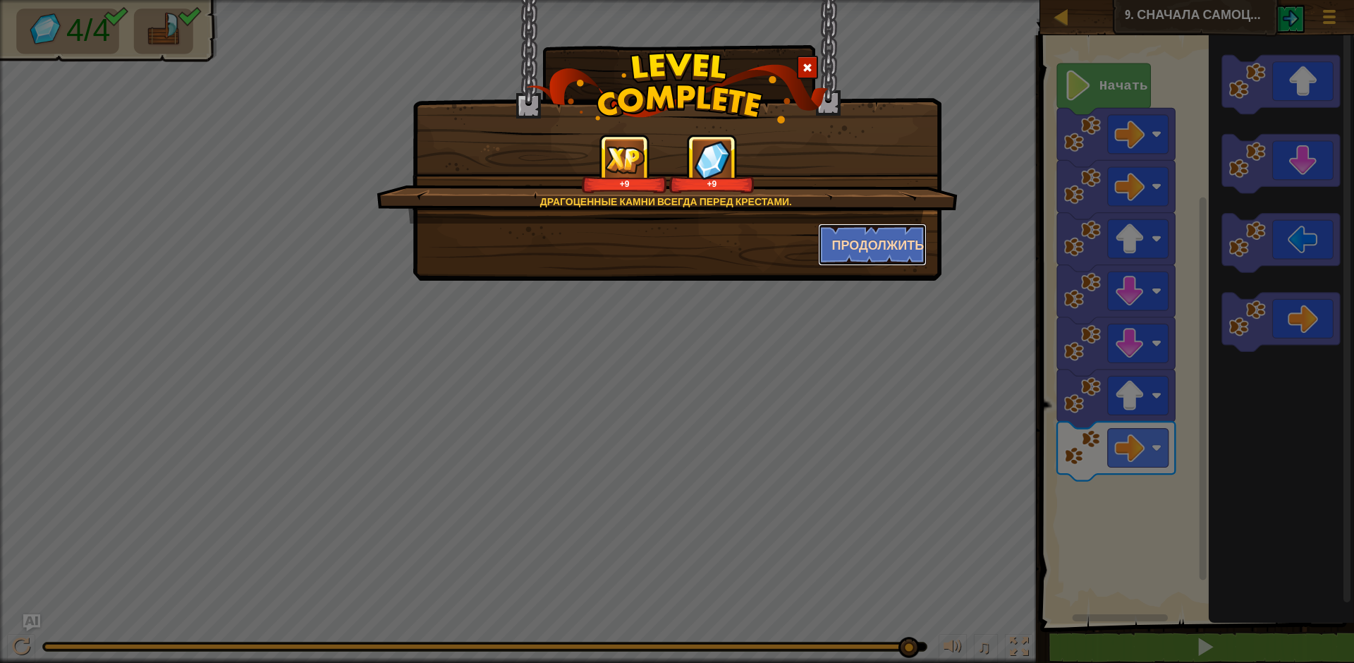
click at [854, 263] on button "Продолжить" at bounding box center [872, 245] width 109 height 42
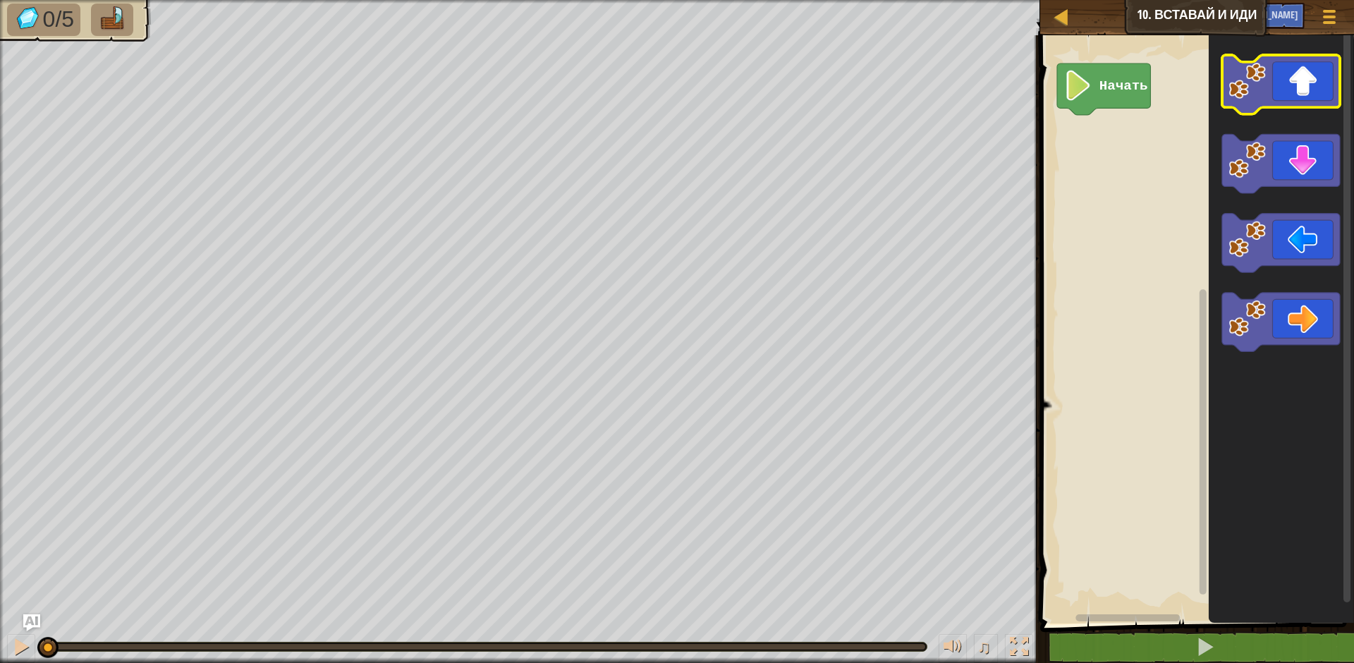
click at [1265, 102] on icon "Рабочая область Blockly" at bounding box center [1281, 84] width 118 height 59
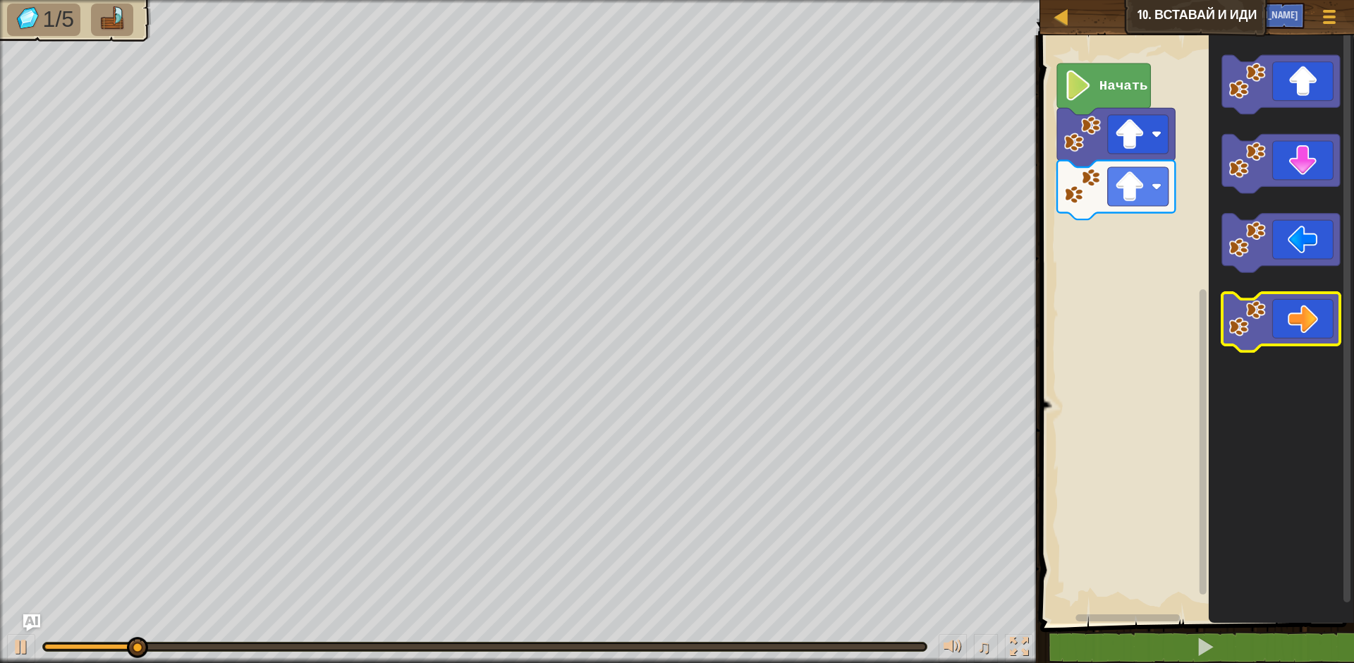
click at [1312, 318] on icon "Рабочая область Blockly" at bounding box center [1281, 322] width 118 height 59
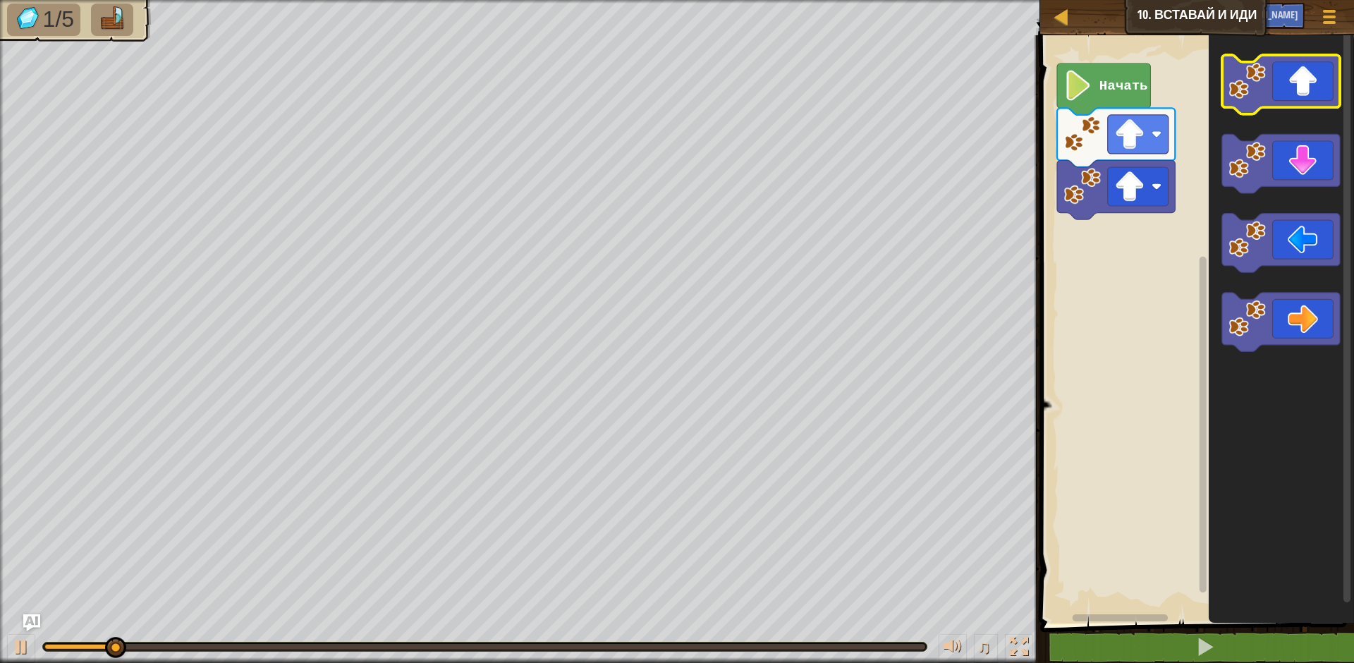
click at [1259, 95] on image "Рабочая область Blockly" at bounding box center [1247, 80] width 37 height 37
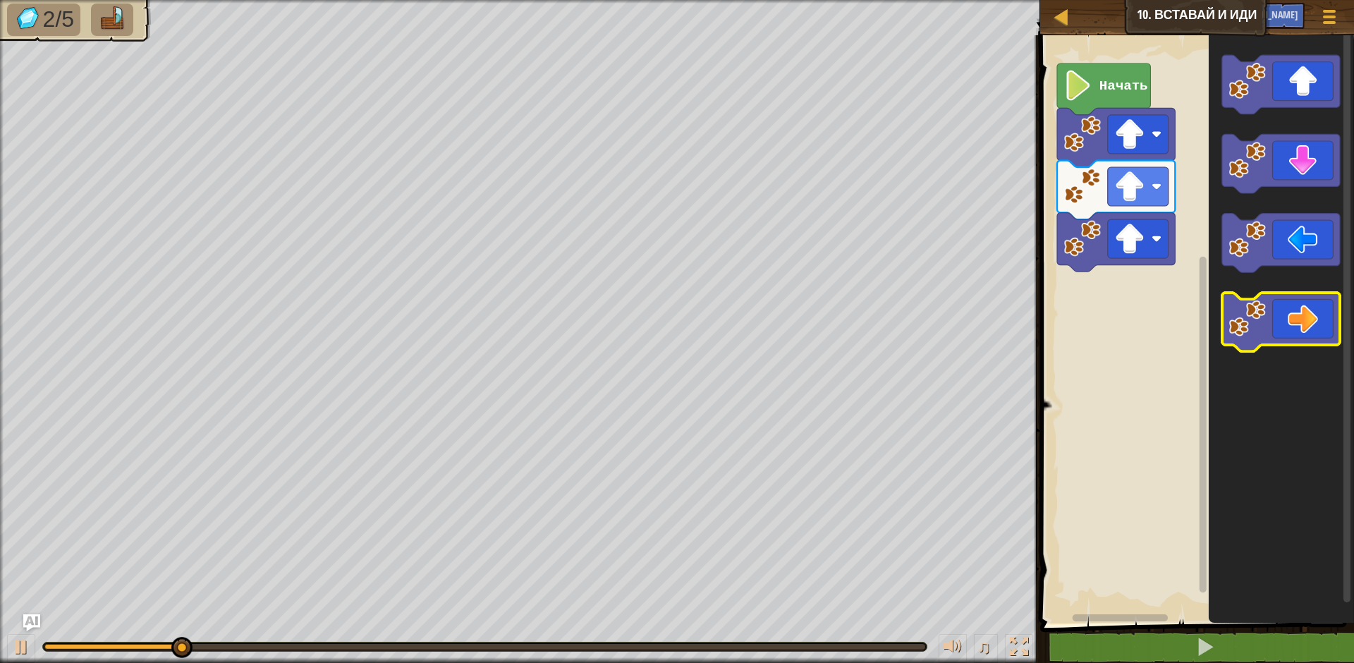
click at [1288, 335] on icon "Рабочая область Blockly" at bounding box center [1281, 322] width 118 height 59
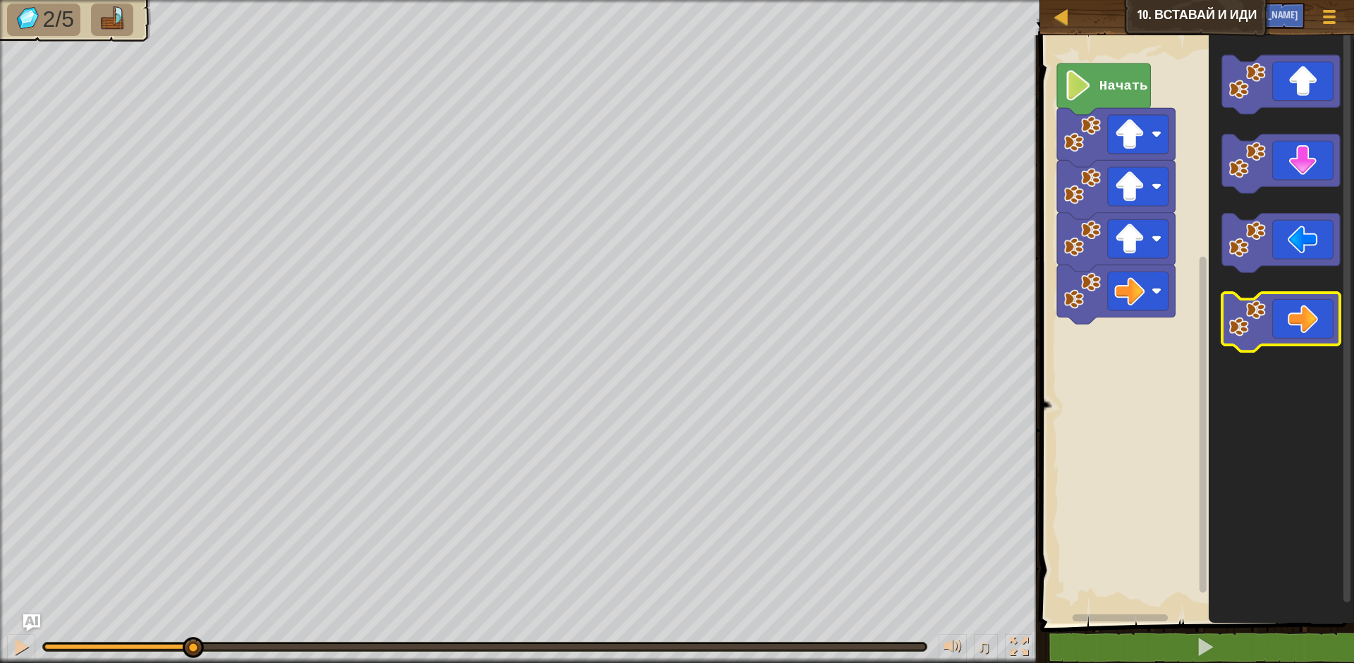
click at [1288, 335] on icon "Рабочая область Blockly" at bounding box center [1281, 322] width 118 height 59
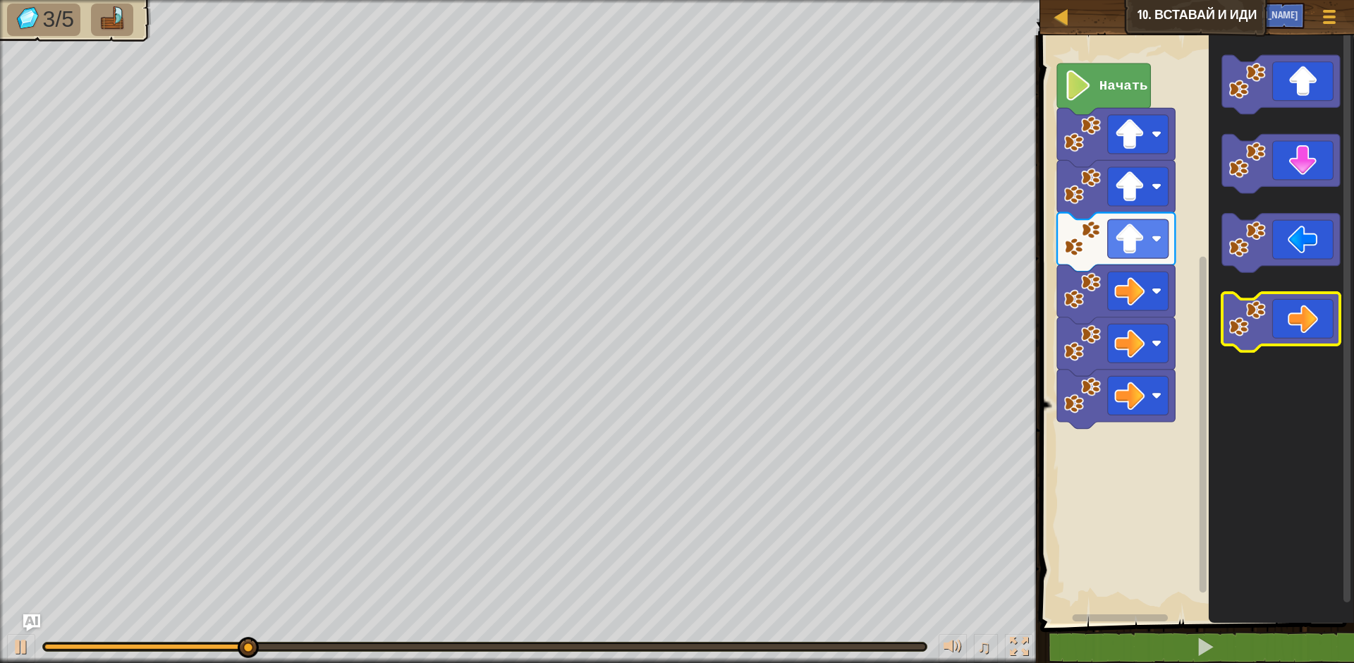
click at [1288, 335] on icon "Рабочая область Blockly" at bounding box center [1281, 322] width 118 height 59
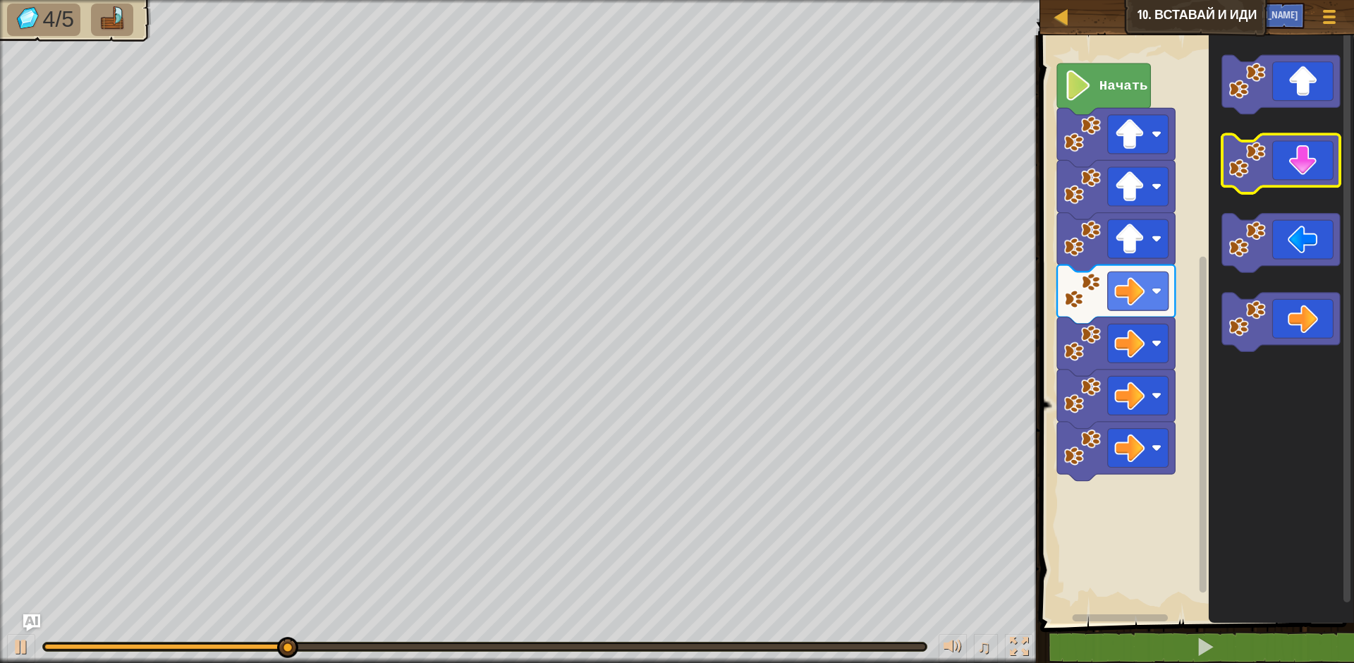
click at [1281, 157] on icon "Рабочая область Blockly" at bounding box center [1281, 164] width 118 height 59
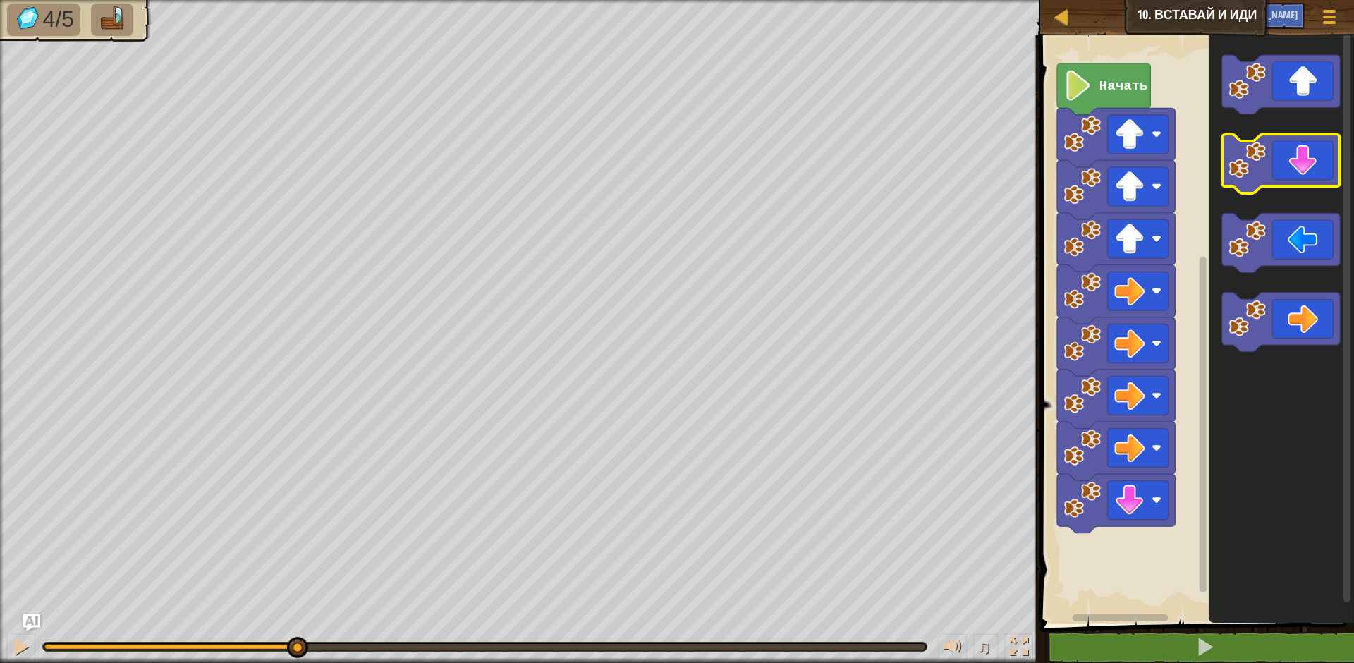
click at [1281, 157] on icon "Рабочая область Blockly" at bounding box center [1281, 164] width 118 height 59
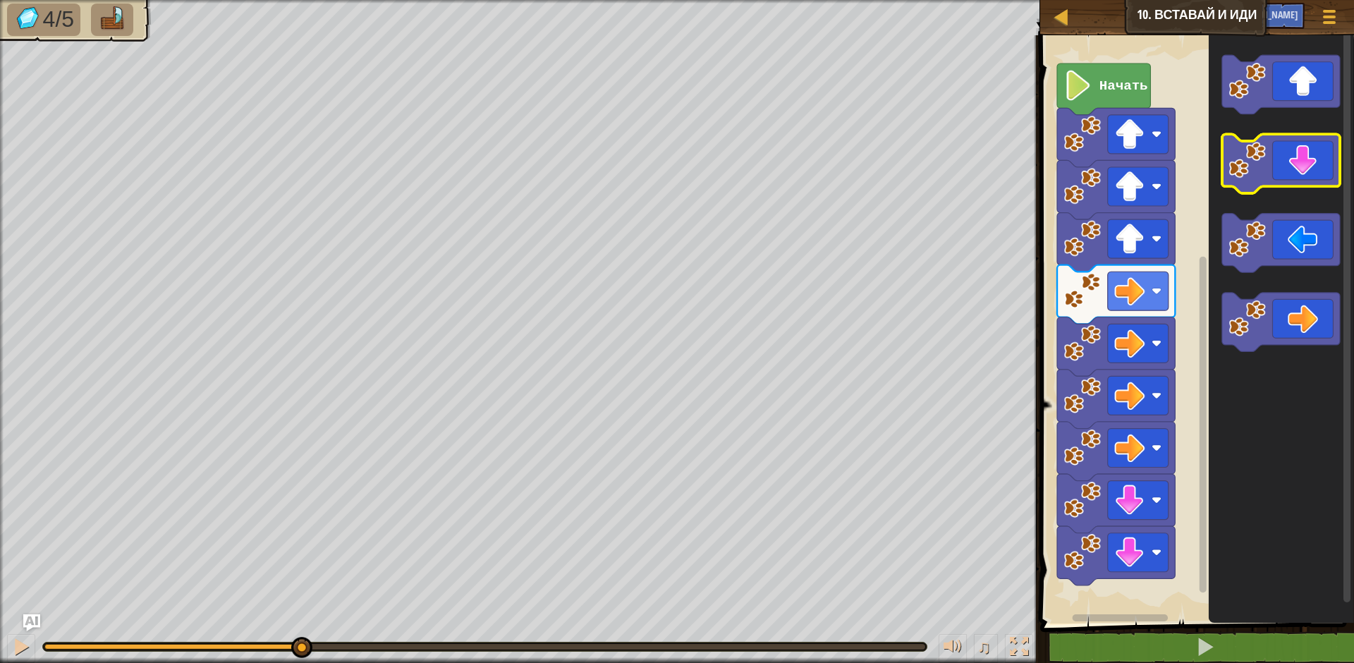
click at [1281, 157] on icon "Рабочая область Blockly" at bounding box center [1281, 164] width 118 height 59
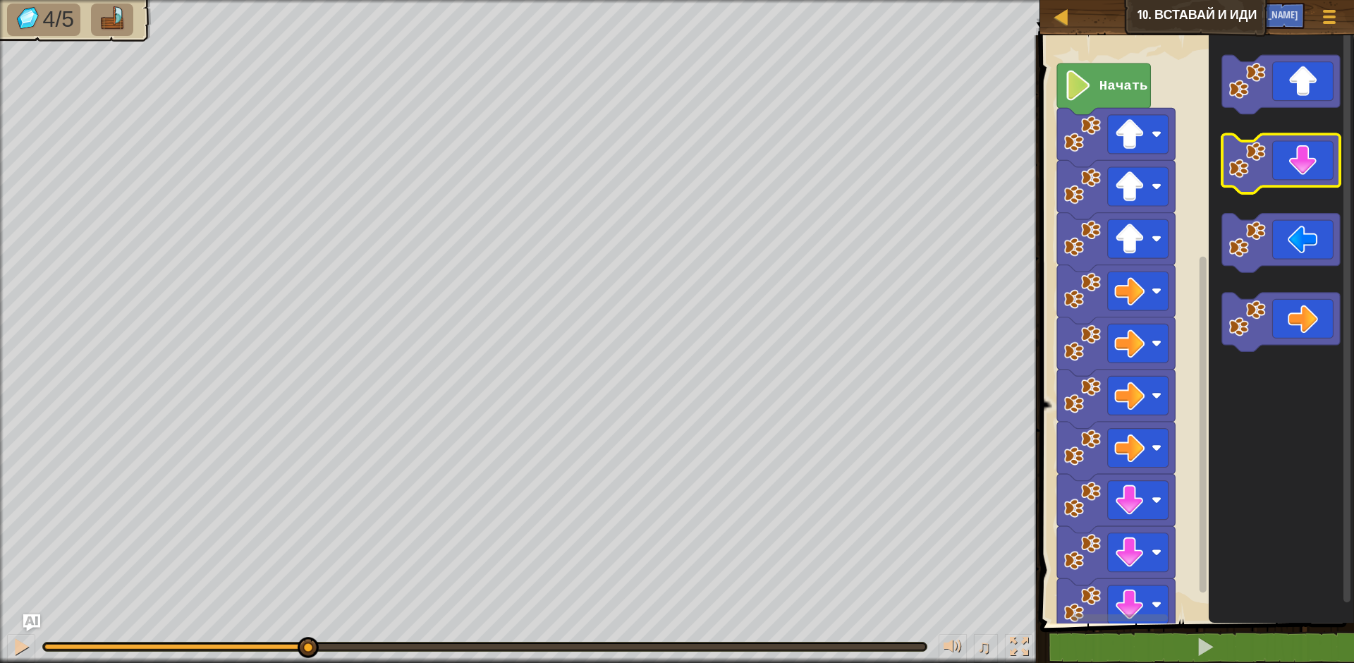
click at [1281, 157] on icon "Рабочая область Blockly" at bounding box center [1281, 164] width 118 height 59
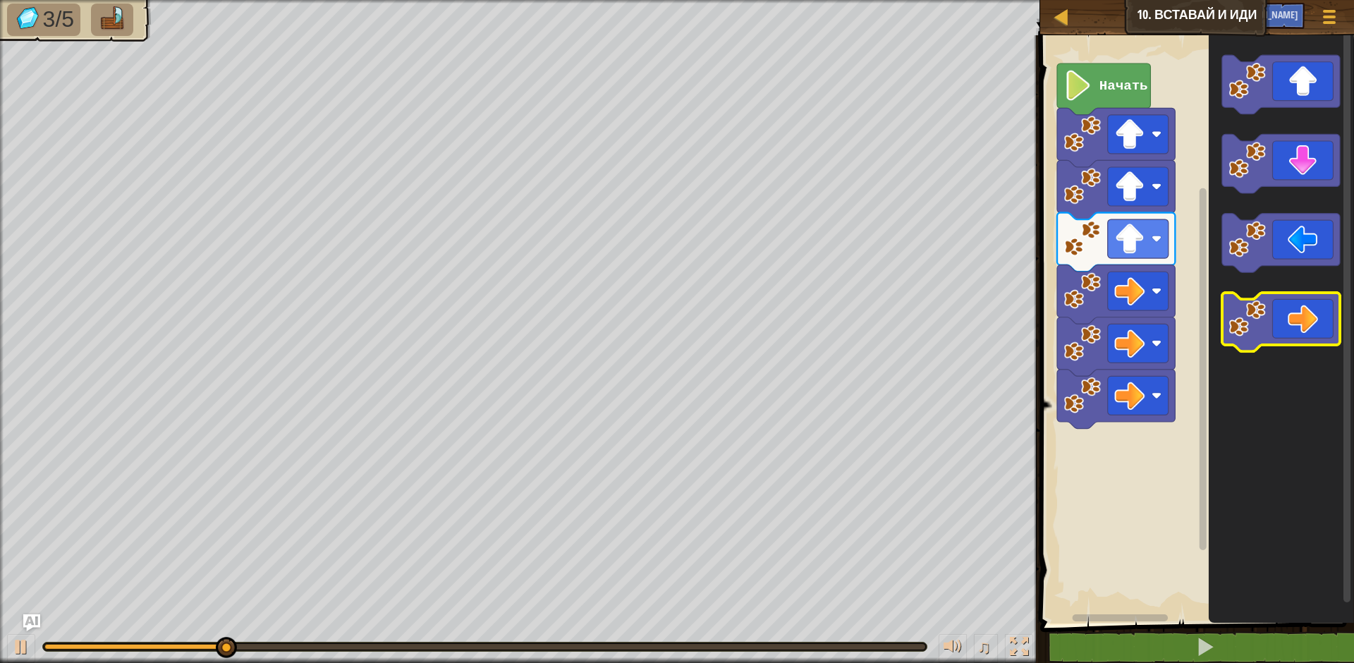
click at [1265, 327] on image "Рабочая область Blockly" at bounding box center [1247, 318] width 37 height 37
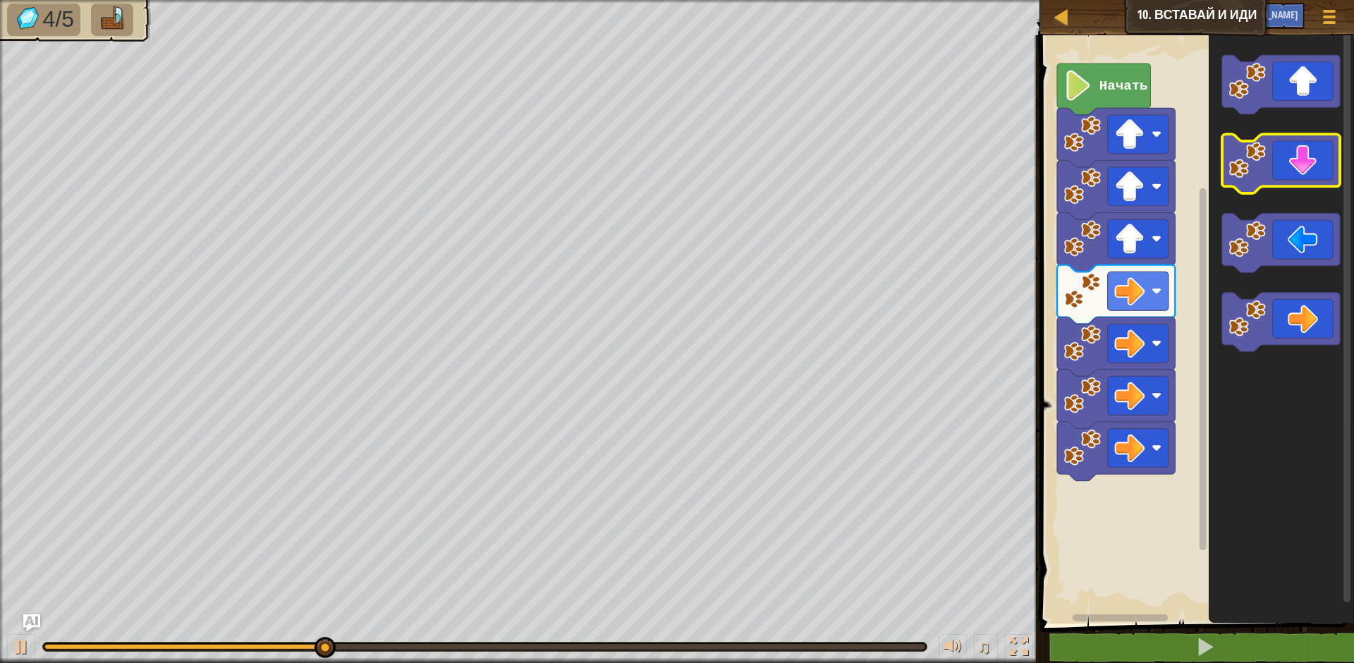
click at [1289, 181] on icon "Рабочая область Blockly" at bounding box center [1281, 164] width 118 height 59
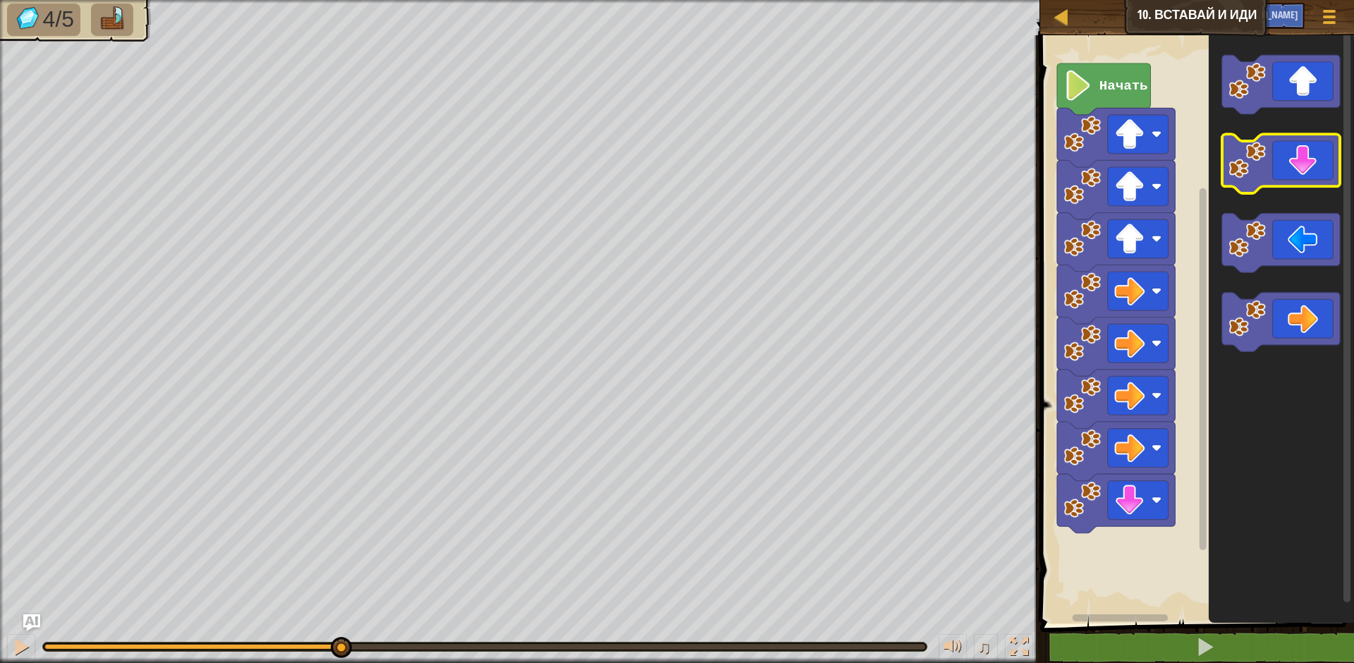
click at [1289, 181] on icon "Рабочая область Blockly" at bounding box center [1281, 164] width 118 height 59
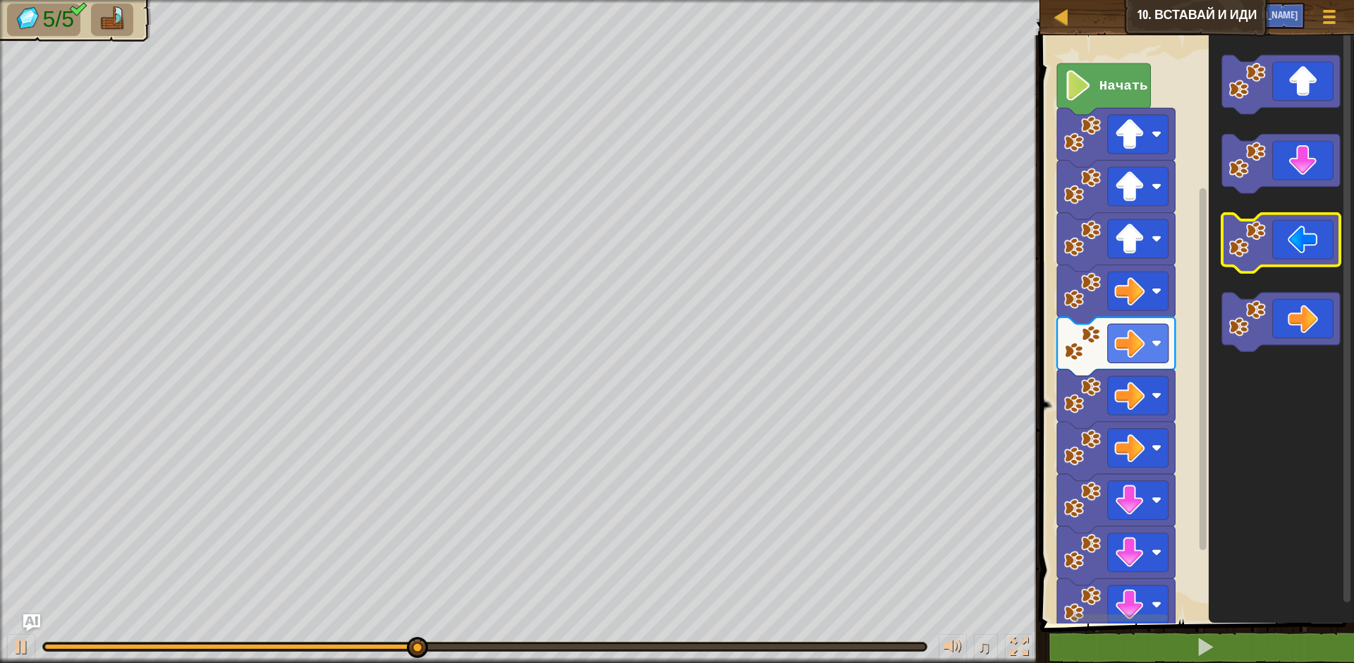
click at [1288, 234] on icon "Рабочая область Blockly" at bounding box center [1281, 243] width 118 height 59
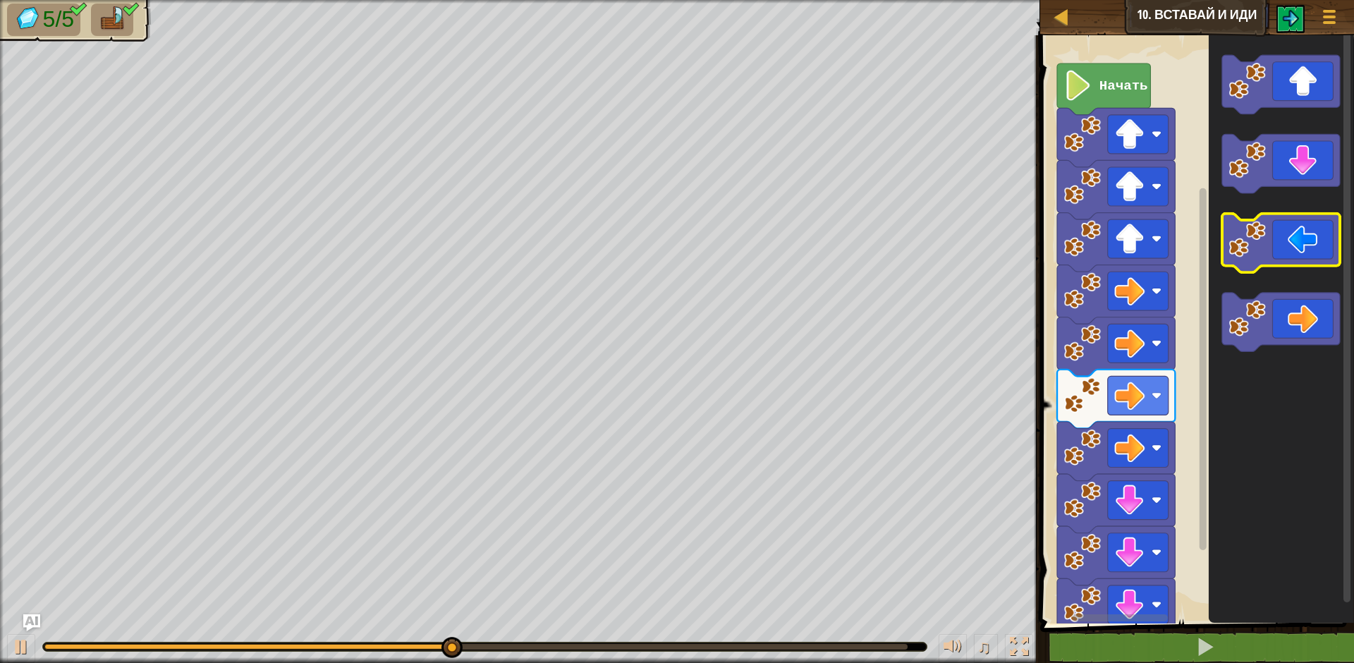
click at [1288, 234] on icon "Рабочая область Blockly" at bounding box center [1281, 243] width 118 height 59
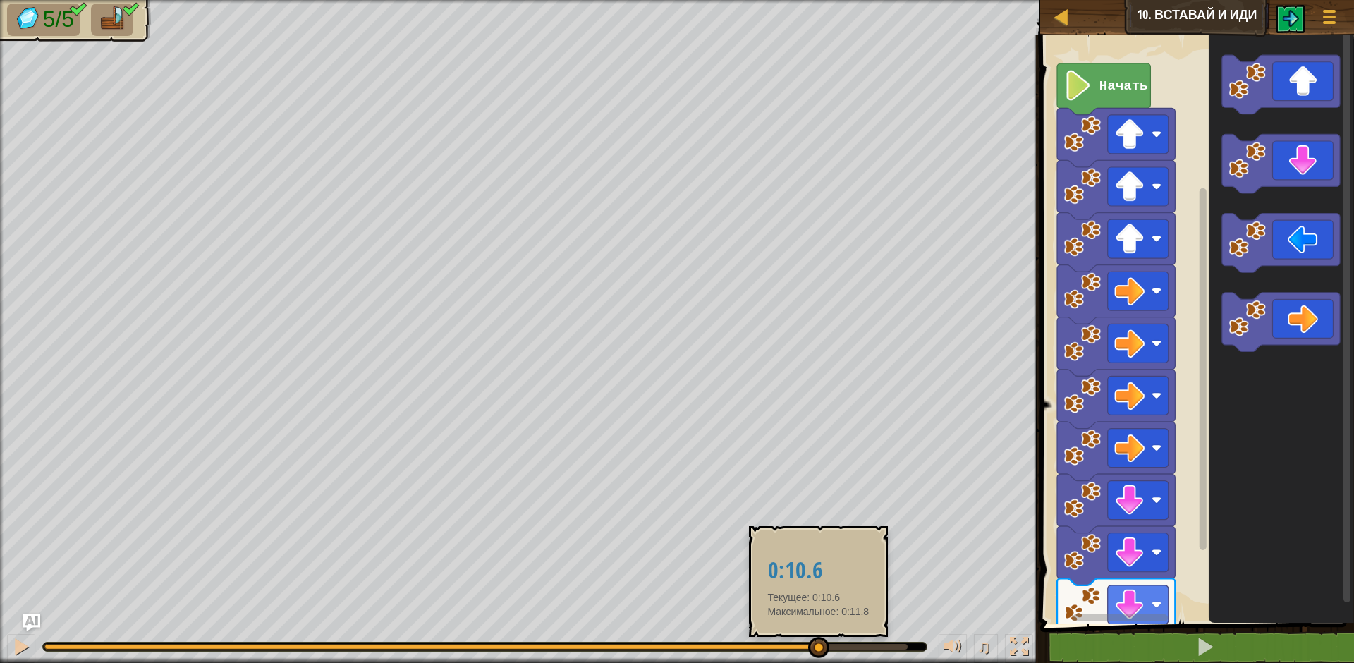
click at [978, 0] on body "[PERSON_NAME] 10. Вставай и иди Меню игры Спросить у ИИ 1 ההההההההההההההההההההה…" at bounding box center [677, 0] width 1354 height 0
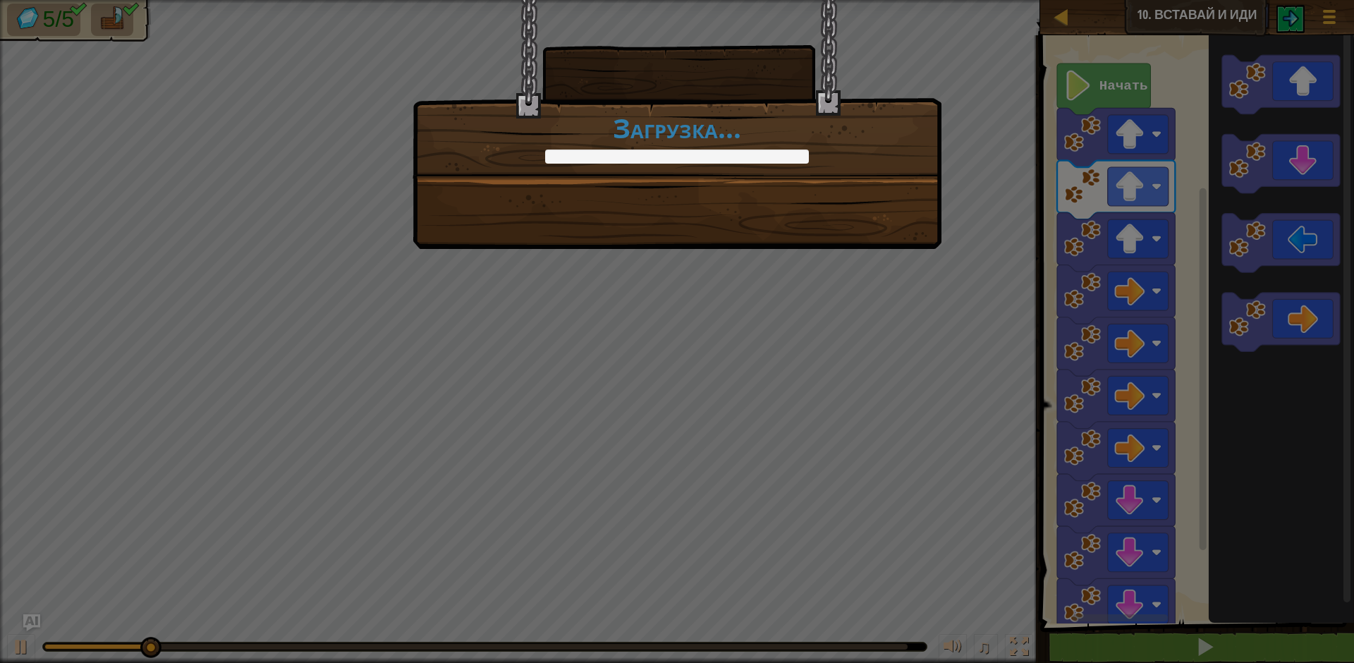
click at [869, 244] on div "+0 +0 Продолжить Загрузка..." at bounding box center [677, 124] width 529 height 249
click at [875, 240] on div "+0 +0 Продолжить Загрузка..." at bounding box center [677, 124] width 529 height 249
click at [875, 240] on div "+1 +0 Продолжить Загрузка..." at bounding box center [677, 124] width 529 height 249
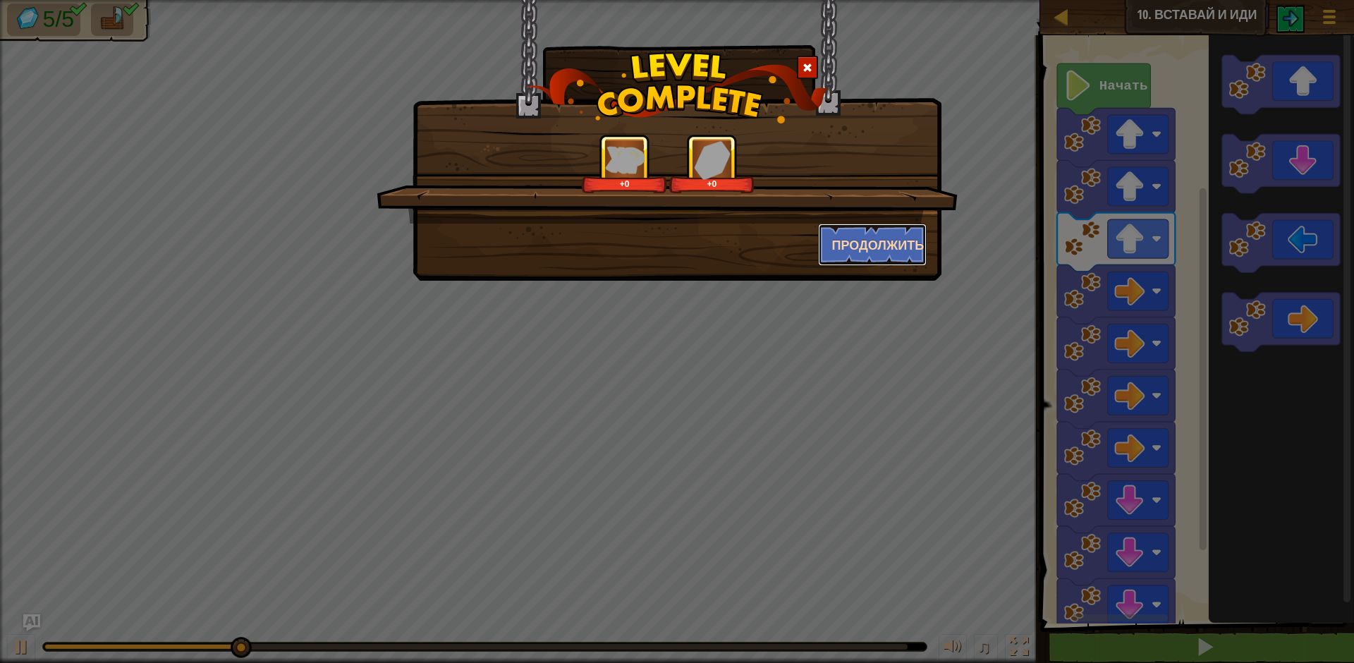
click at [877, 233] on button "Продолжить" at bounding box center [872, 245] width 109 height 42
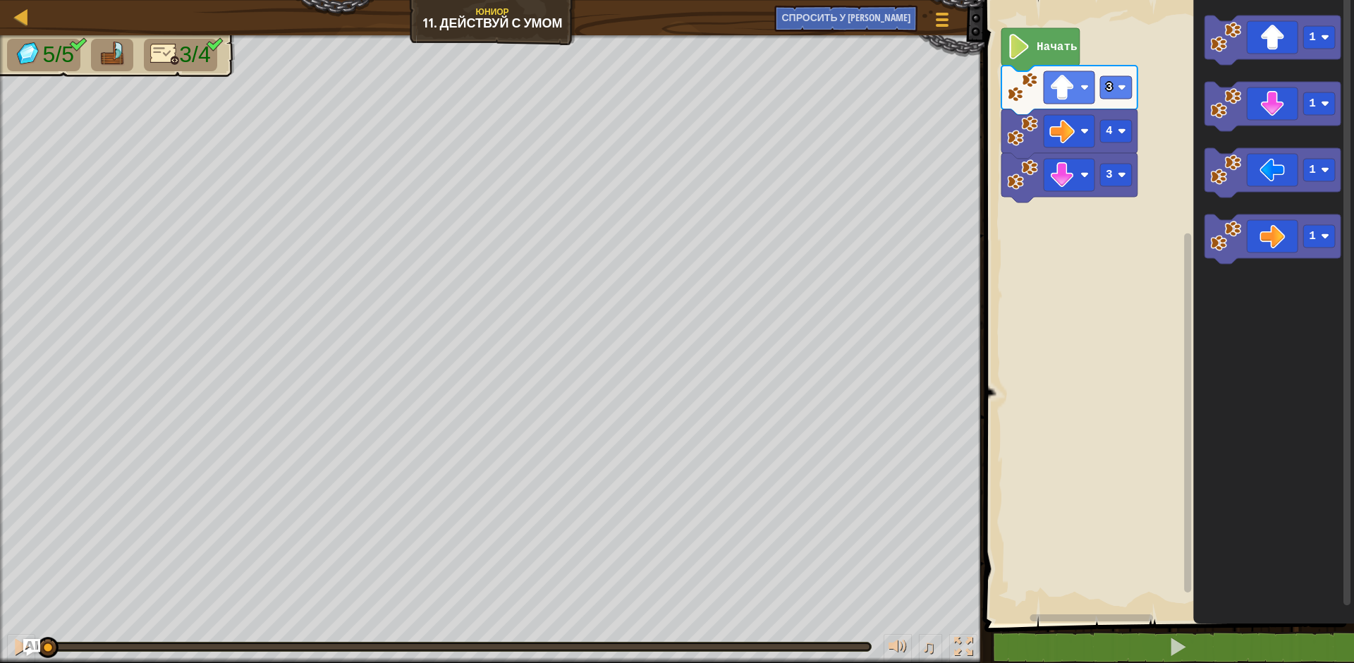
click at [1073, 299] on rect "Рабочая область Blockly" at bounding box center [1168, 308] width 374 height 631
click at [1261, 184] on icon "Рабочая область Blockly" at bounding box center [1273, 172] width 136 height 49
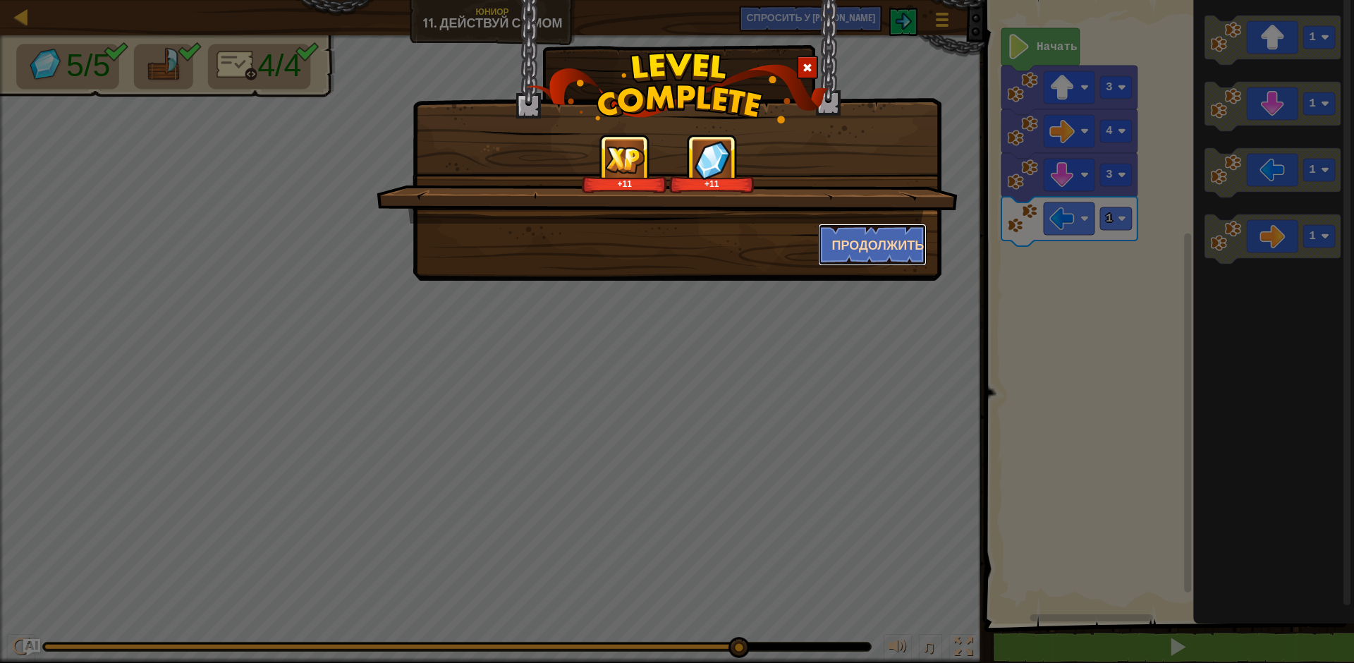
click at [880, 265] on button "Продолжить" at bounding box center [872, 245] width 109 height 42
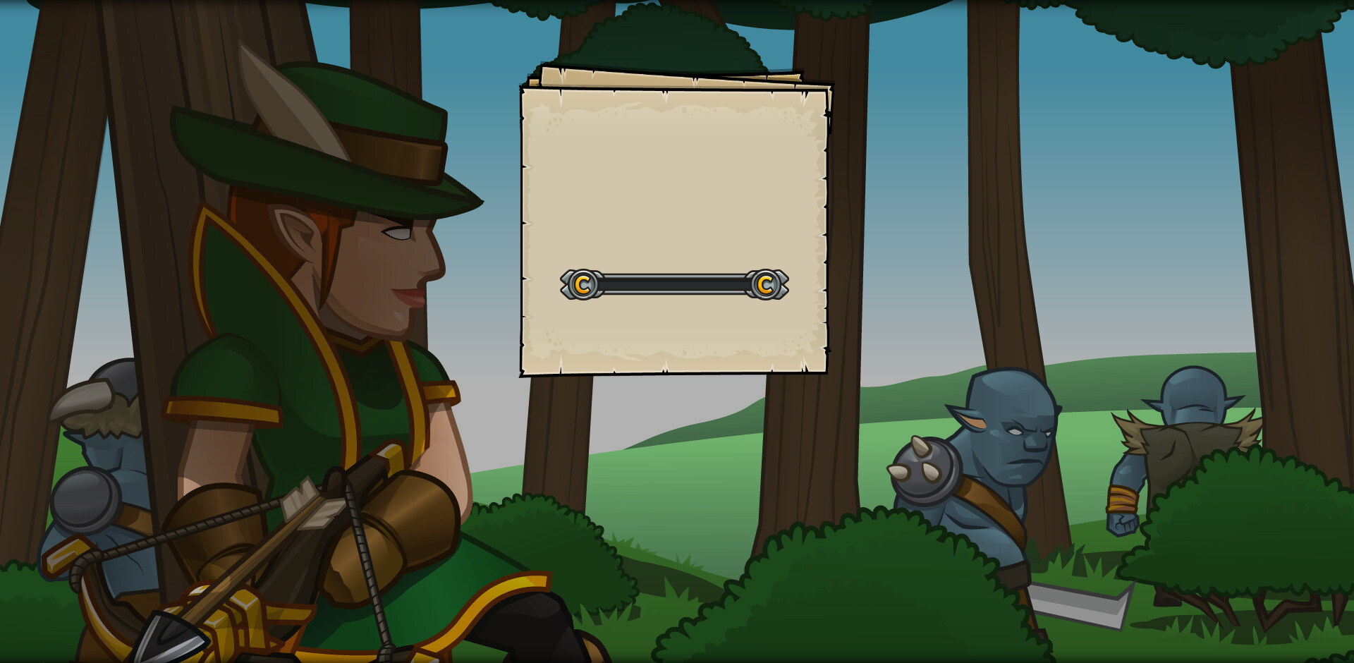
click at [881, 259] on div "Goals Start Level Ошибка загрузки с сервера Чтобы пройти этот уровень, нужна по…" at bounding box center [677, 331] width 1354 height 663
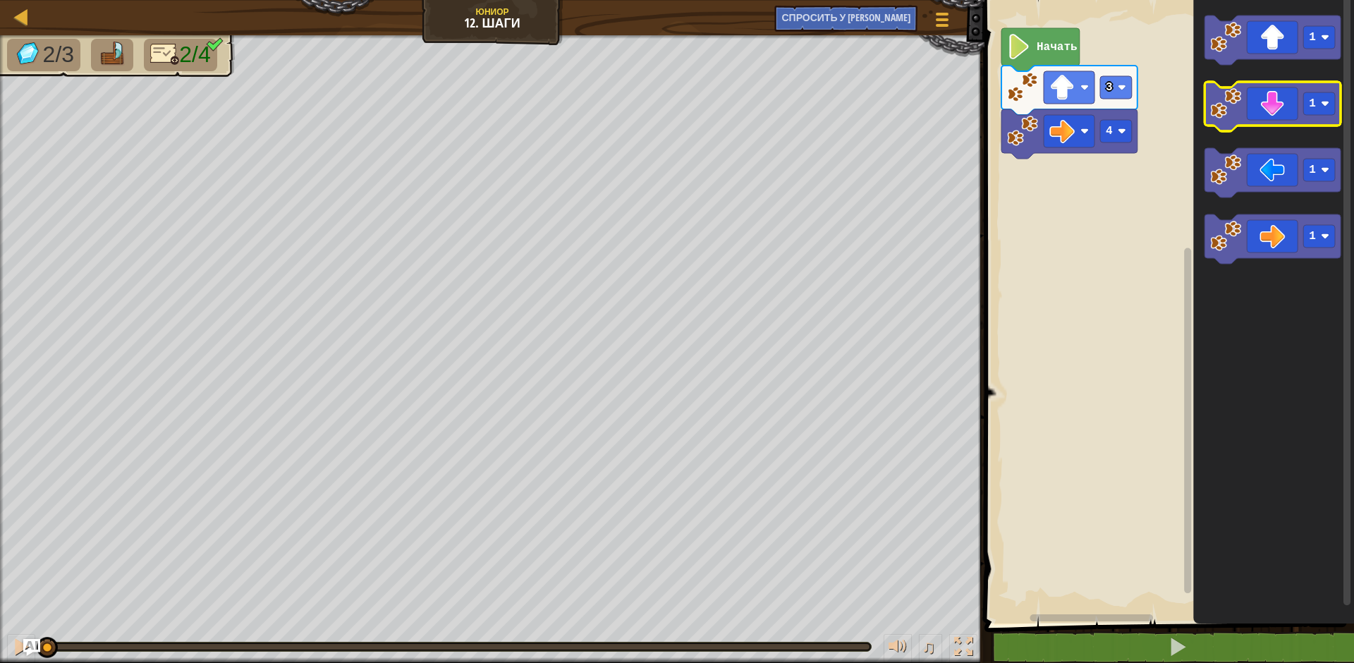
click at [1252, 99] on icon "Рабочая область Blockly" at bounding box center [1273, 106] width 136 height 49
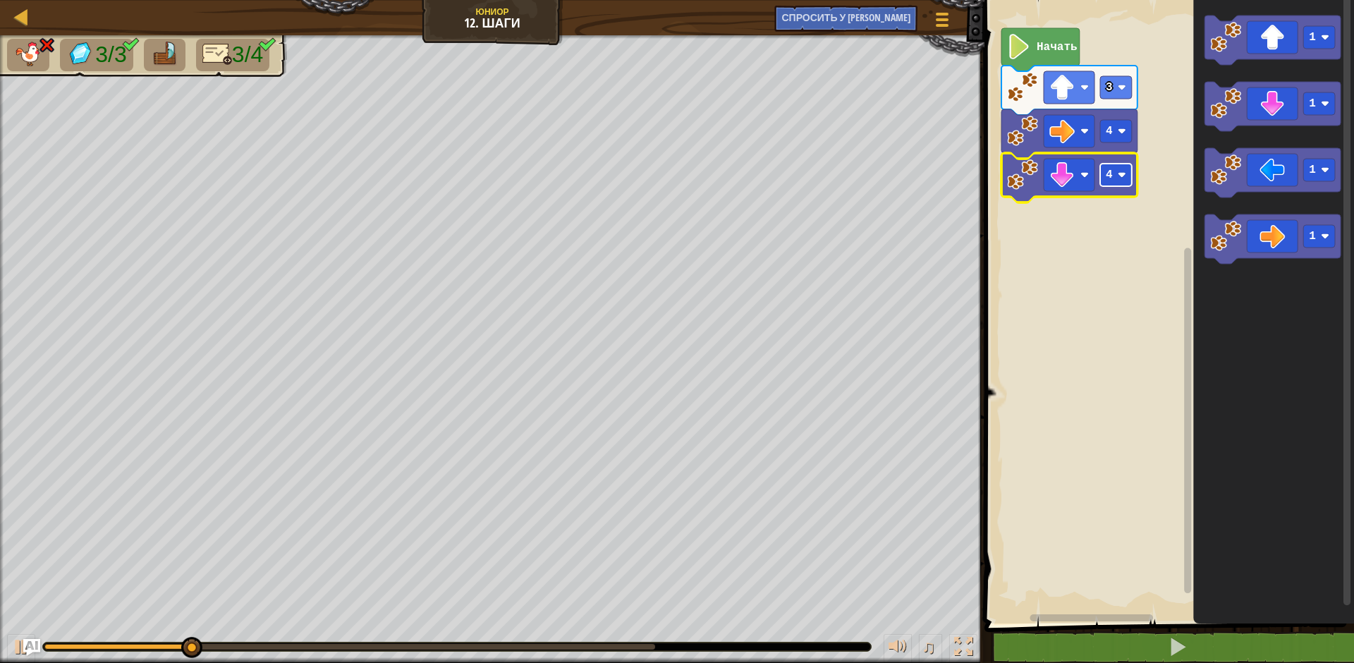
click at [1112, 174] on text "4" at bounding box center [1109, 175] width 7 height 13
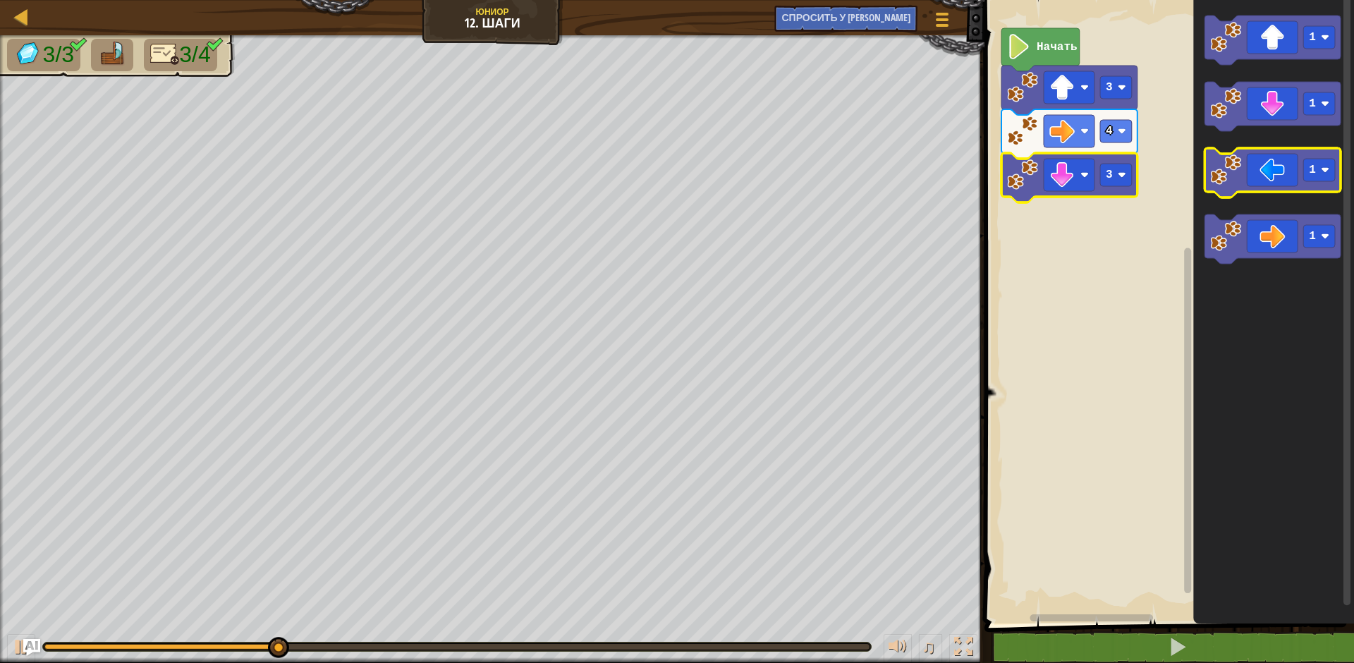
click at [1222, 184] on image "Рабочая область Blockly" at bounding box center [1225, 169] width 31 height 31
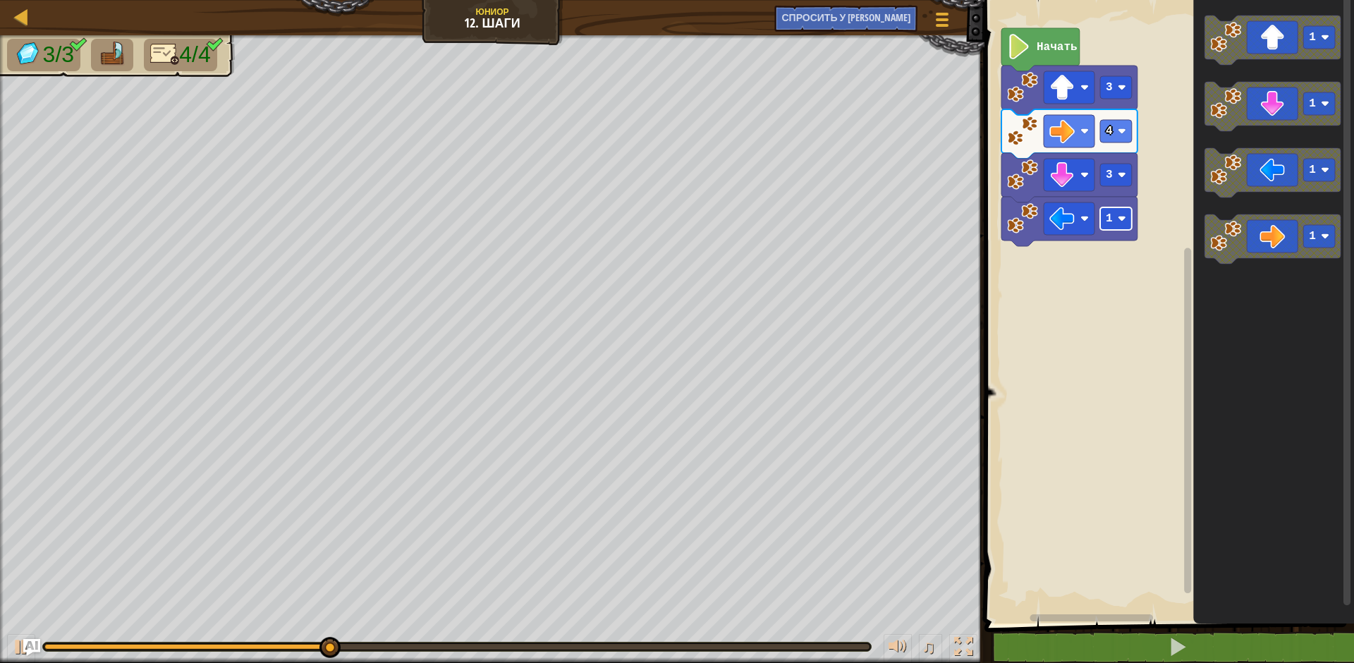
click at [1103, 219] on rect "Рабочая область Blockly" at bounding box center [1116, 218] width 32 height 23
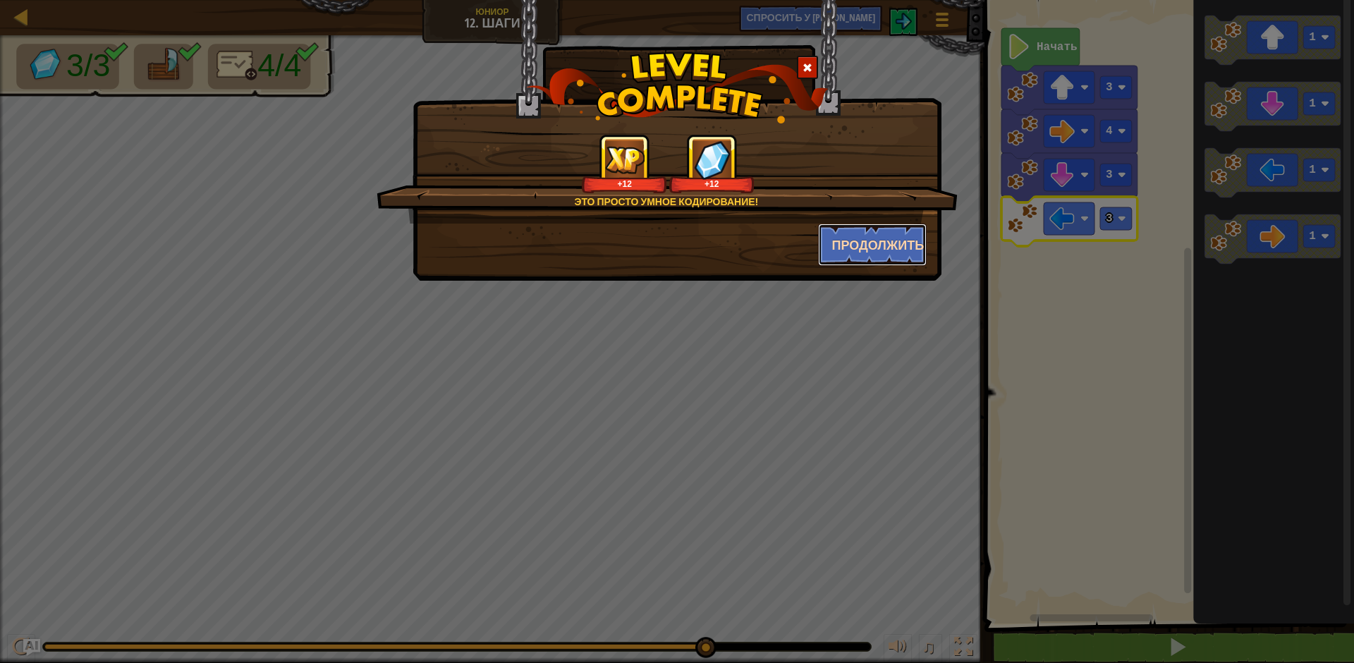
click at [856, 248] on ya-tr-span "Продолжить" at bounding box center [878, 245] width 92 height 18
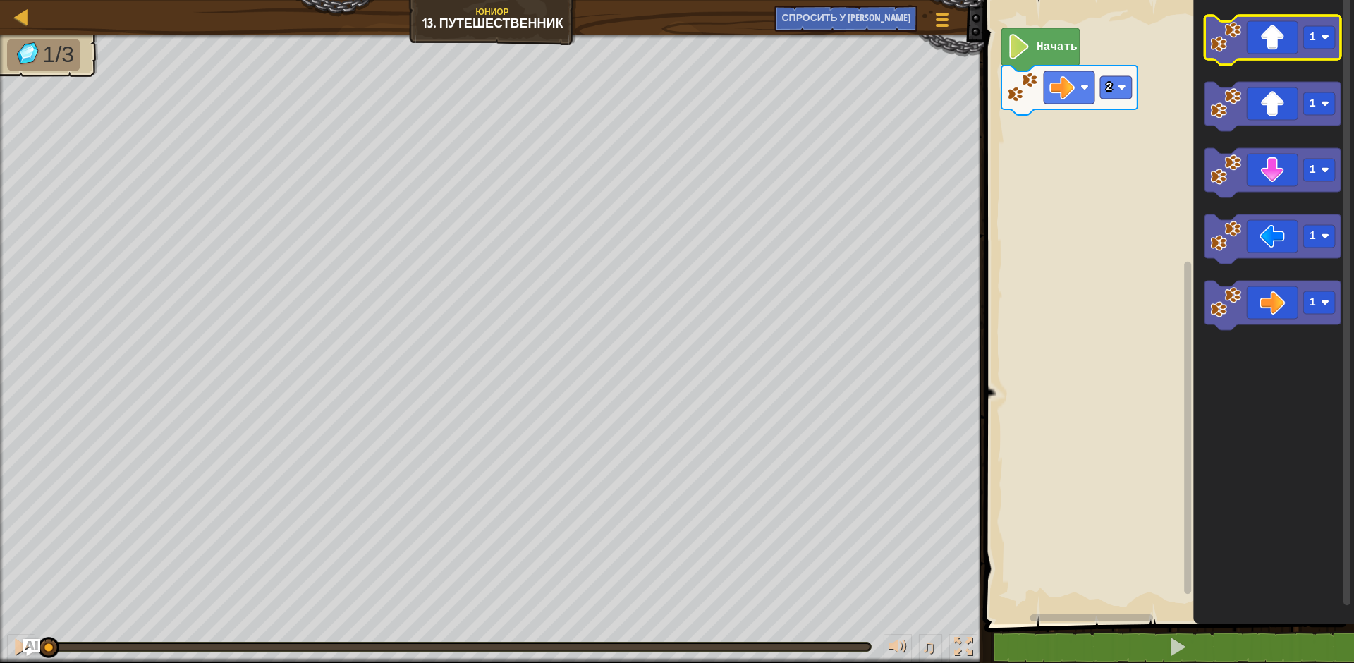
click at [1251, 52] on icon "Рабочая область Blockly" at bounding box center [1273, 40] width 136 height 49
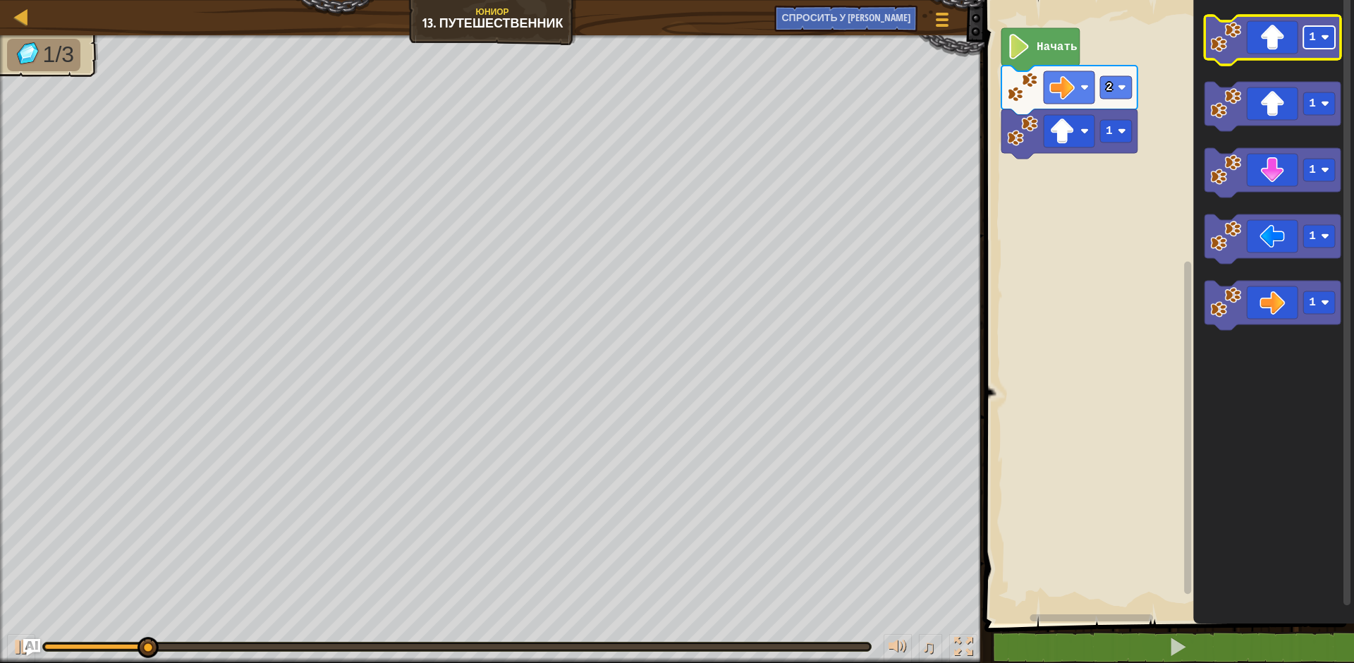
click at [1329, 43] on rect "Рабочая область Blockly" at bounding box center [1320, 37] width 32 height 23
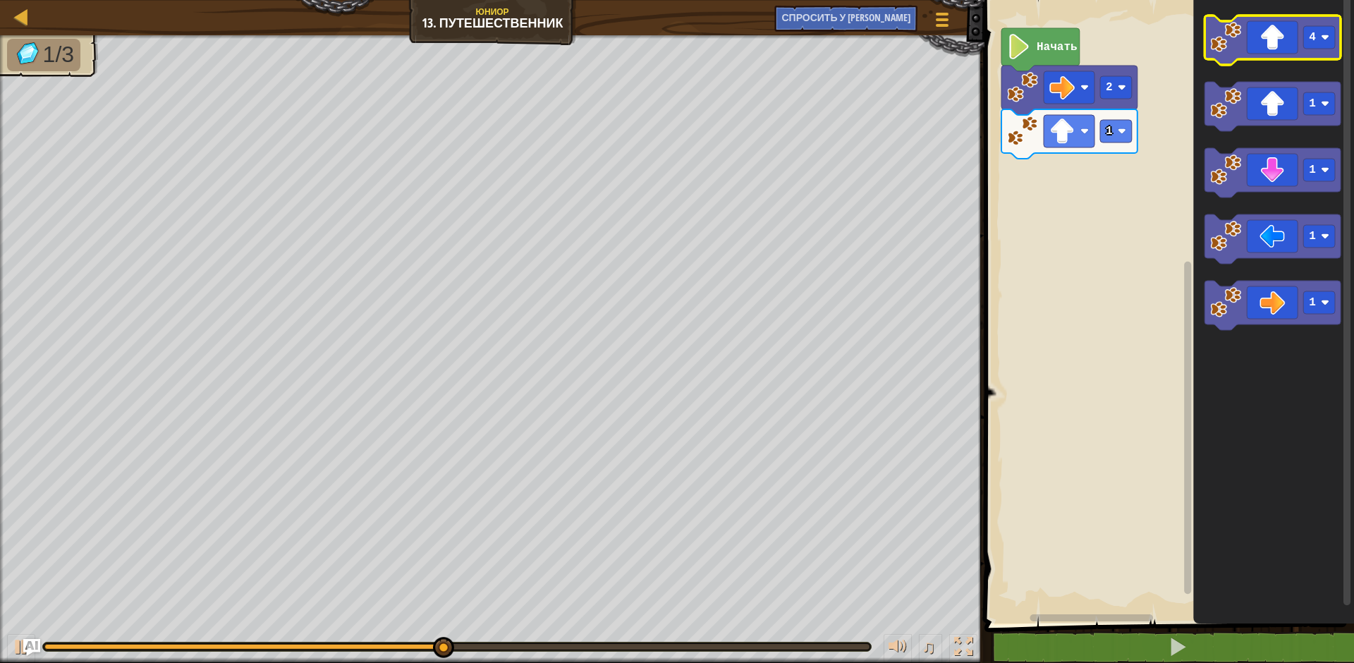
click at [1242, 42] on icon "Рабочая область Blockly" at bounding box center [1273, 40] width 136 height 49
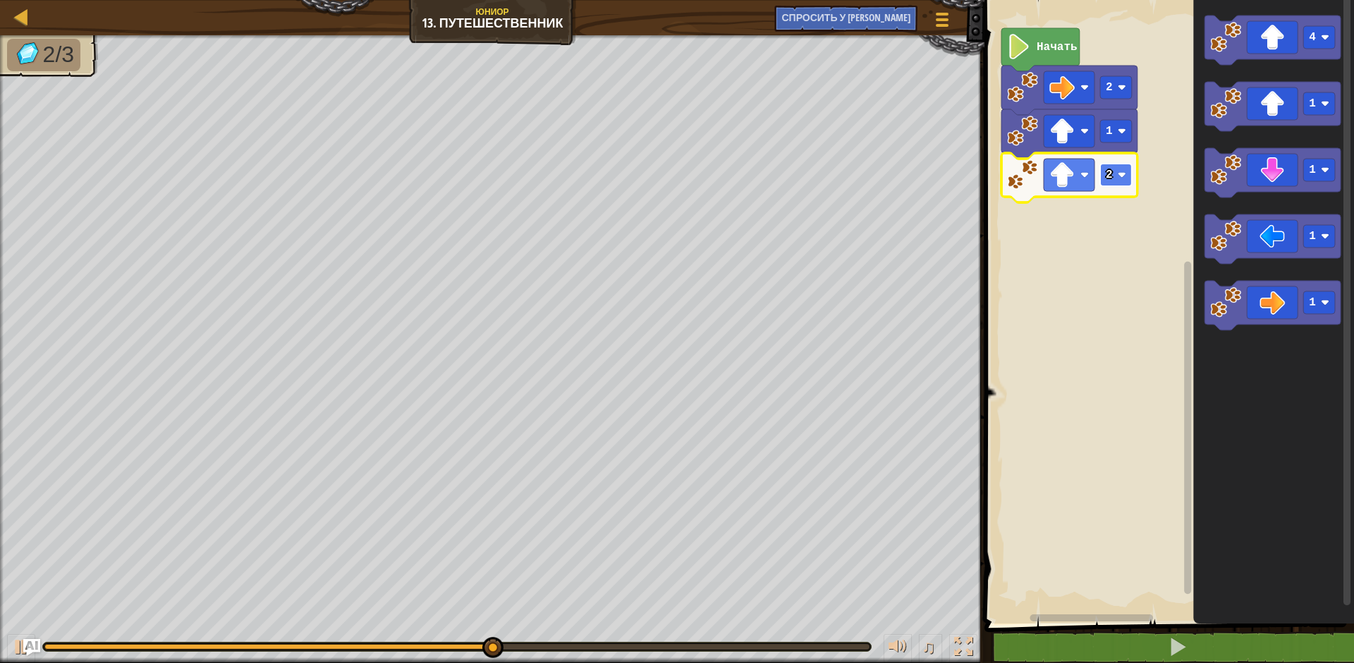
click at [1110, 185] on rect "Рабочая область Blockly" at bounding box center [1116, 175] width 32 height 23
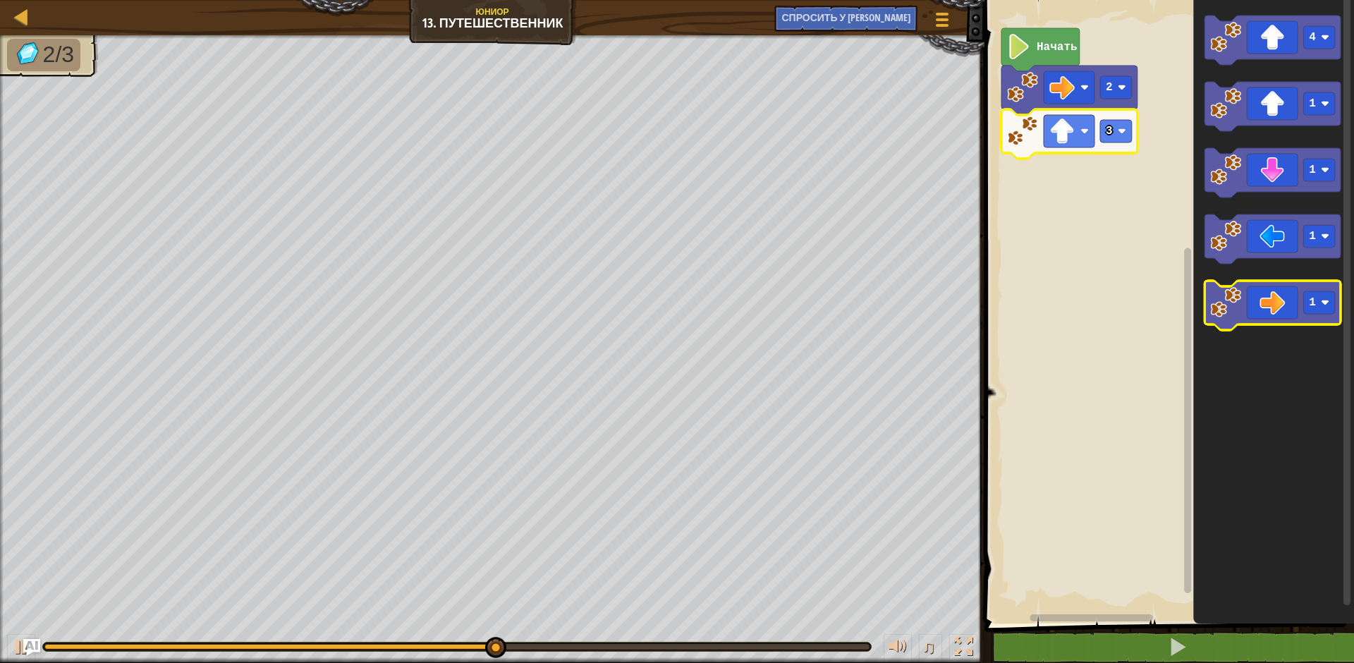
click at [1278, 308] on icon "Рабочая область Blockly" at bounding box center [1273, 305] width 136 height 49
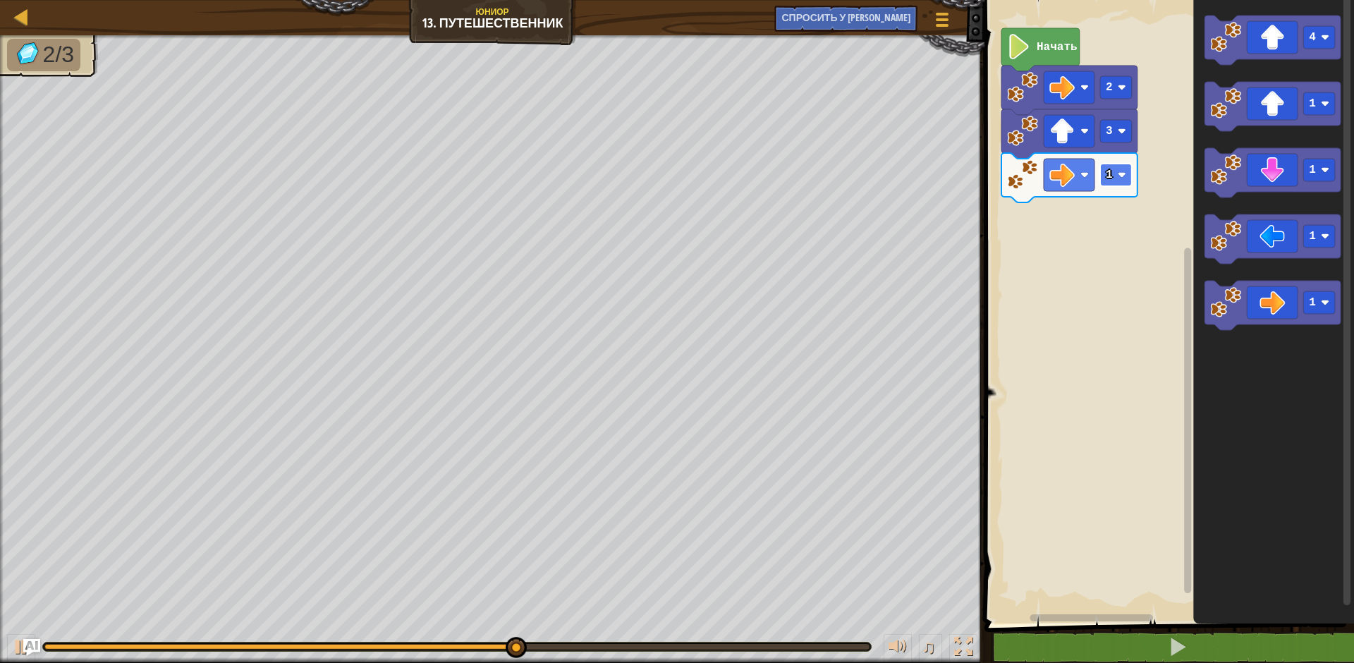
click at [1109, 182] on rect "Рабочая область Blockly" at bounding box center [1116, 175] width 32 height 23
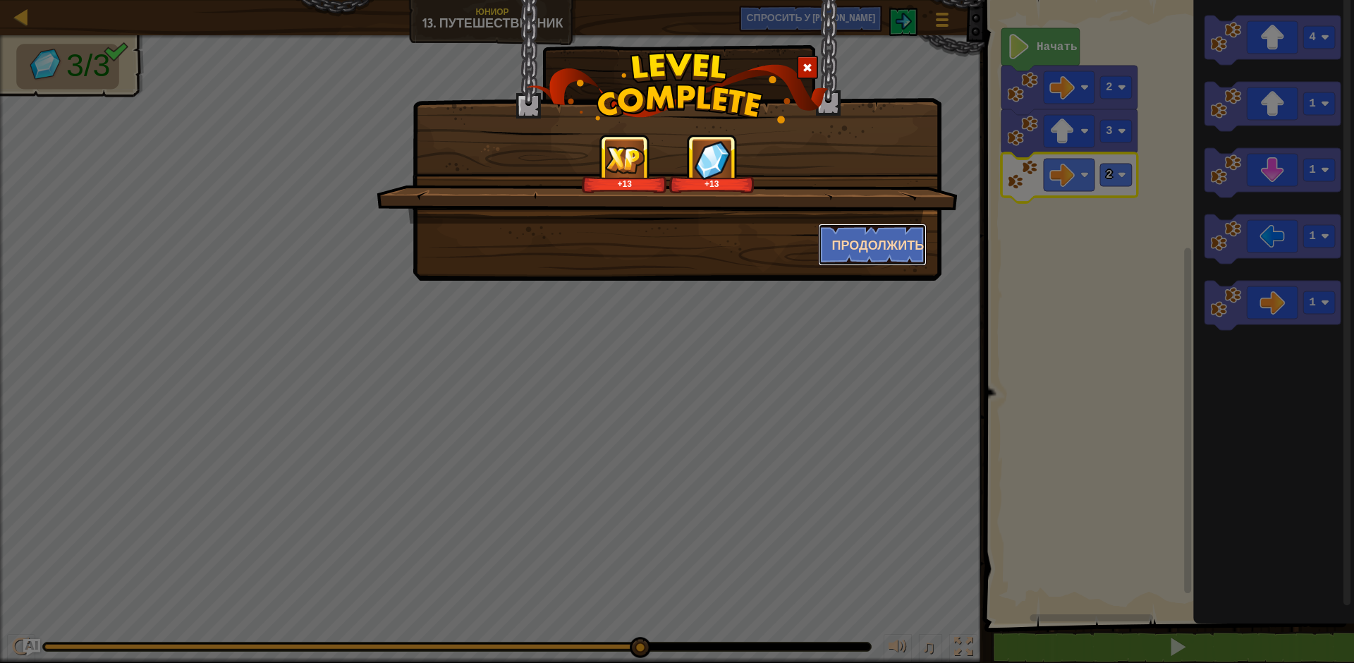
click at [909, 238] on ya-tr-span "Продолжить" at bounding box center [878, 245] width 92 height 18
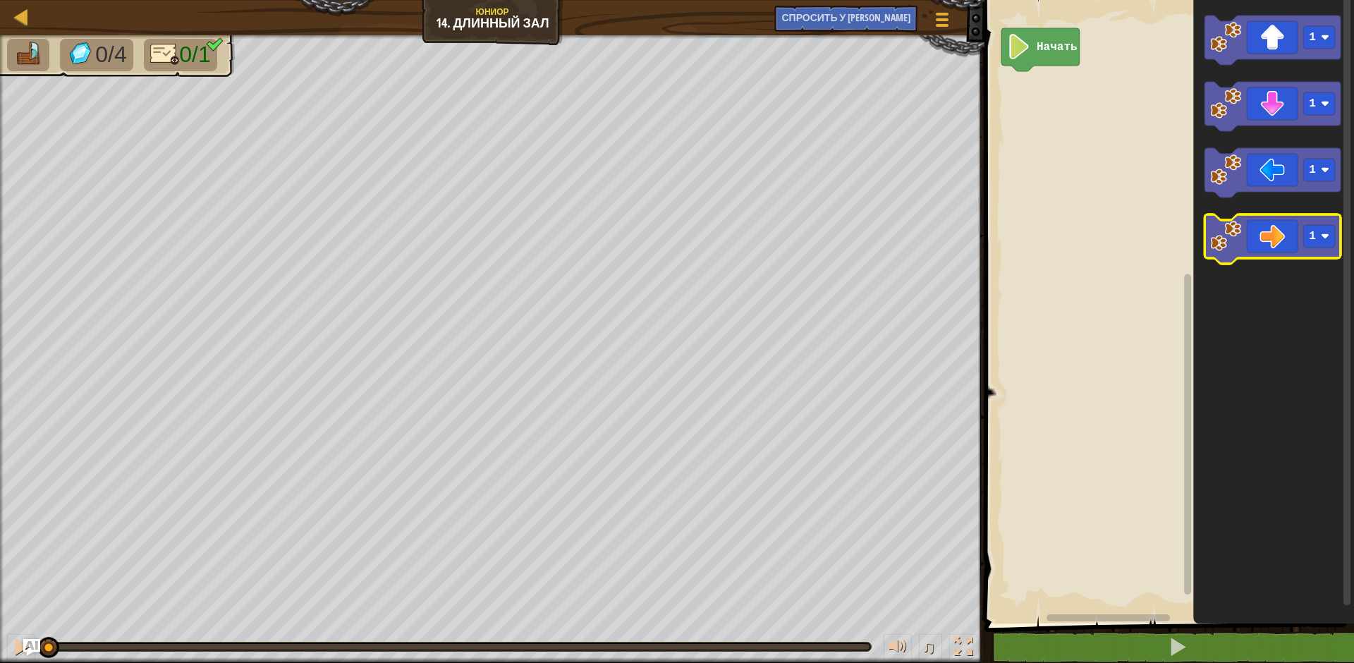
click at [1328, 249] on icon "Рабочая область Blockly" at bounding box center [1273, 238] width 136 height 49
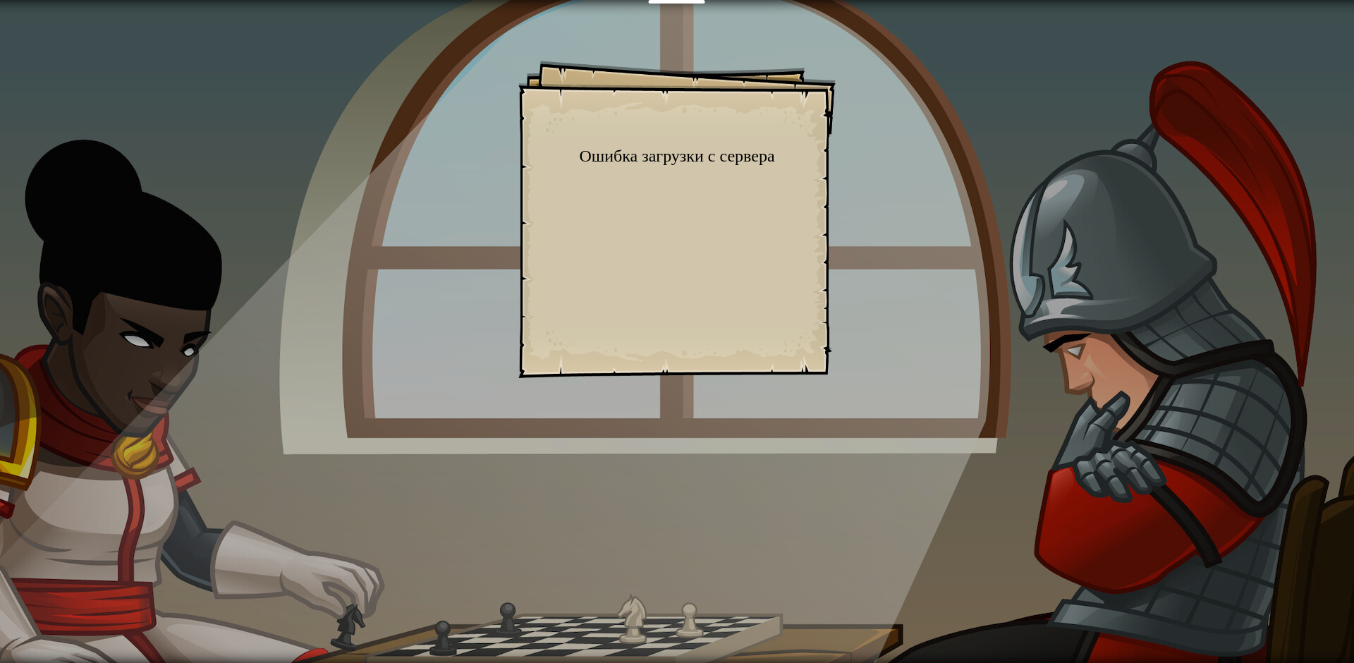
click at [694, 199] on div "Goals Начальный уровень Ошибка загрузки с сервера Чтобы пройти этот уровень, ну…" at bounding box center [676, 219] width 317 height 317
